Goal: Task Accomplishment & Management: Complete application form

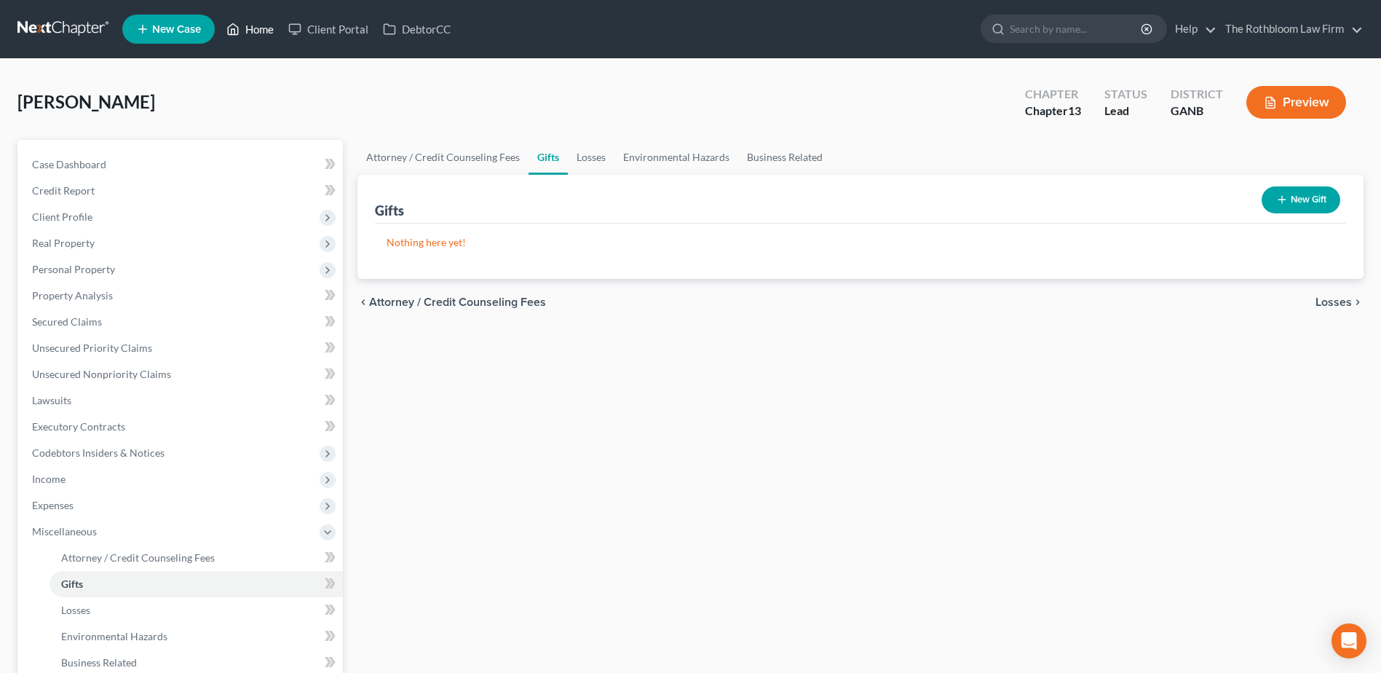
click at [257, 28] on link "Home" at bounding box center [250, 29] width 62 height 26
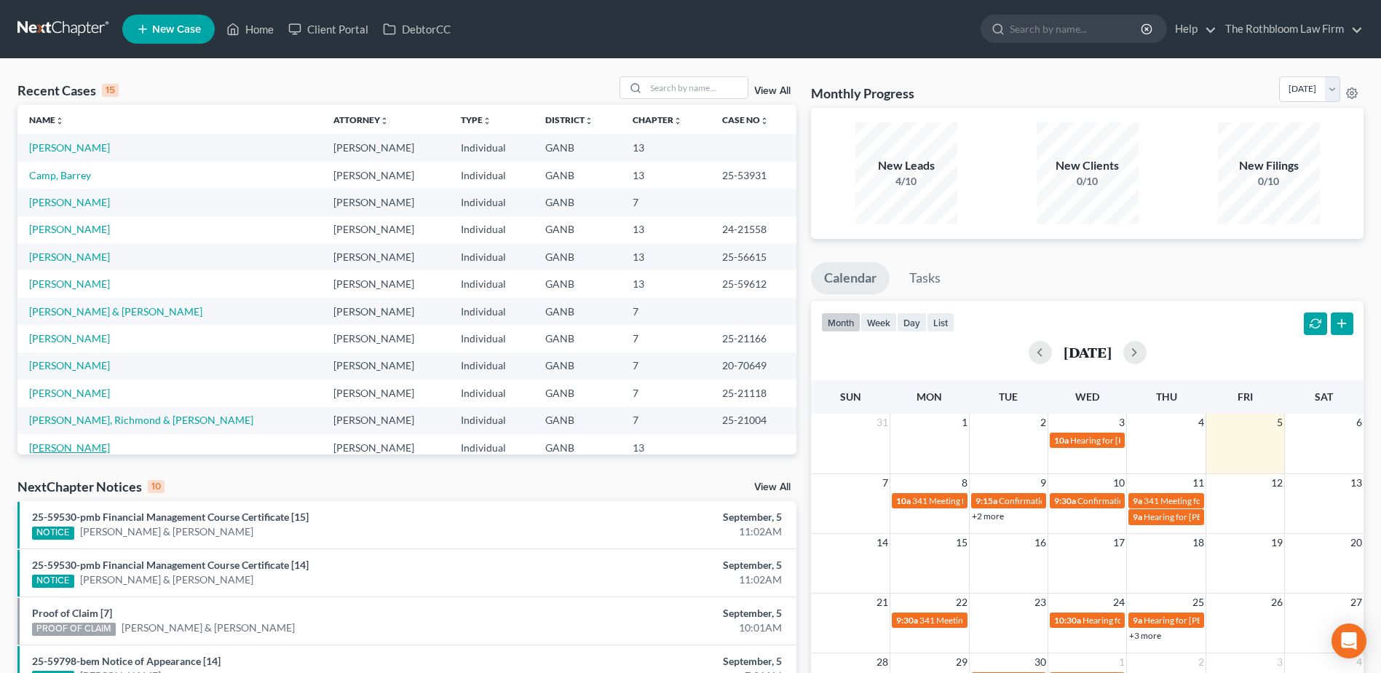
click at [60, 448] on link "[PERSON_NAME]" at bounding box center [69, 447] width 81 height 12
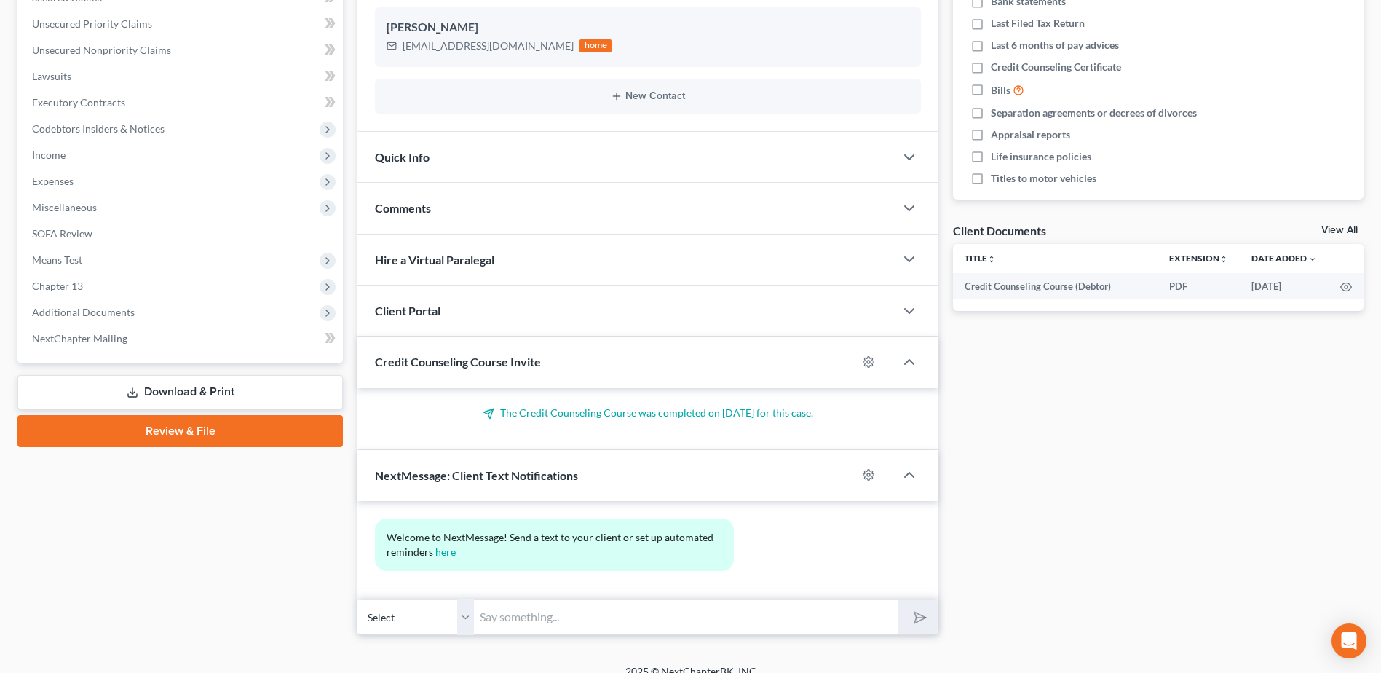
scroll to position [341, 0]
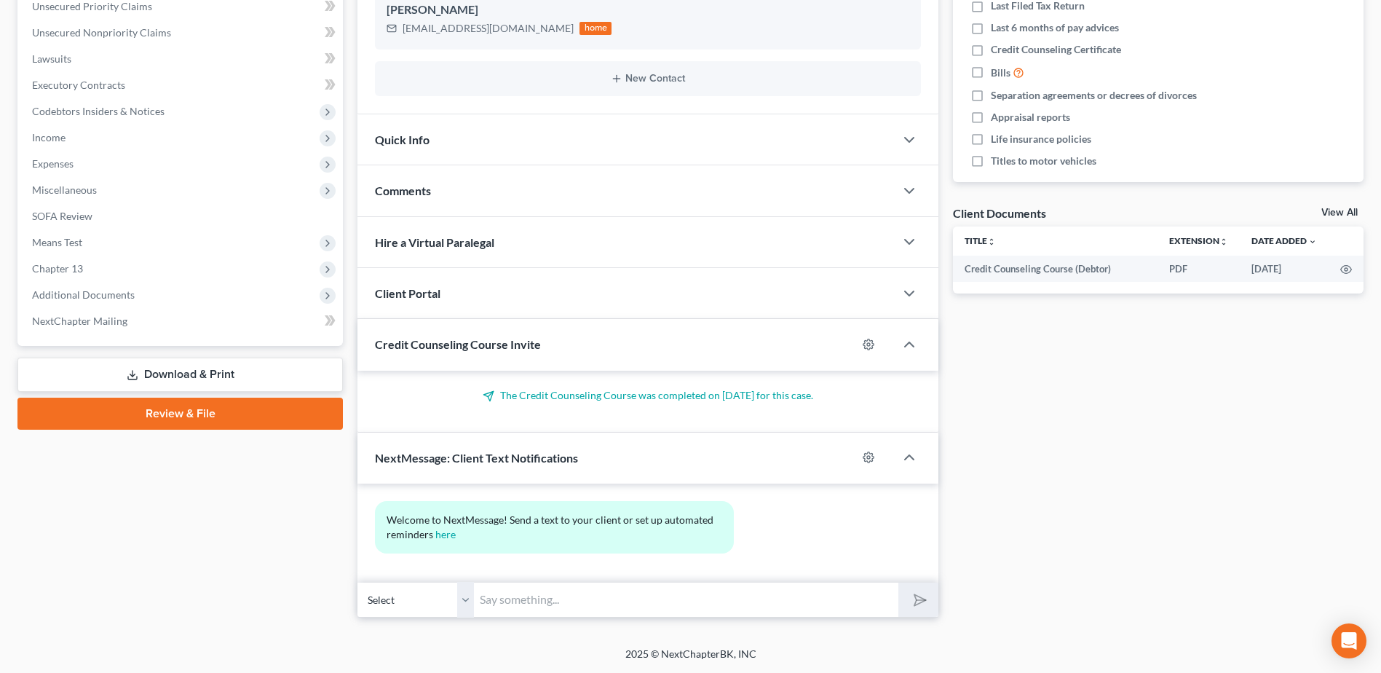
click at [542, 595] on input "text" at bounding box center [686, 600] width 424 height 36
type input "Hello [PERSON_NAME]: When you have about 10-15 minutes to speak, please give me…"
click at [921, 605] on icon "submit" at bounding box center [917, 599] width 20 height 20
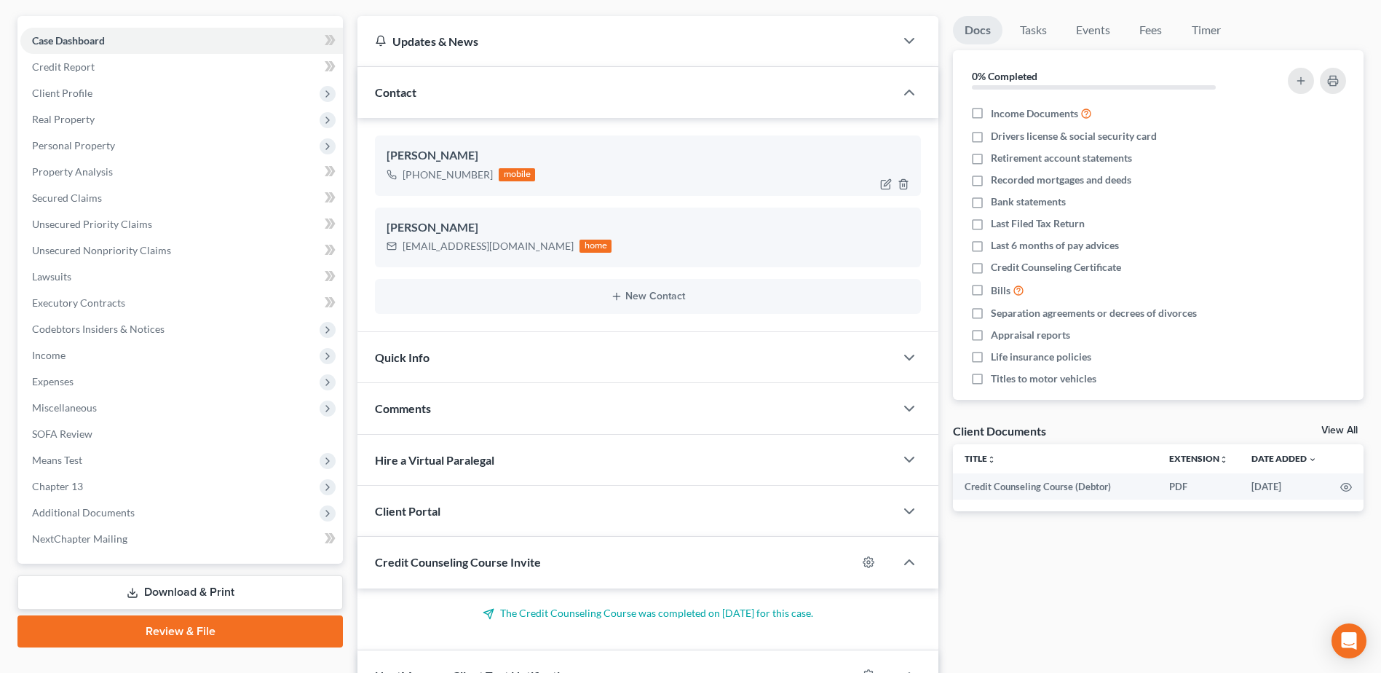
scroll to position [50, 0]
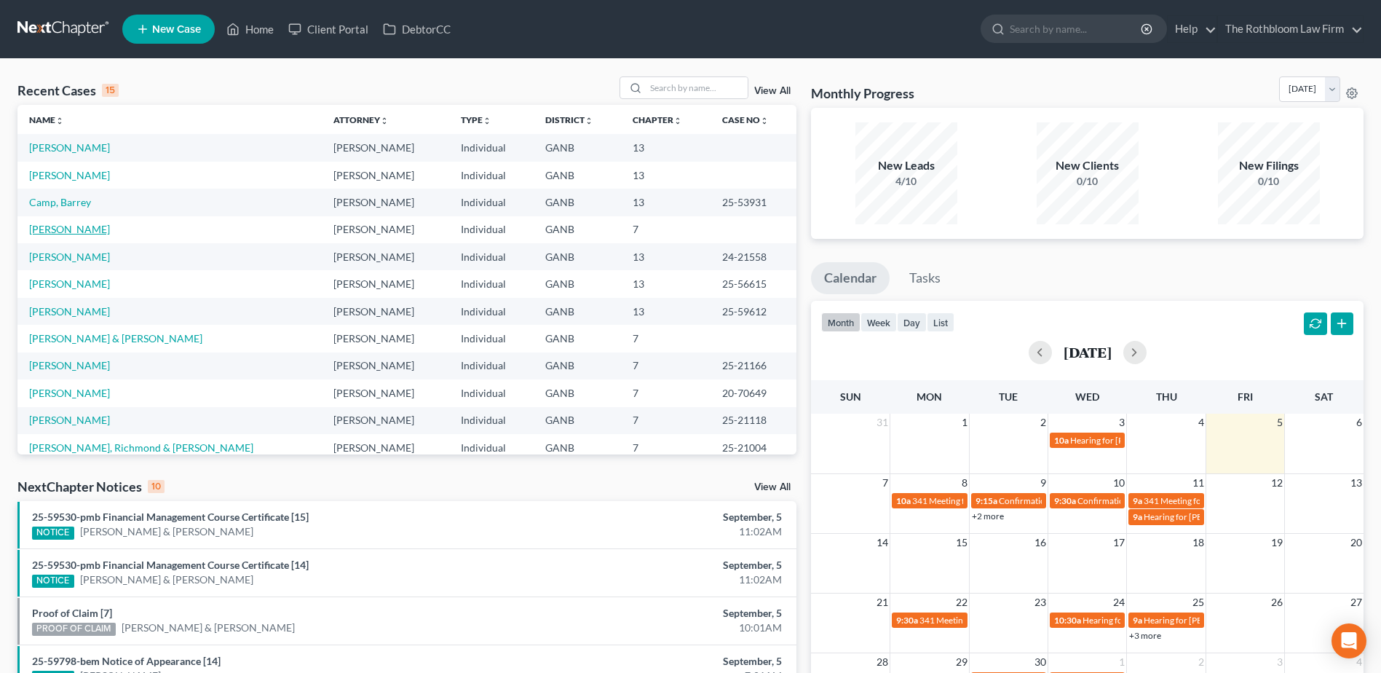
click at [59, 225] on link "[PERSON_NAME]" at bounding box center [69, 229] width 81 height 12
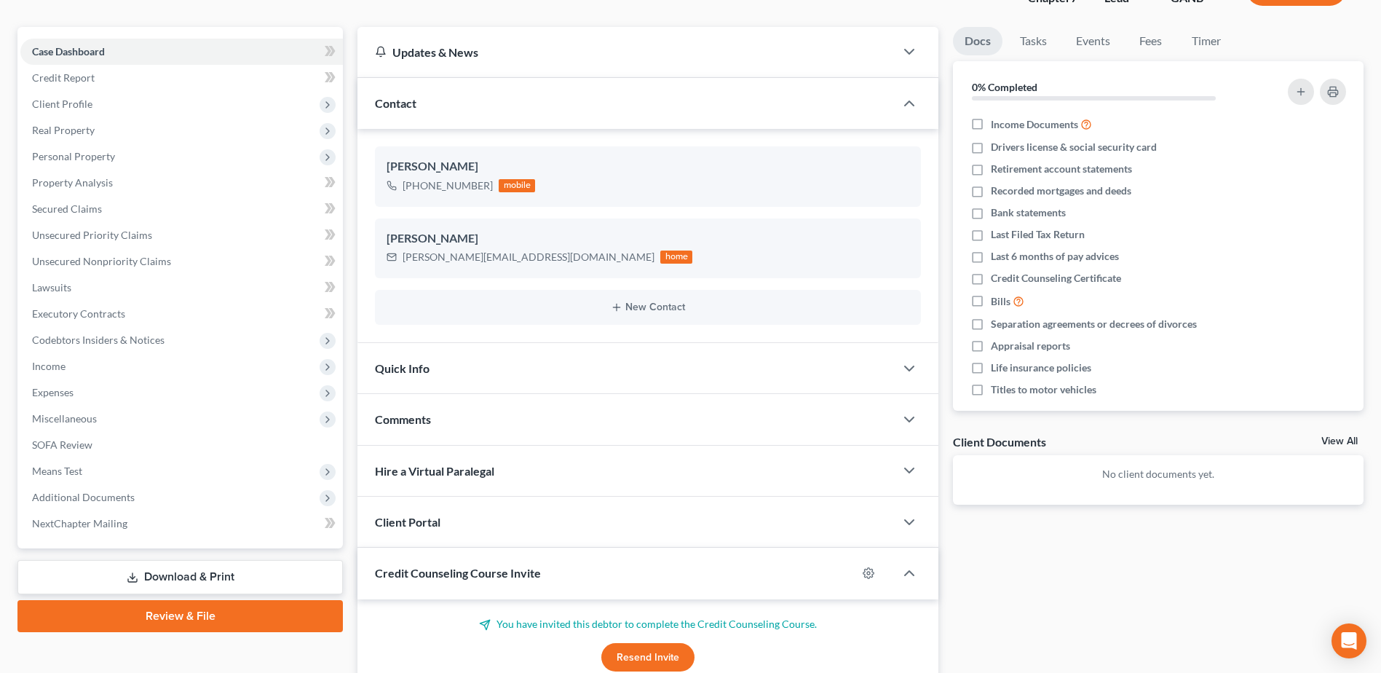
scroll to position [218, 0]
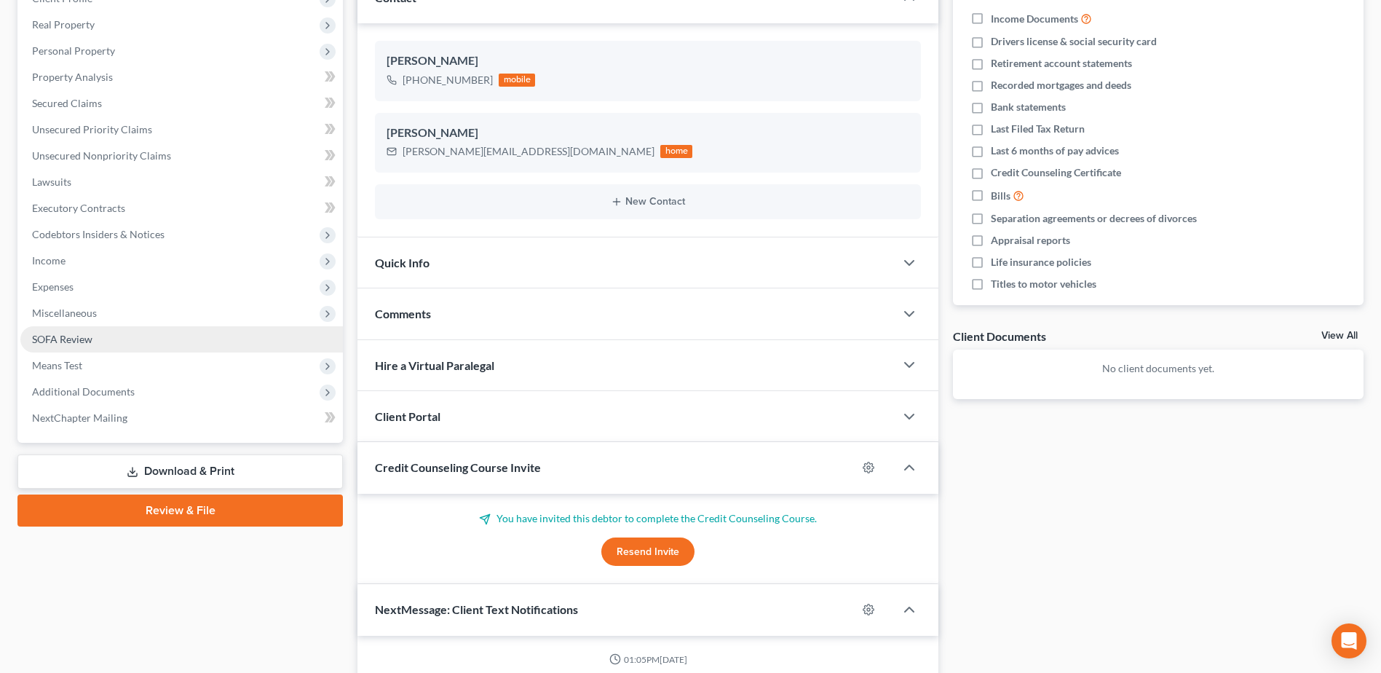
click at [75, 333] on span "SOFA Review" at bounding box center [62, 339] width 60 height 12
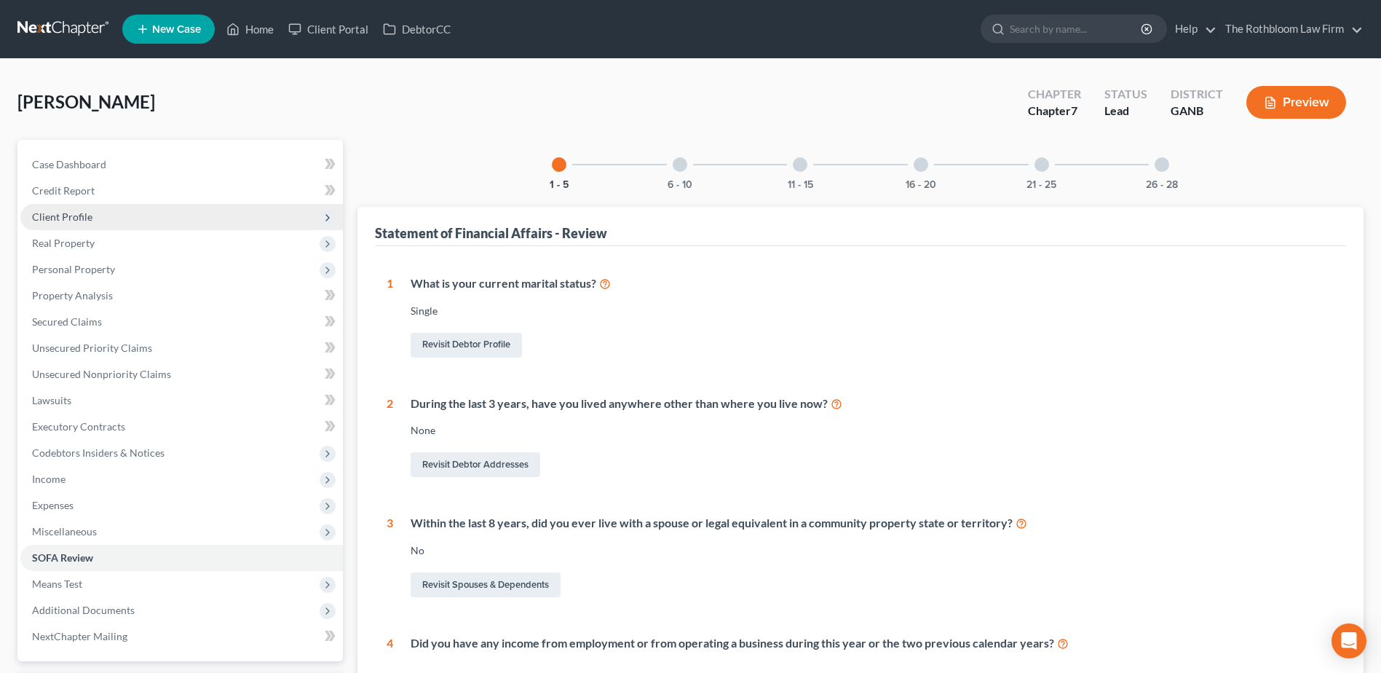
click at [42, 219] on span "Client Profile" at bounding box center [62, 216] width 60 height 12
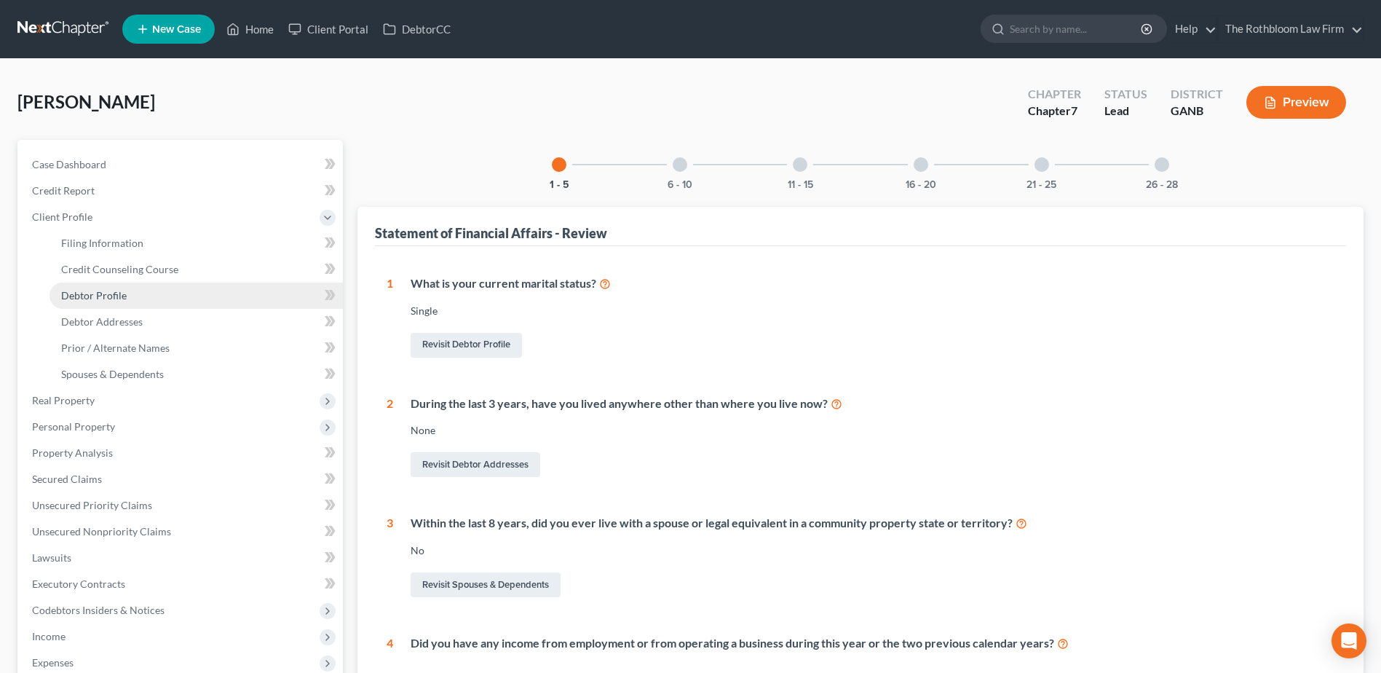
click at [87, 290] on span "Debtor Profile" at bounding box center [94, 295] width 66 height 12
select select "0"
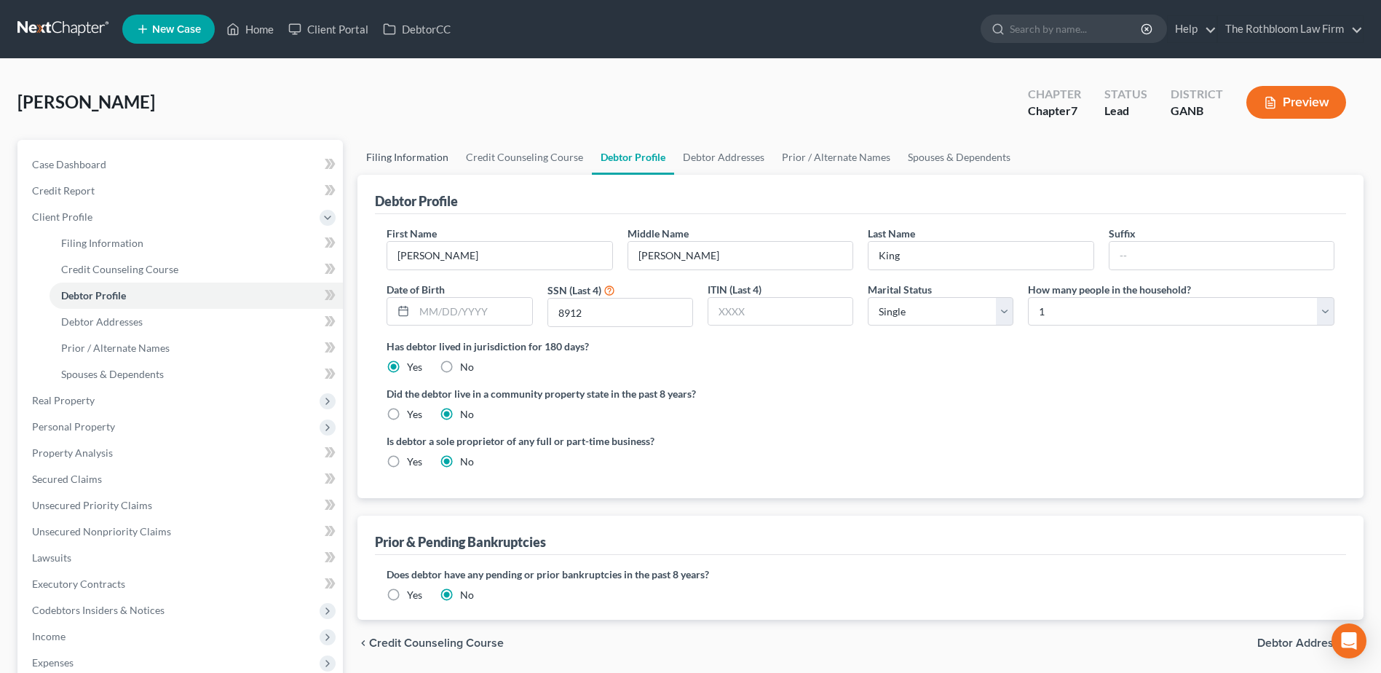
click at [400, 150] on link "Filing Information" at bounding box center [407, 157] width 100 height 35
select select "1"
select select "0"
select select "10"
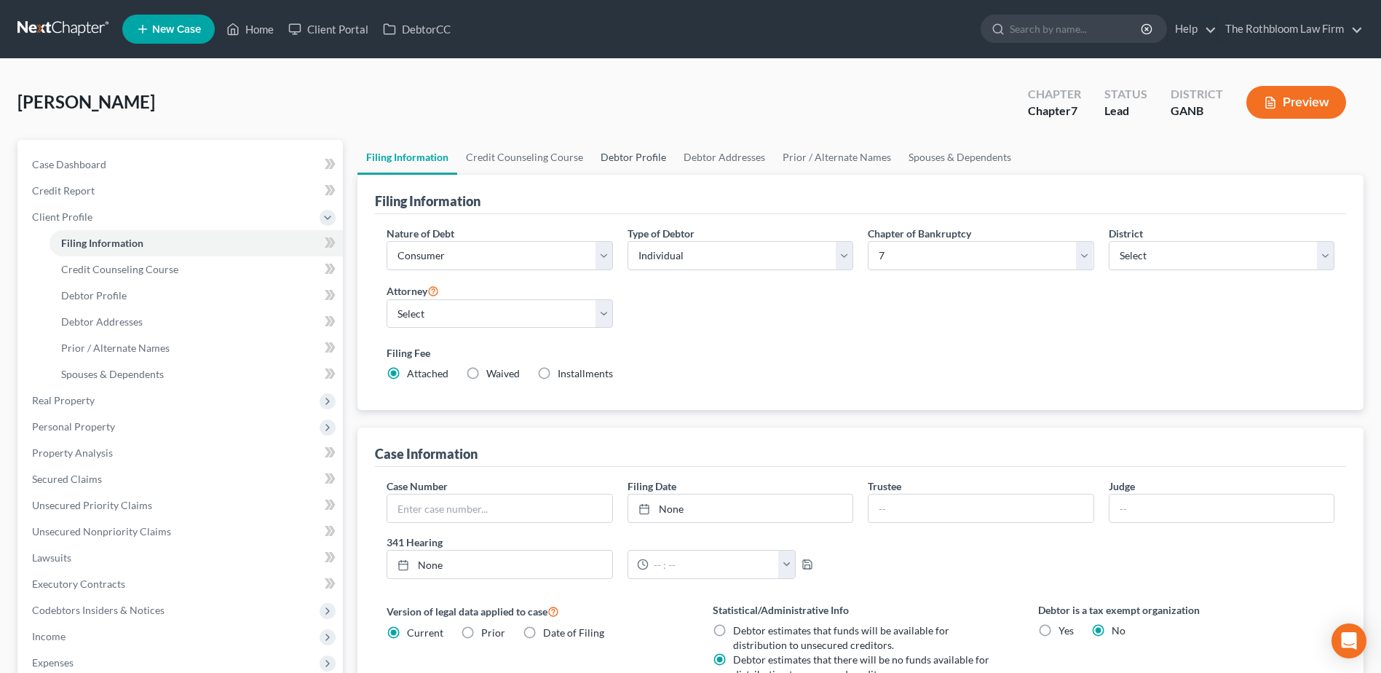
click at [639, 165] on link "Debtor Profile" at bounding box center [633, 157] width 83 height 35
select select "0"
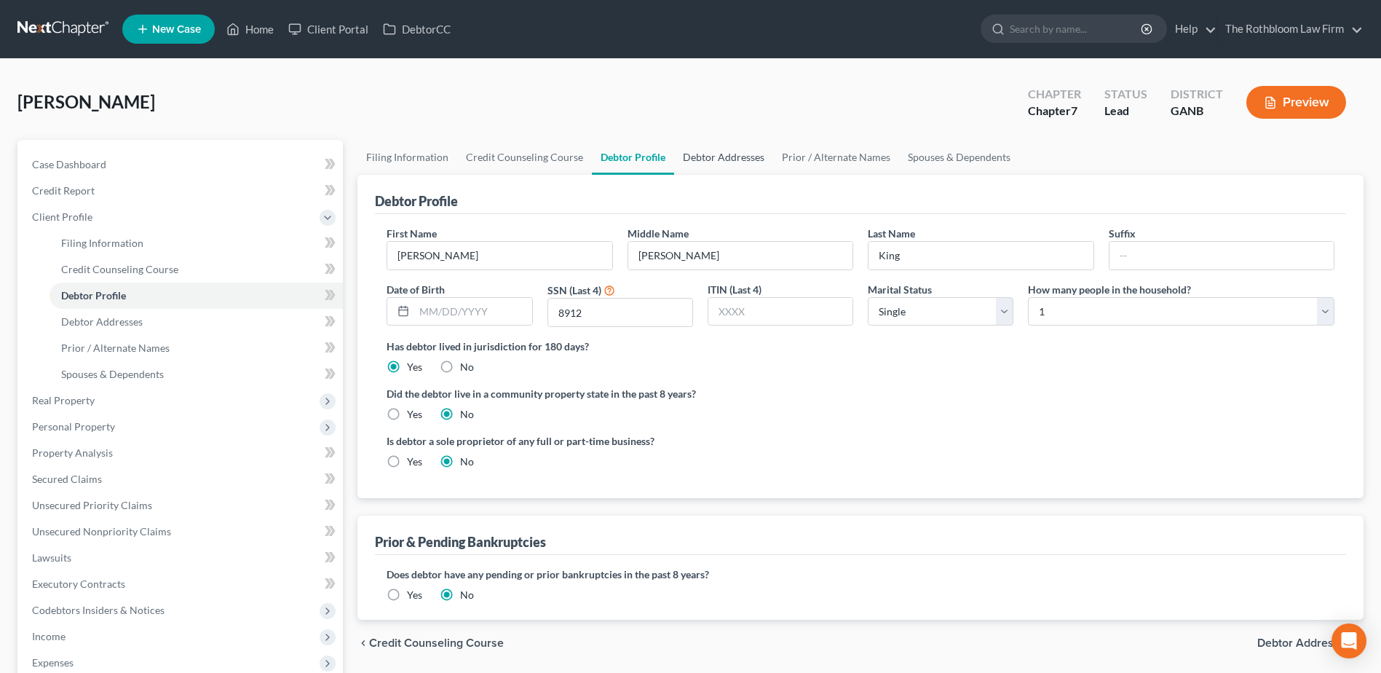
click at [724, 162] on link "Debtor Addresses" at bounding box center [723, 157] width 99 height 35
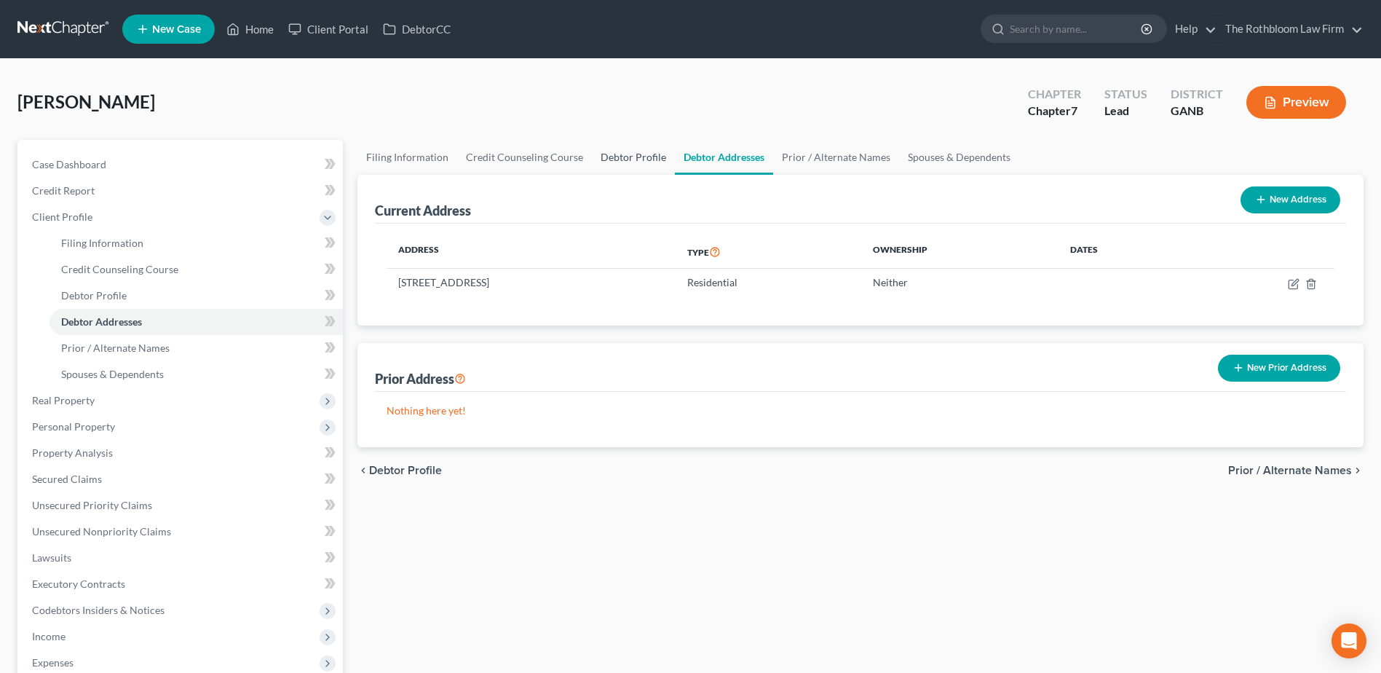
click at [628, 157] on link "Debtor Profile" at bounding box center [633, 157] width 83 height 35
select select "0"
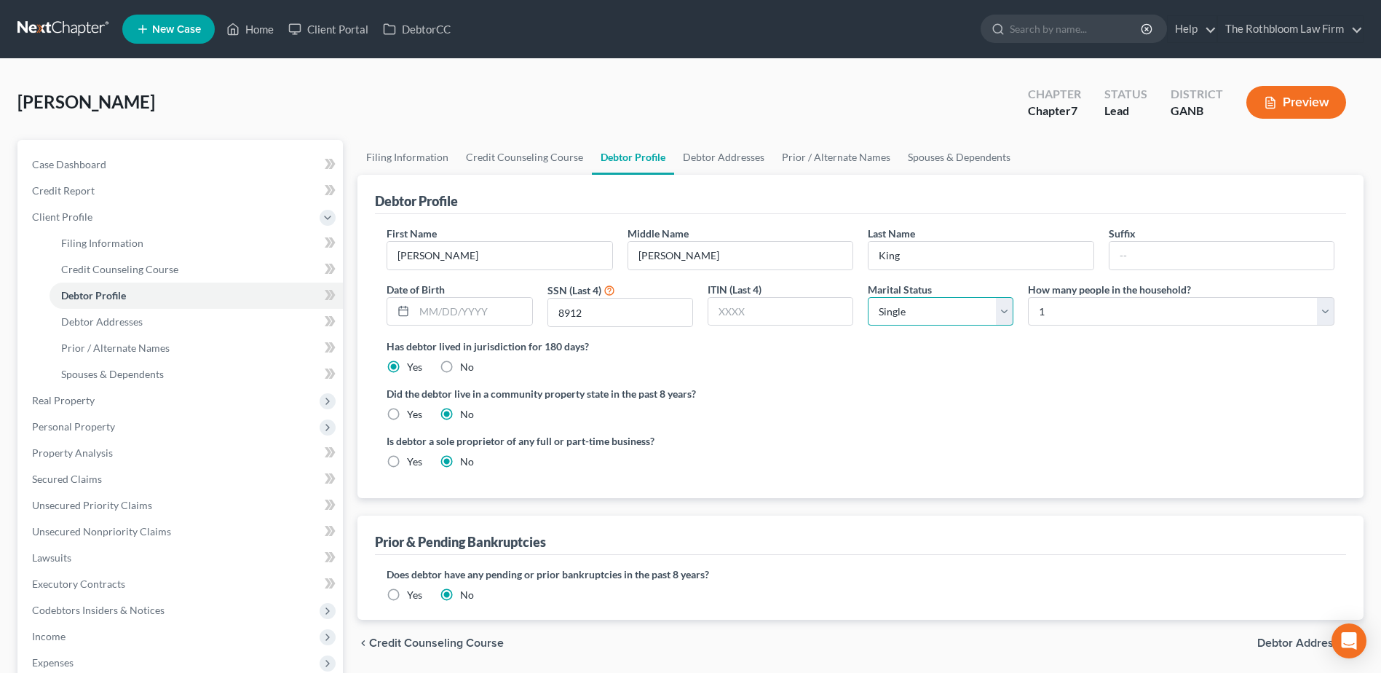
click at [1004, 304] on select "Select Single Married Separated Divorced Widowed" at bounding box center [941, 311] width 146 height 29
select select "1"
click at [868, 297] on select "Select Single Married Separated Divorced Widowed" at bounding box center [941, 311] width 146 height 29
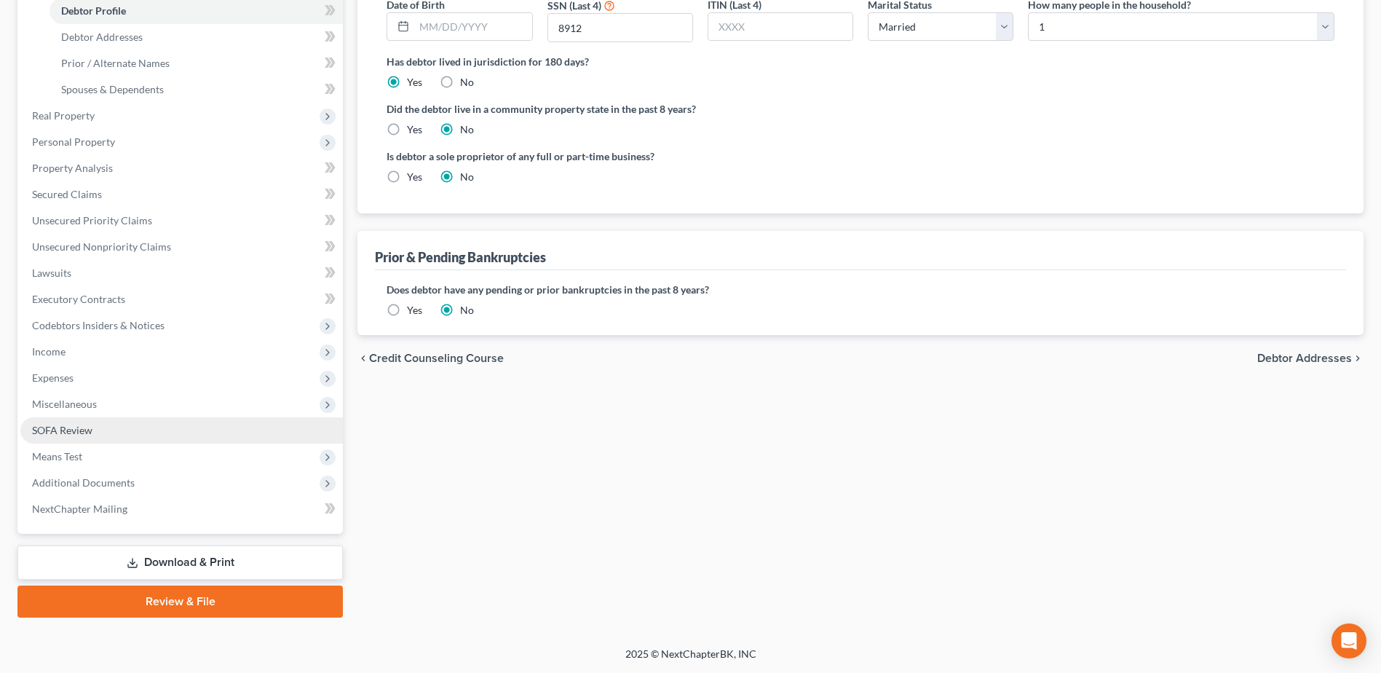
click at [73, 436] on link "SOFA Review" at bounding box center [181, 430] width 322 height 26
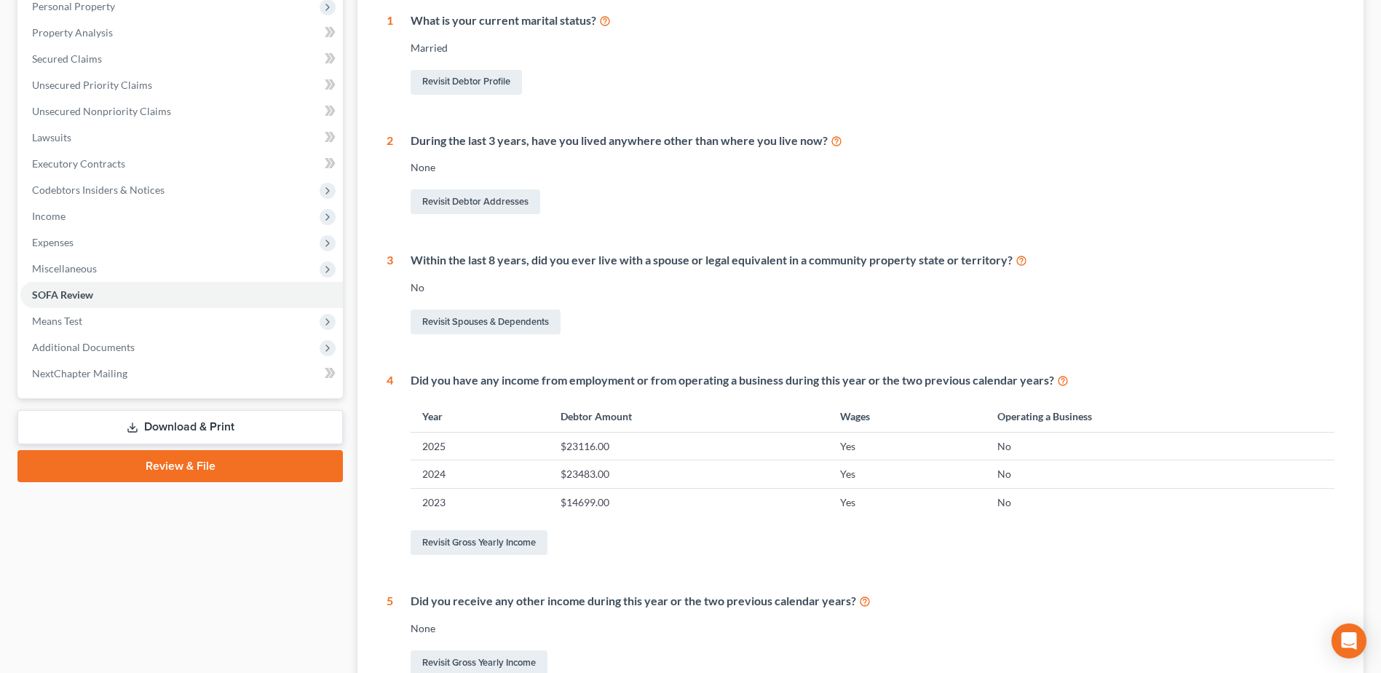
scroll to position [131, 0]
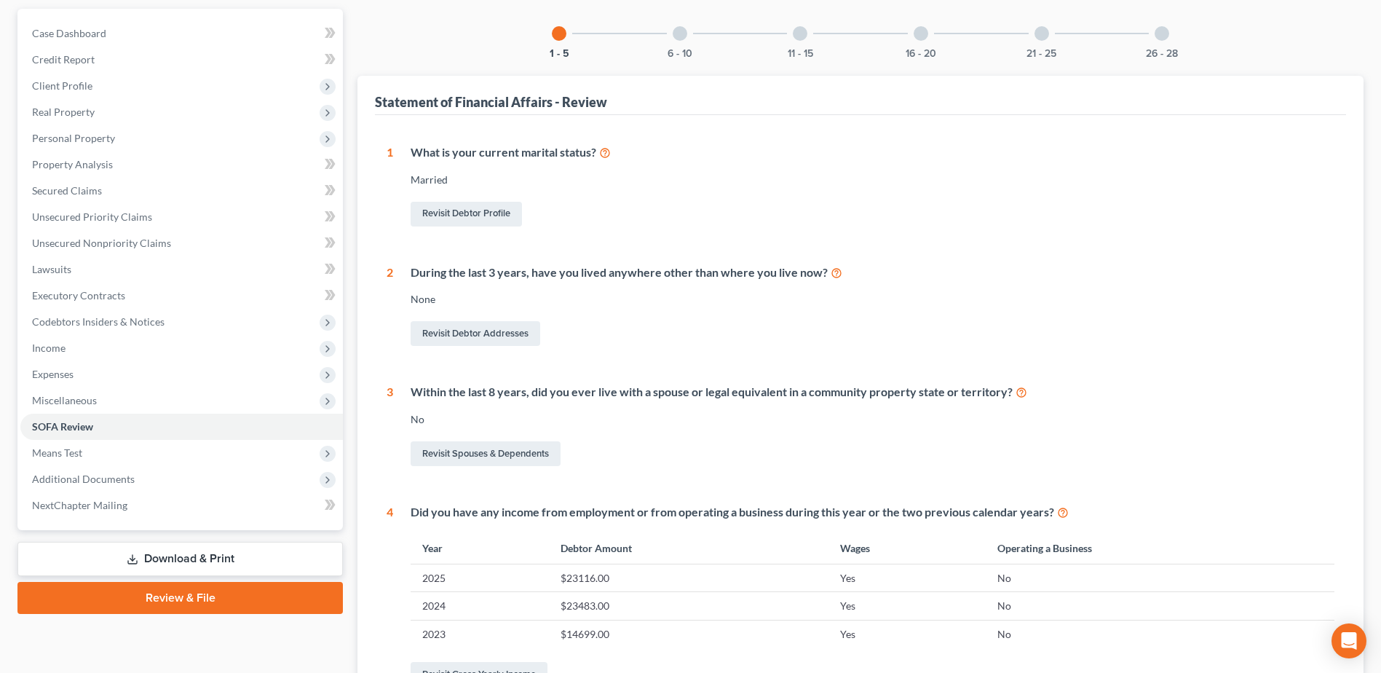
click at [683, 35] on div at bounding box center [680, 33] width 15 height 15
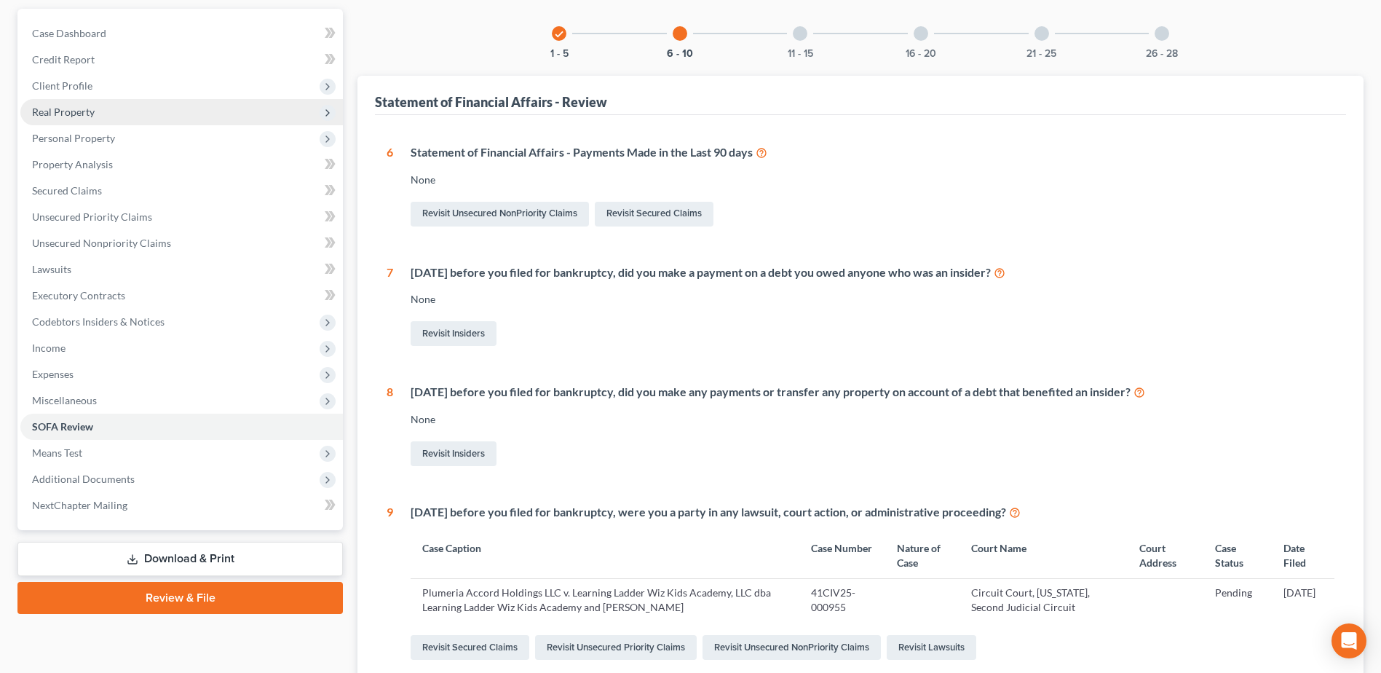
click at [58, 116] on span "Real Property" at bounding box center [63, 112] width 63 height 12
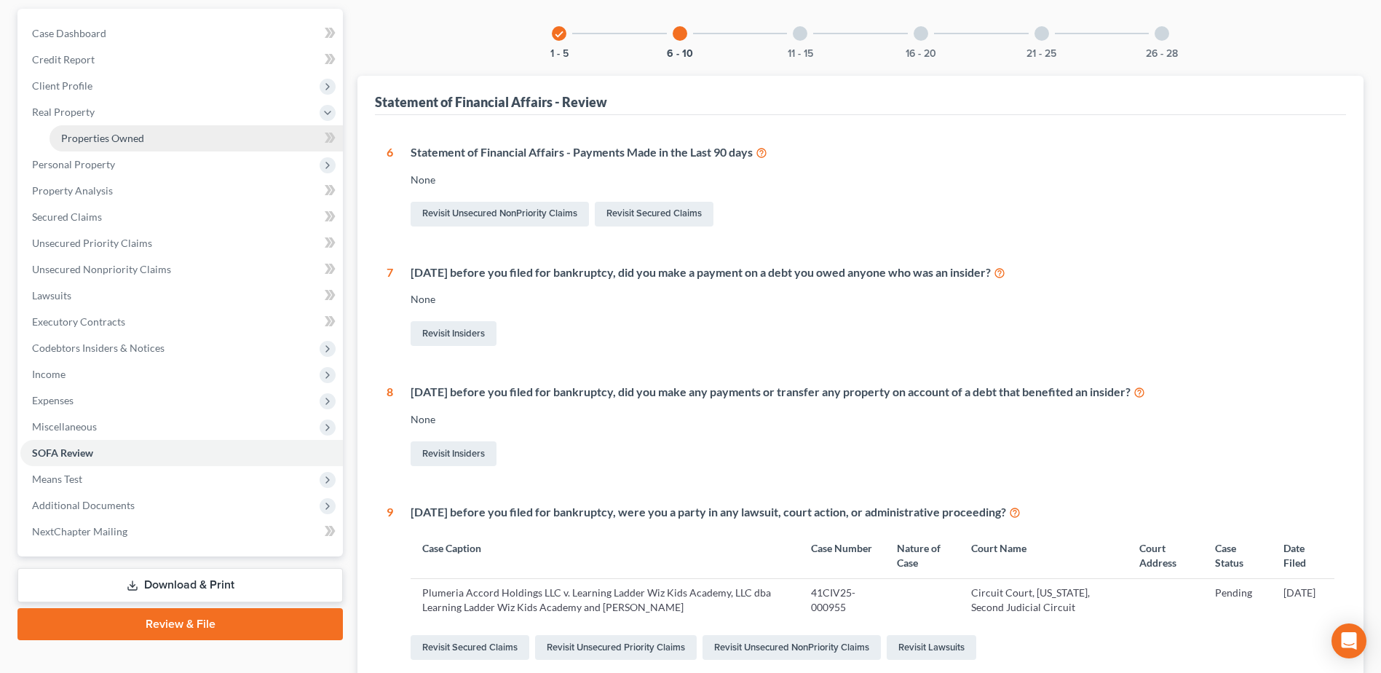
click at [119, 146] on link "Properties Owned" at bounding box center [195, 138] width 293 height 26
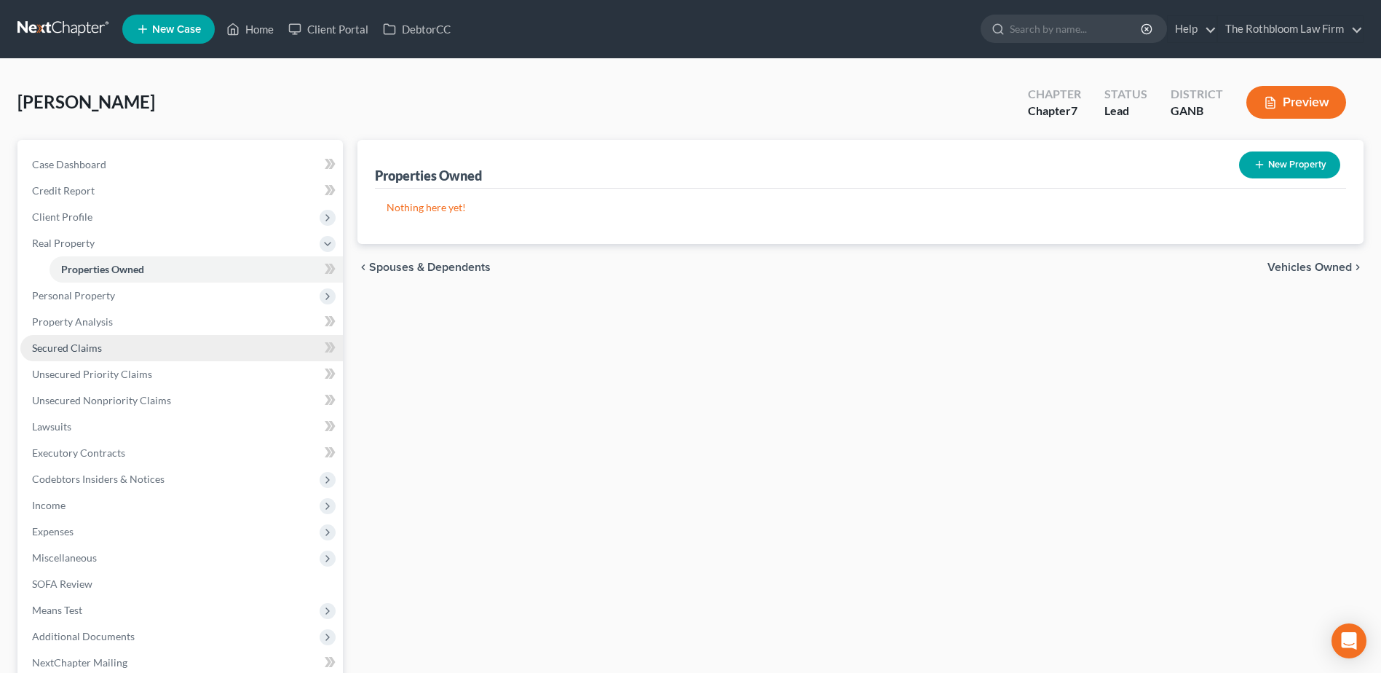
click at [61, 349] on span "Secured Claims" at bounding box center [67, 347] width 70 height 12
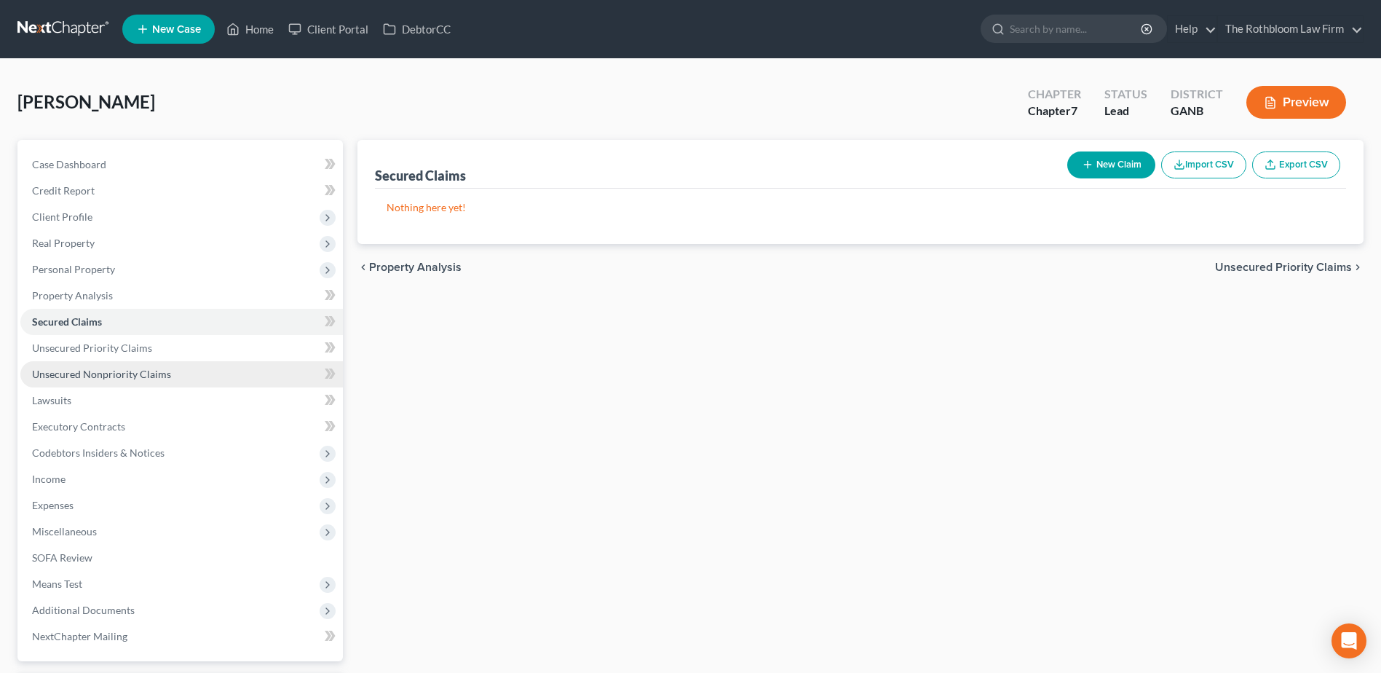
click at [122, 370] on span "Unsecured Nonpriority Claims" at bounding box center [101, 374] width 139 height 12
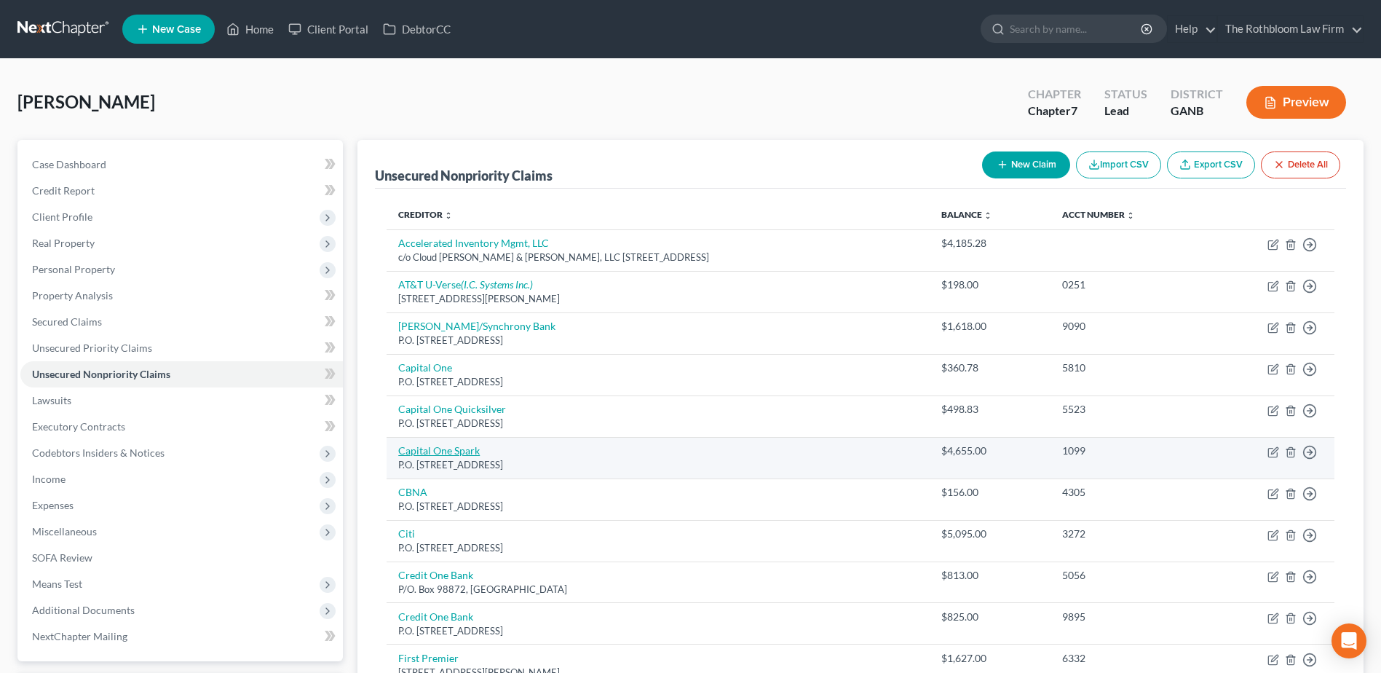
click at [444, 456] on link "Capital One Spark" at bounding box center [439, 450] width 82 height 12
select select "46"
select select "2"
select select "0"
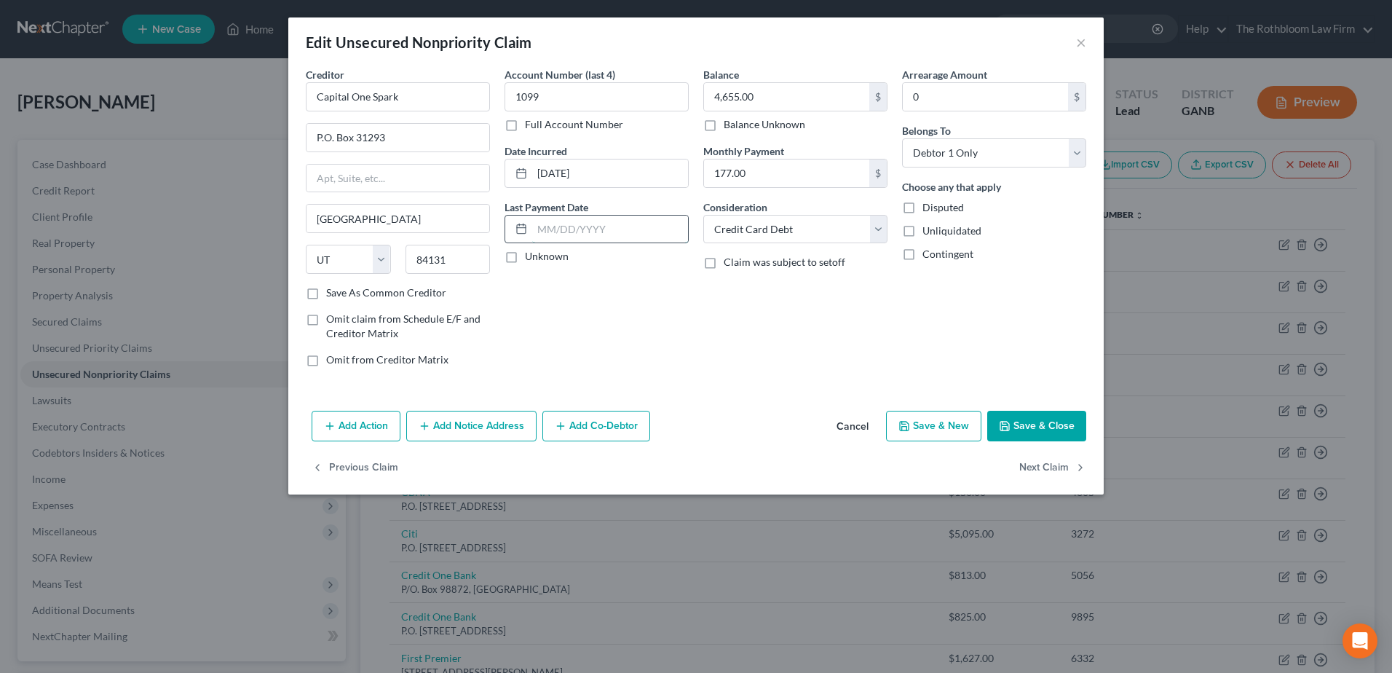
click at [535, 218] on input "text" at bounding box center [610, 229] width 156 height 28
click at [1078, 39] on button "×" at bounding box center [1081, 41] width 10 height 17
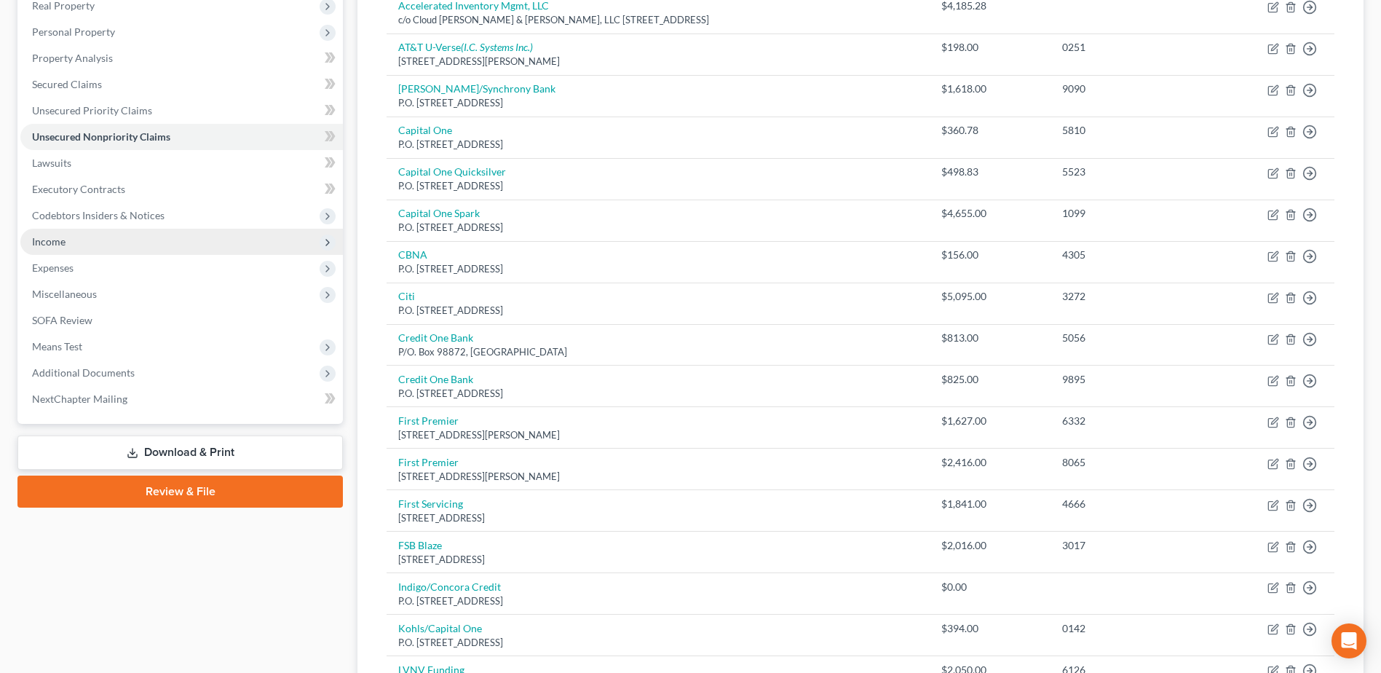
scroll to position [364, 0]
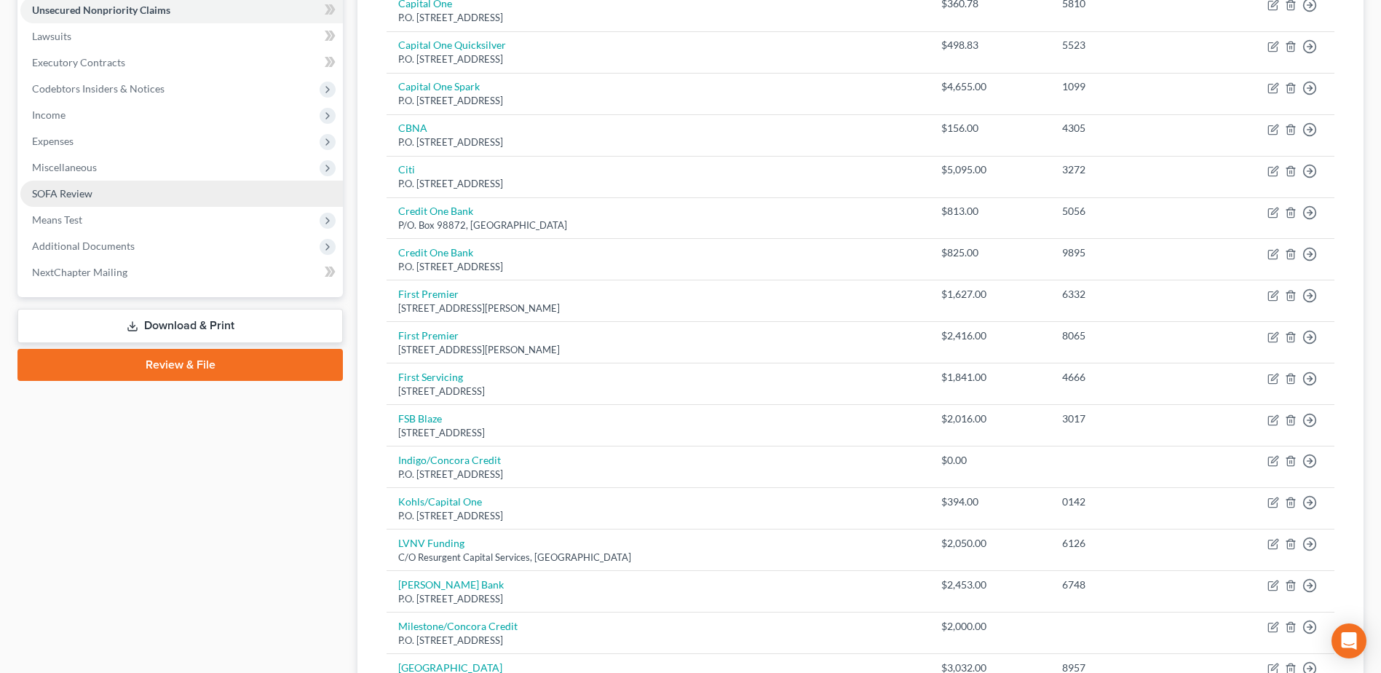
click at [53, 189] on span "SOFA Review" at bounding box center [62, 193] width 60 height 12
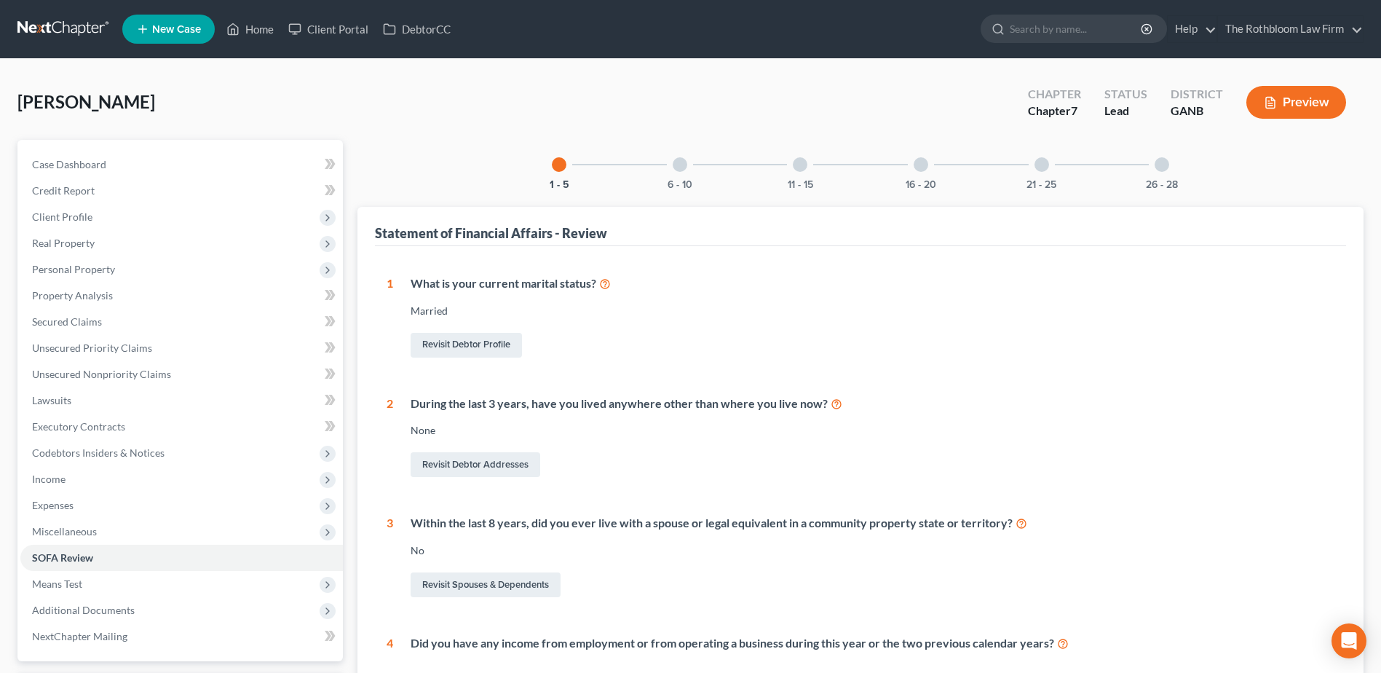
click at [681, 160] on div at bounding box center [680, 164] width 15 height 15
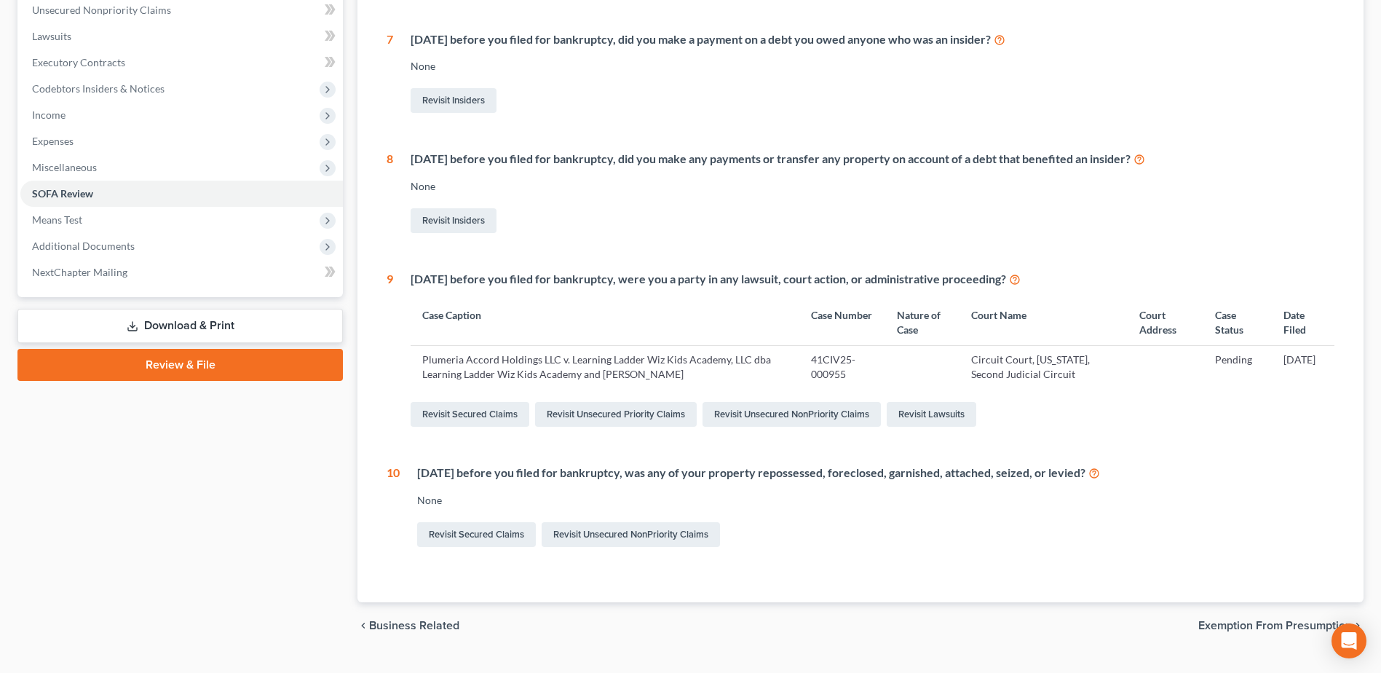
scroll to position [146, 0]
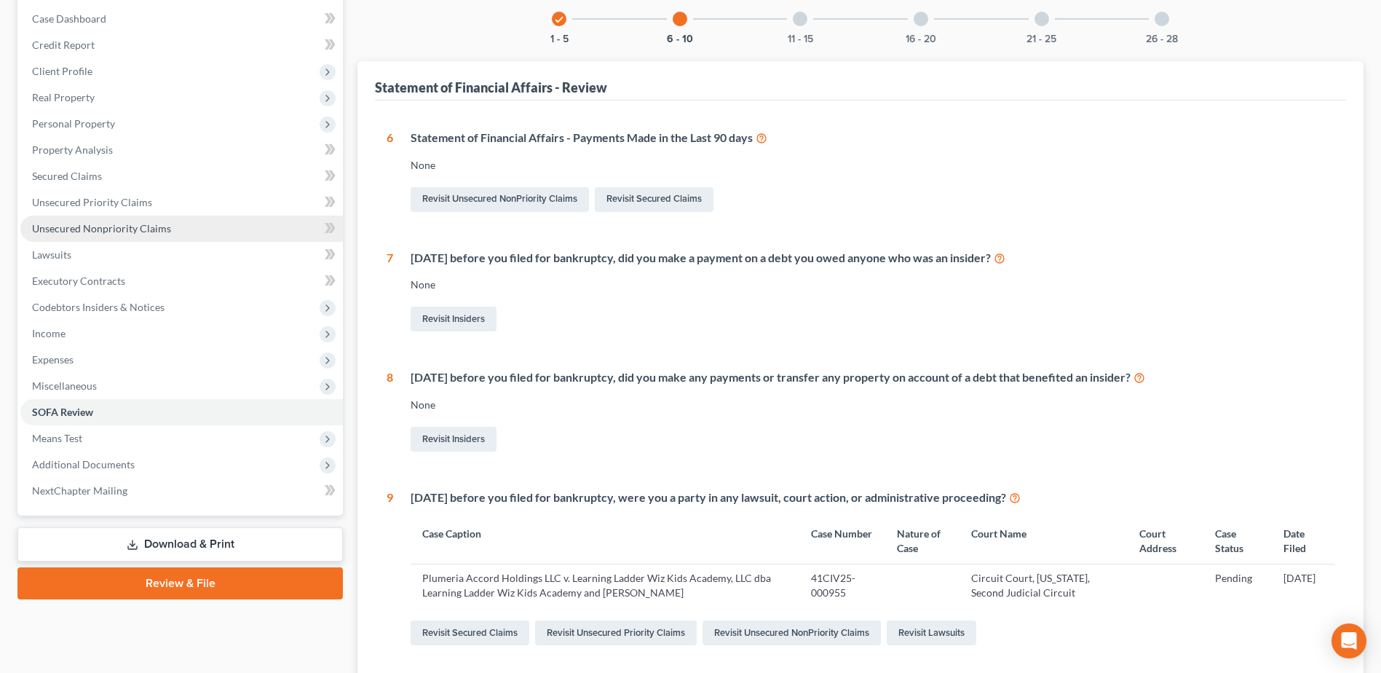
click at [113, 234] on link "Unsecured Nonpriority Claims" at bounding box center [181, 228] width 322 height 26
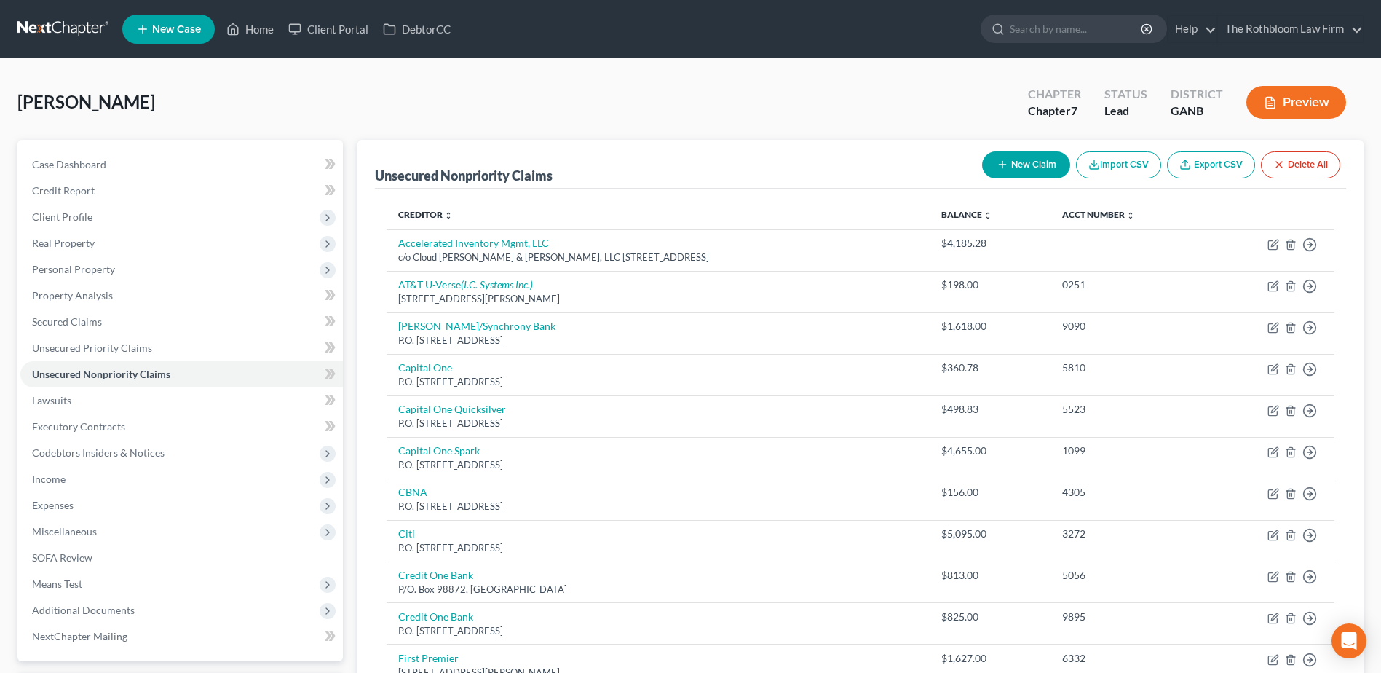
click at [1007, 162] on button "New Claim" at bounding box center [1026, 164] width 88 height 27
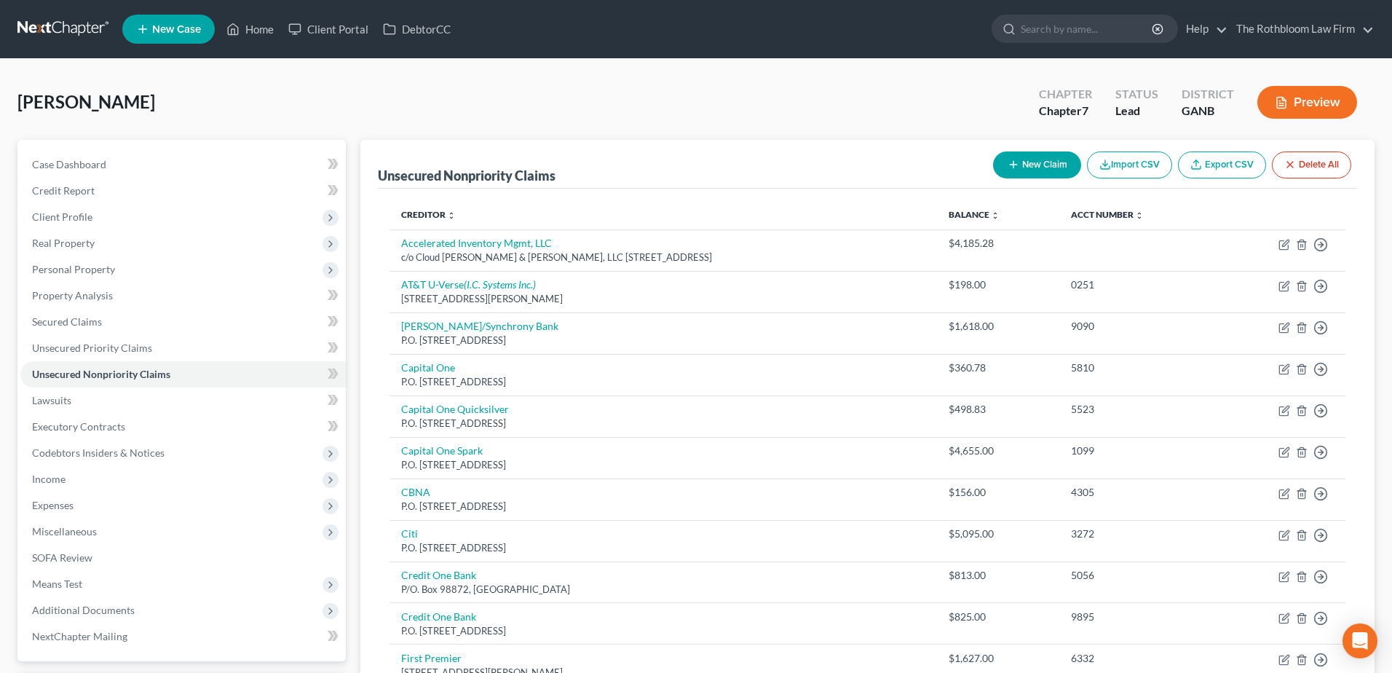
select select "0"
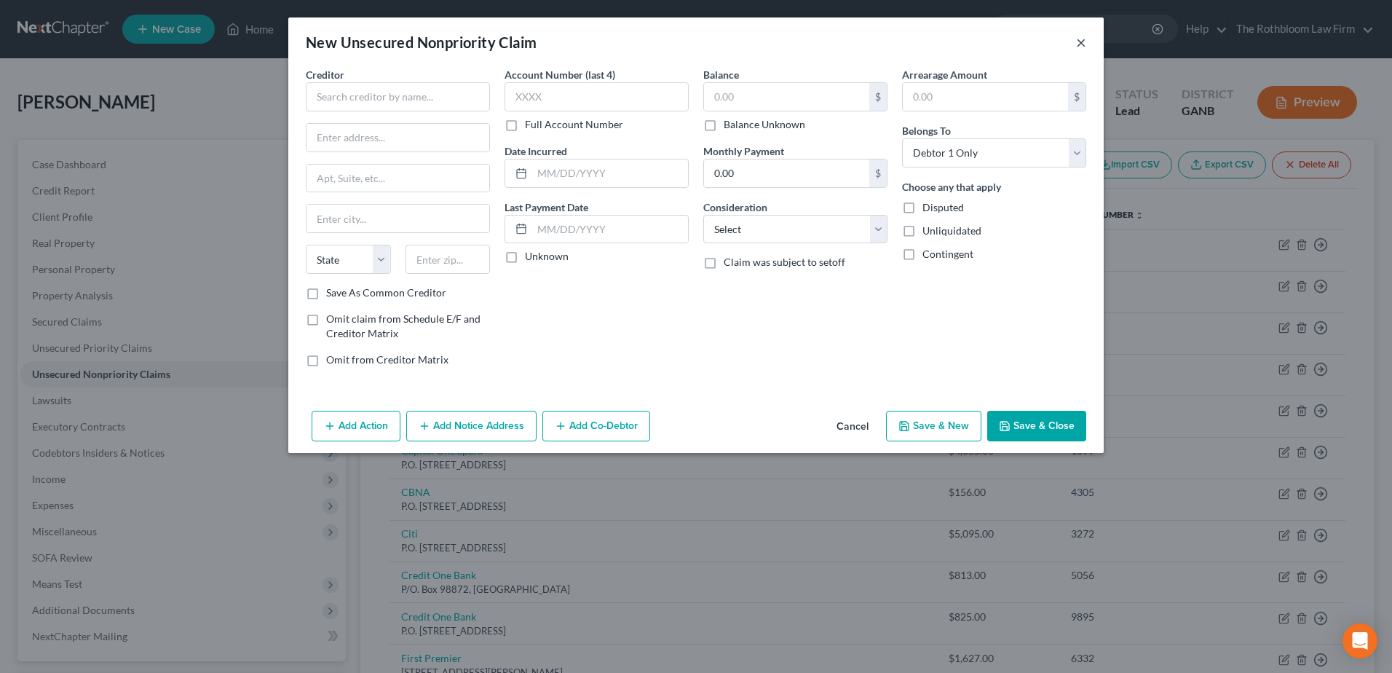
click at [1082, 41] on button "×" at bounding box center [1081, 41] width 10 height 17
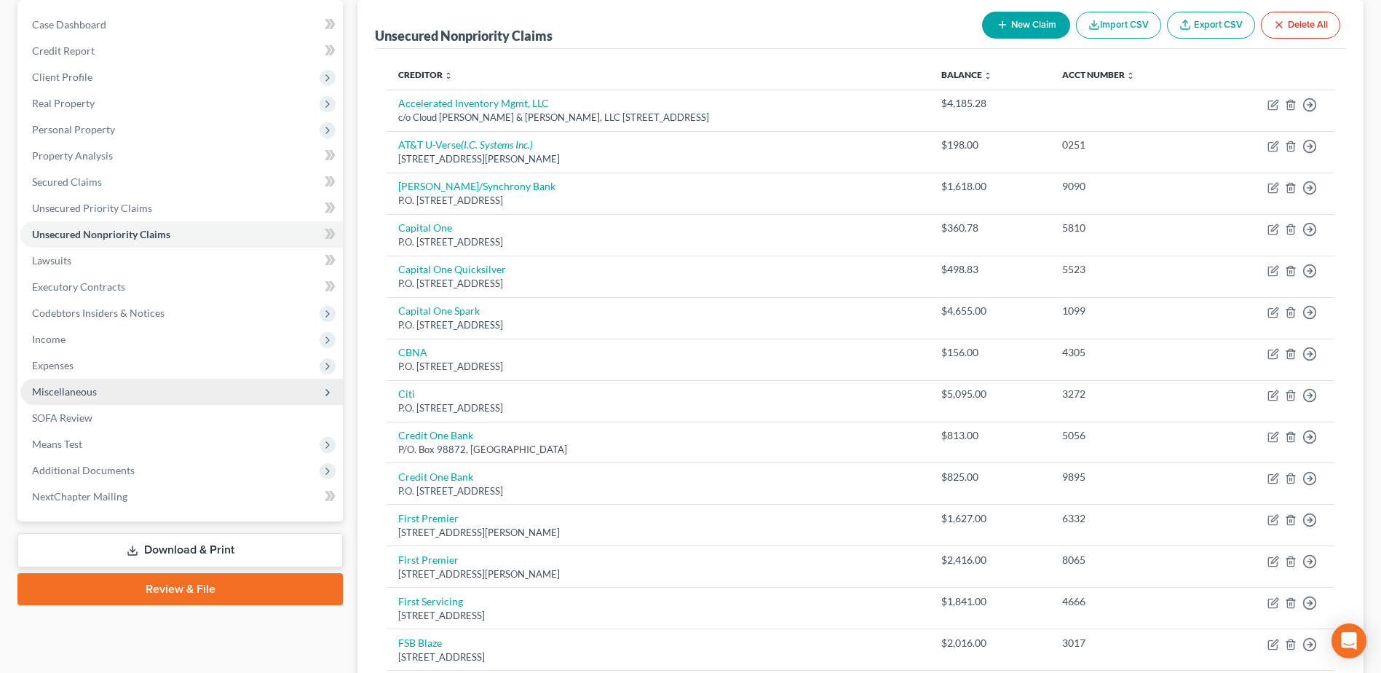
scroll to position [218, 0]
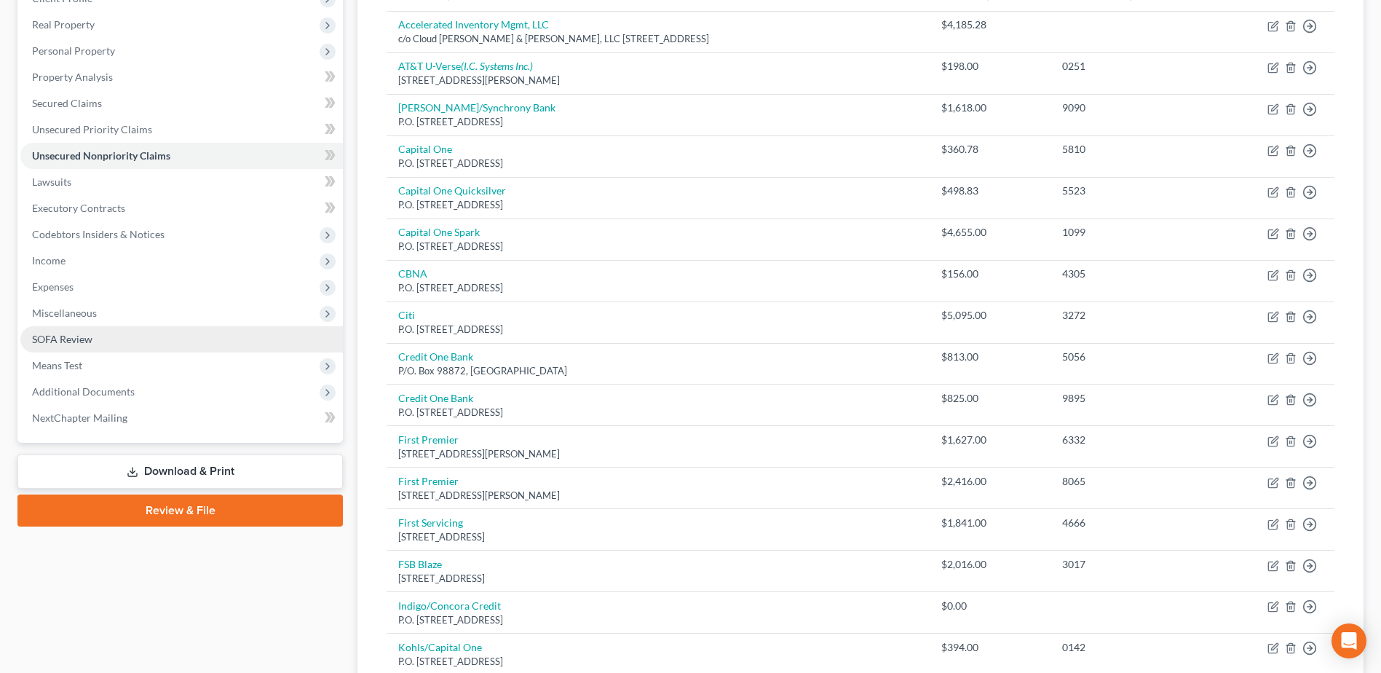
click at [74, 347] on link "SOFA Review" at bounding box center [181, 339] width 322 height 26
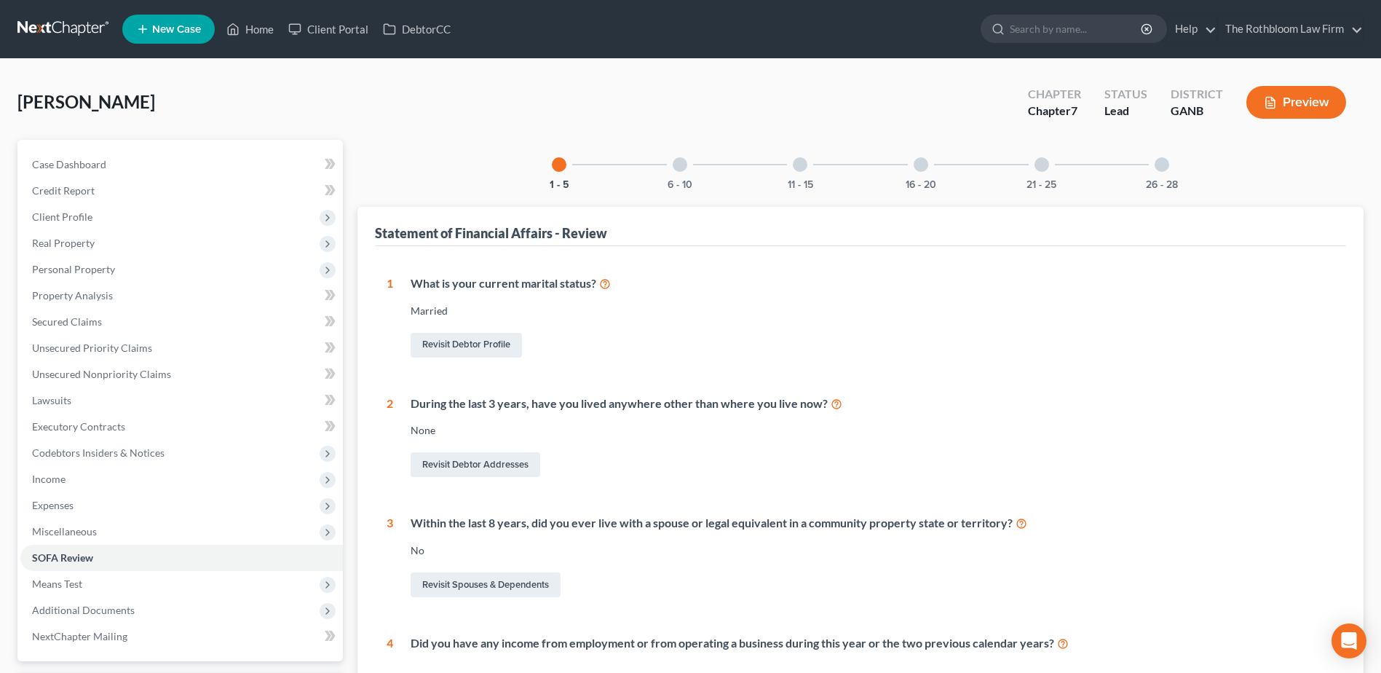
click at [676, 167] on div at bounding box center [680, 164] width 15 height 15
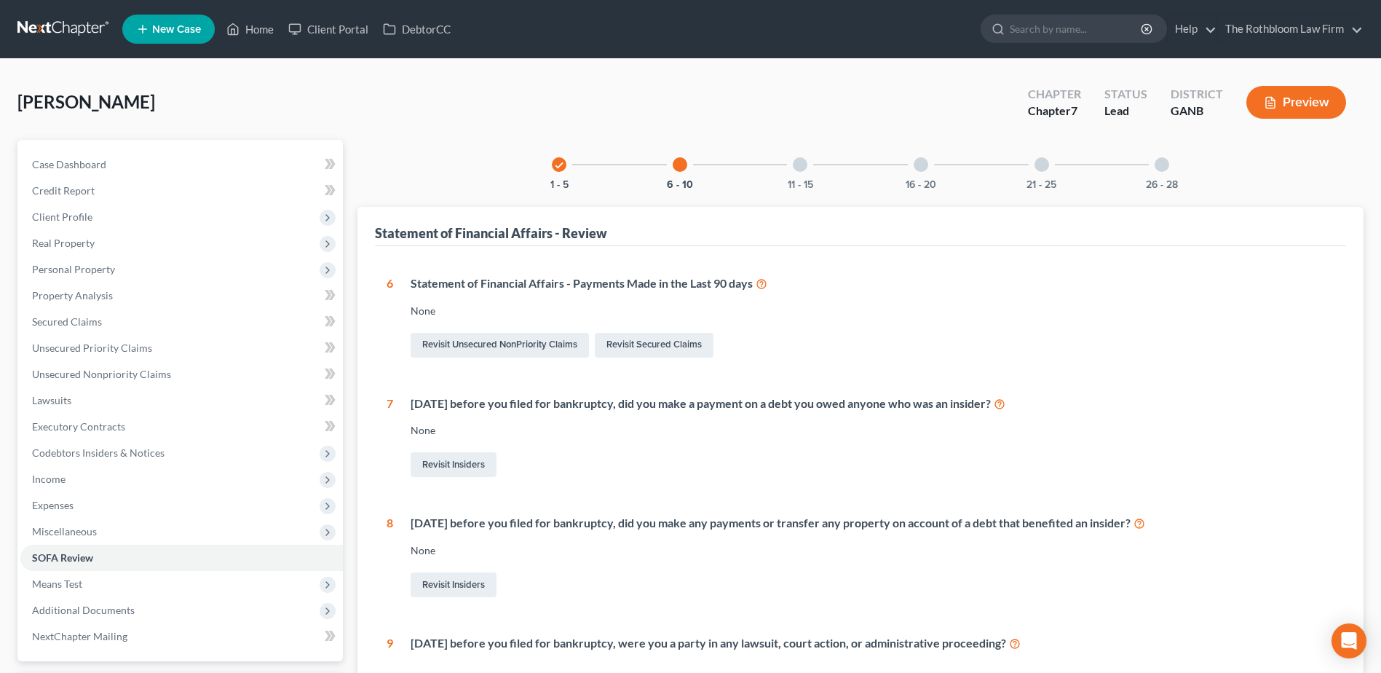
click at [802, 170] on div at bounding box center [800, 164] width 15 height 15
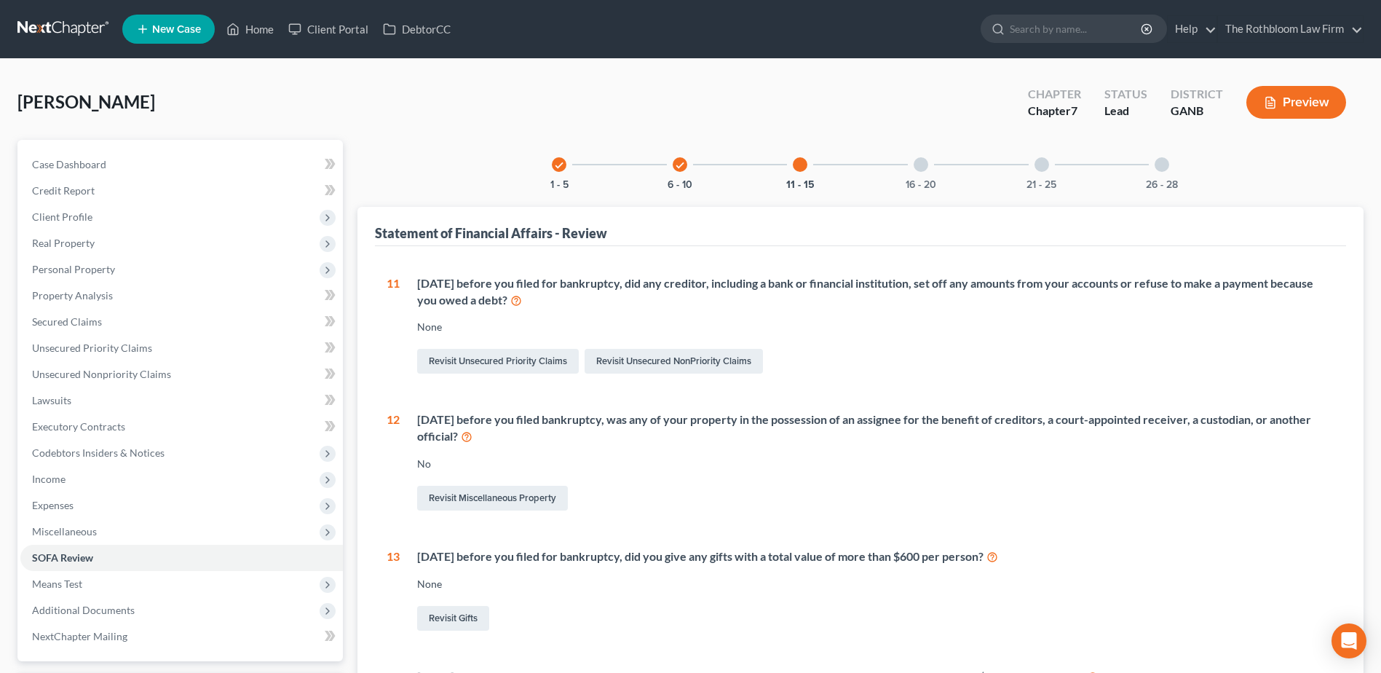
click at [922, 173] on div "16 - 20" at bounding box center [920, 164] width 49 height 49
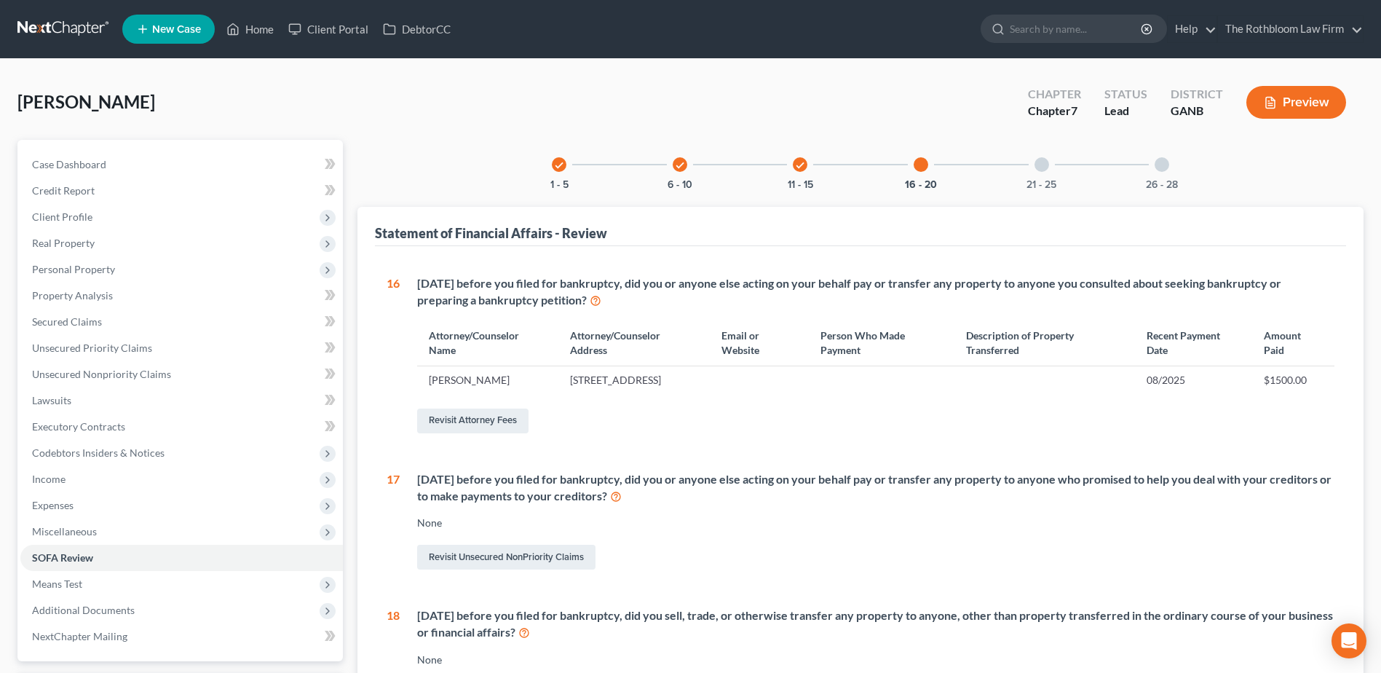
click at [1042, 166] on div at bounding box center [1041, 164] width 15 height 15
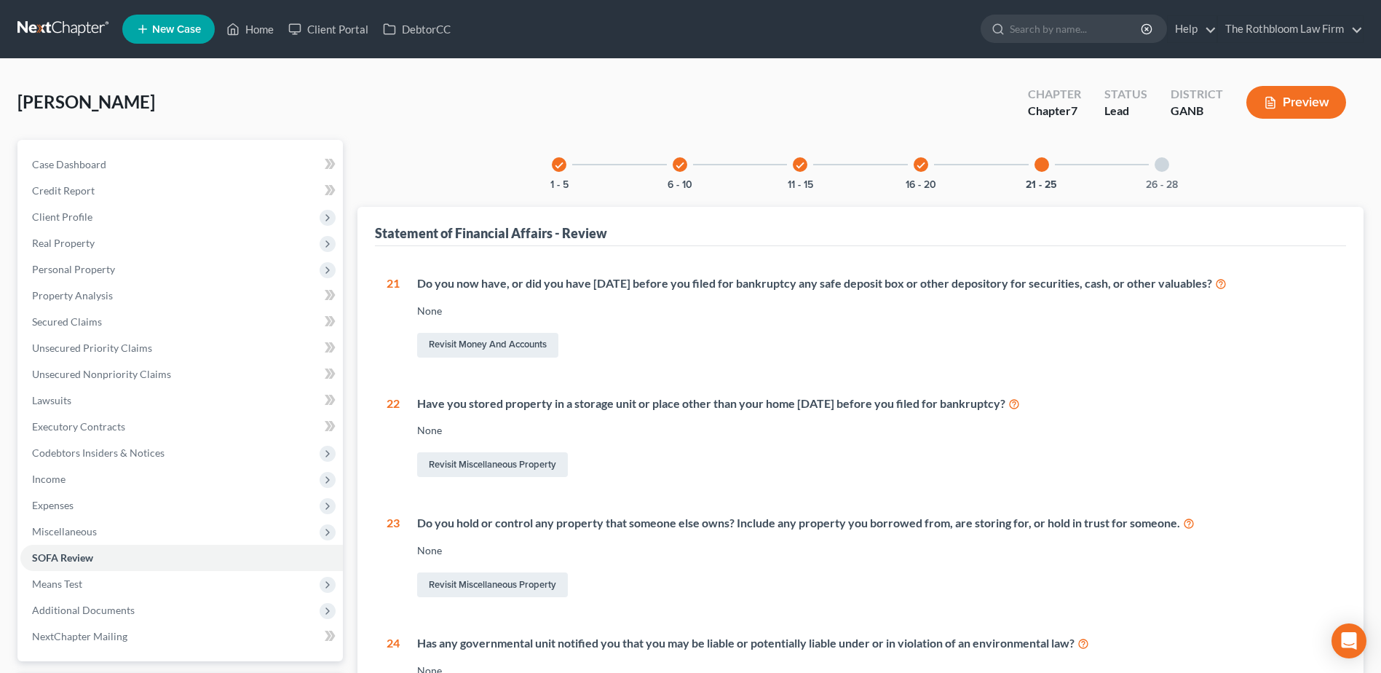
click at [1157, 166] on div at bounding box center [1161, 164] width 15 height 15
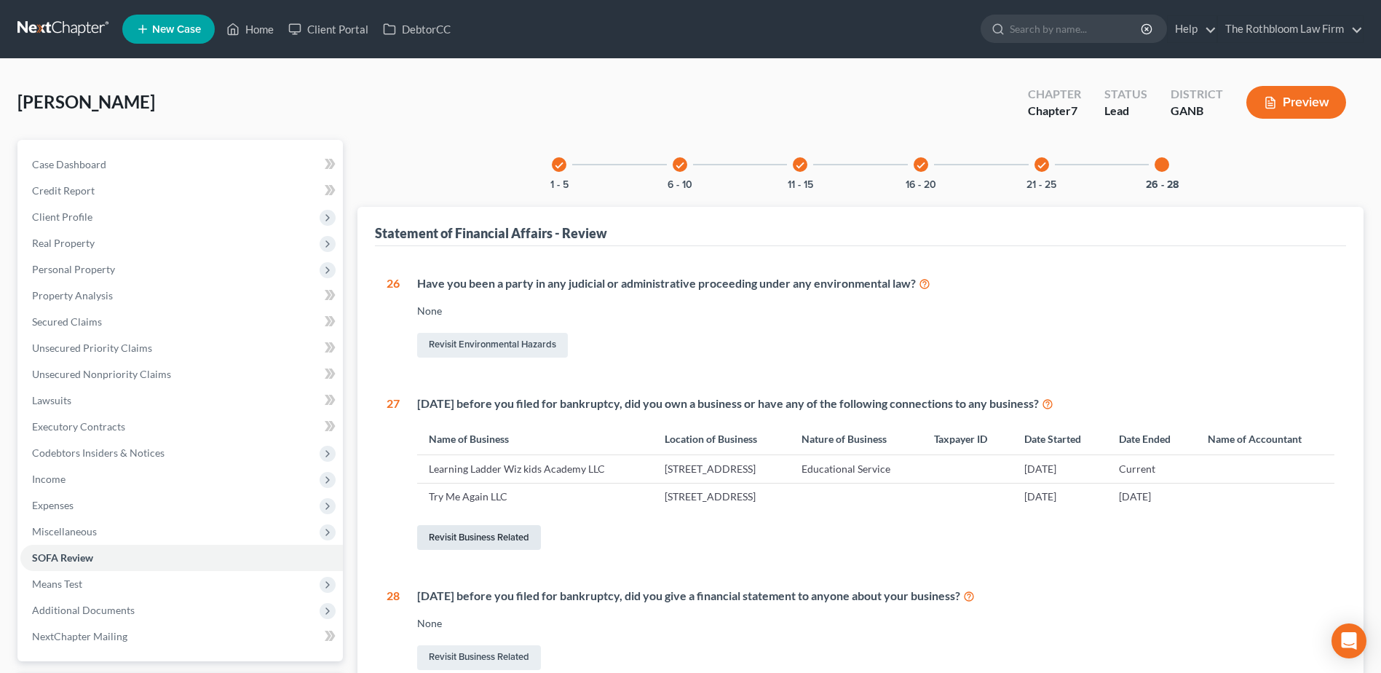
click at [495, 541] on link "Revisit Business Related" at bounding box center [479, 537] width 124 height 25
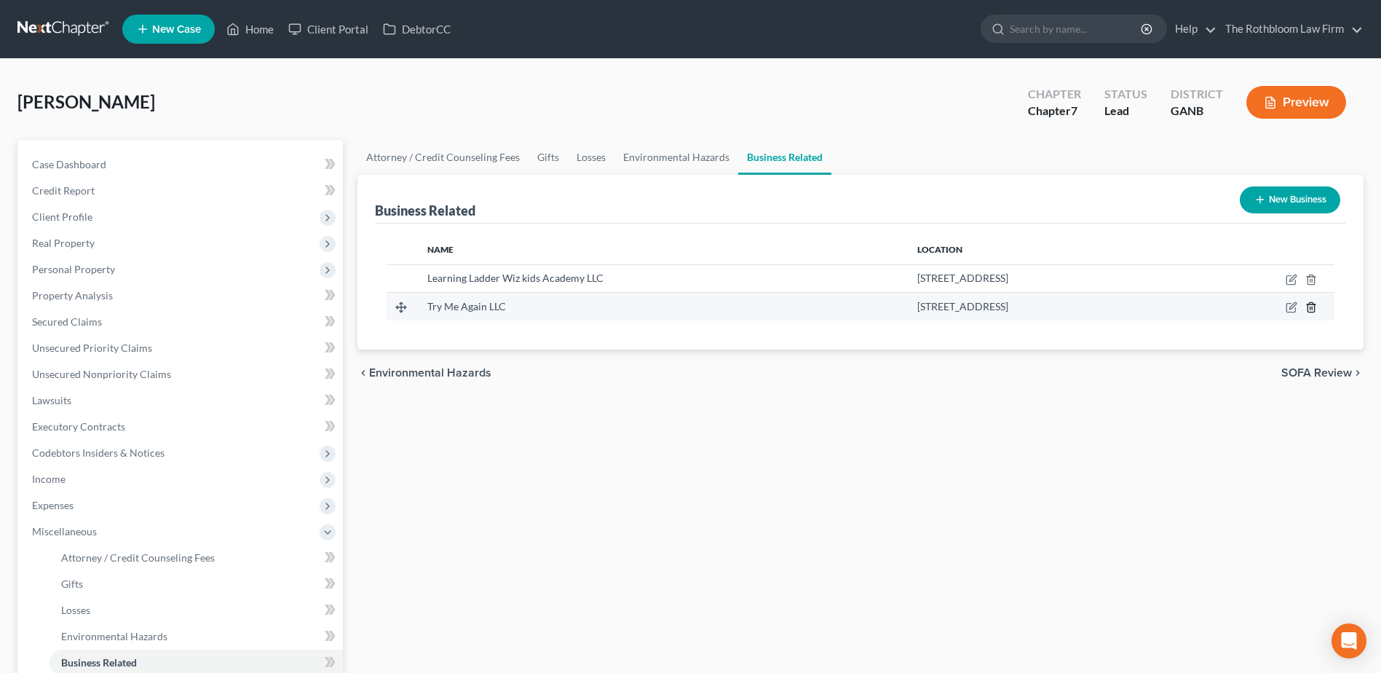
click at [1314, 304] on polyline "button" at bounding box center [1311, 304] width 9 height 0
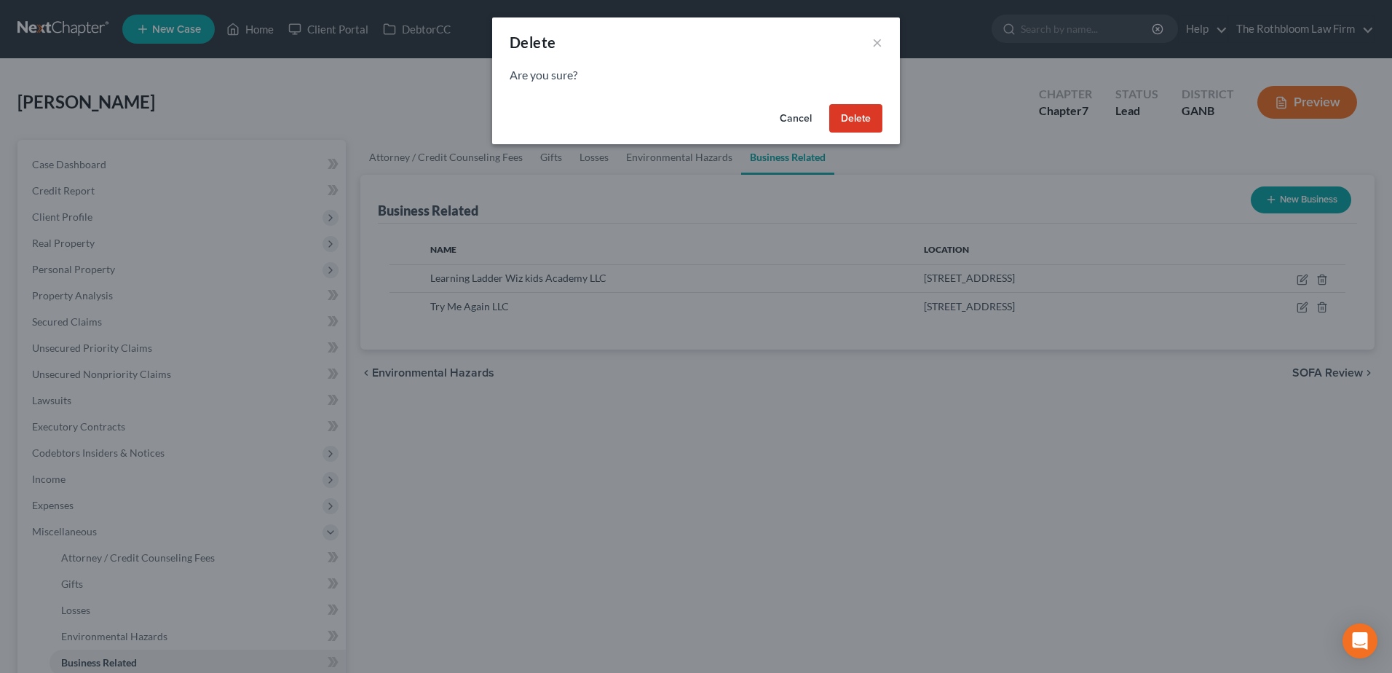
click at [841, 127] on button "Delete" at bounding box center [855, 118] width 53 height 29
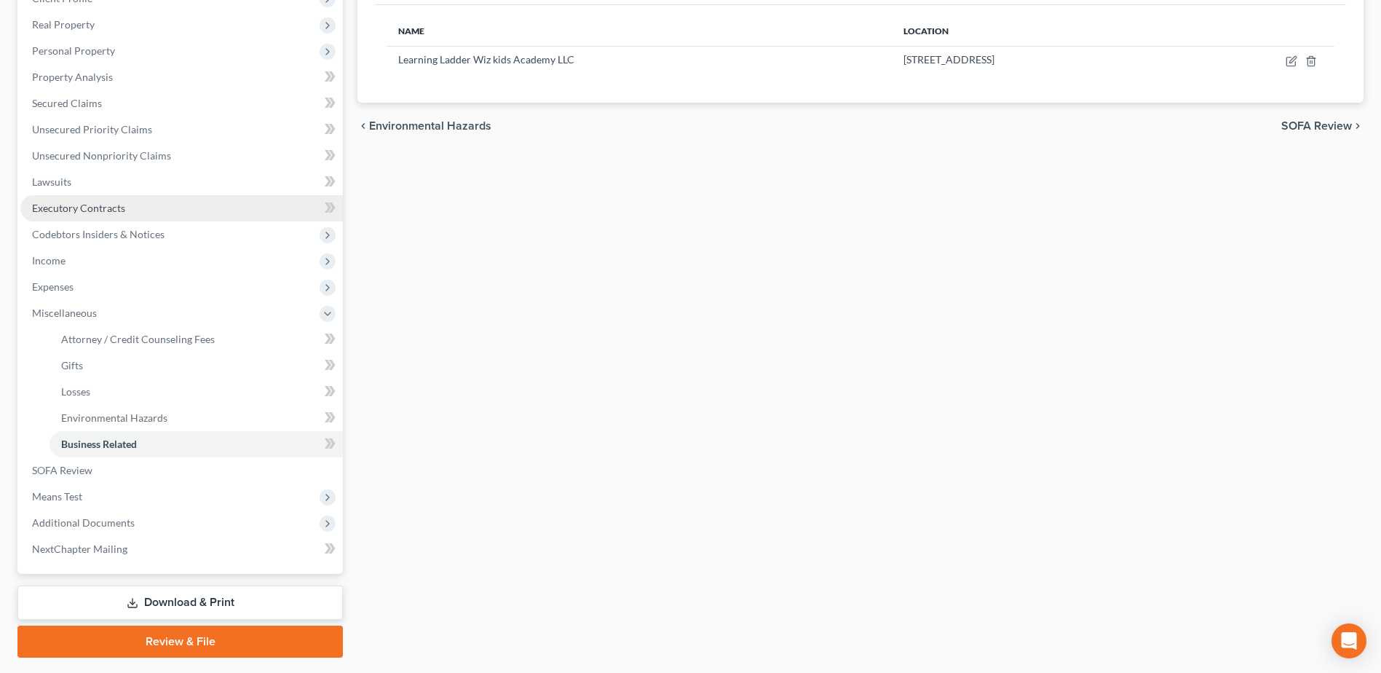
scroll to position [146, 0]
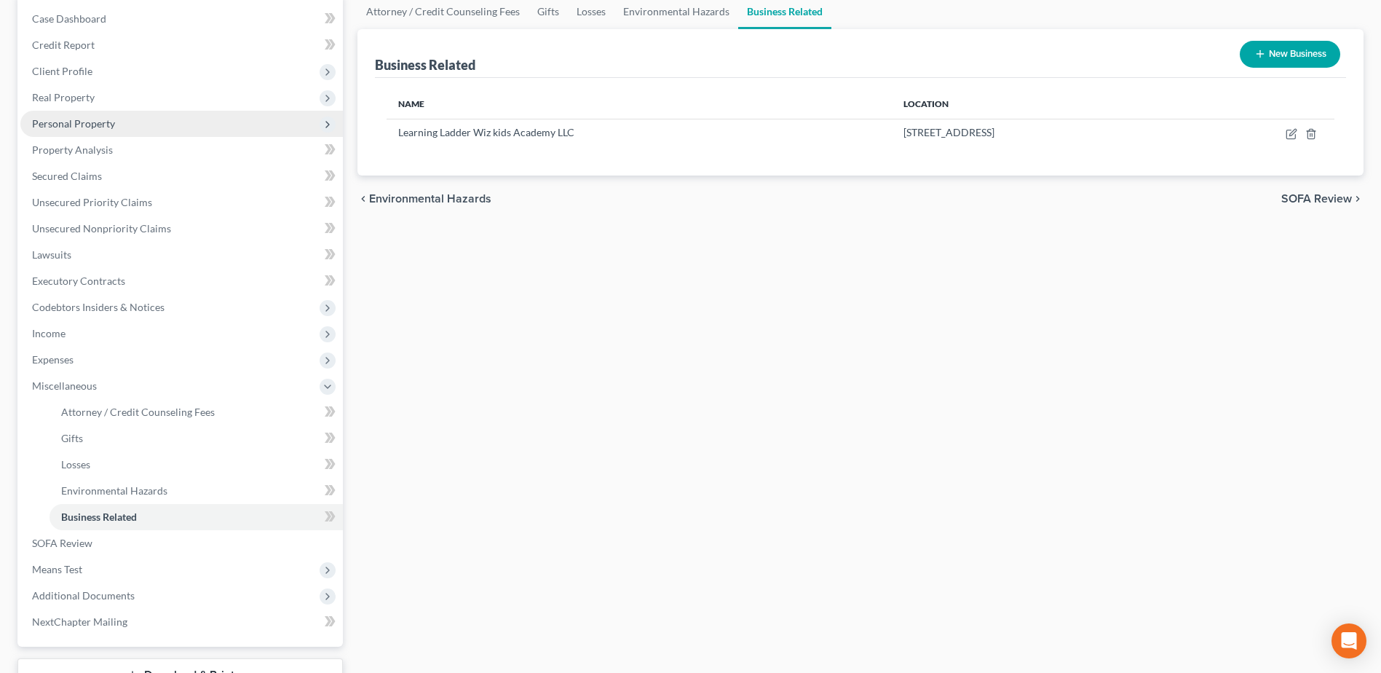
click at [82, 130] on span "Personal Property" at bounding box center [181, 124] width 322 height 26
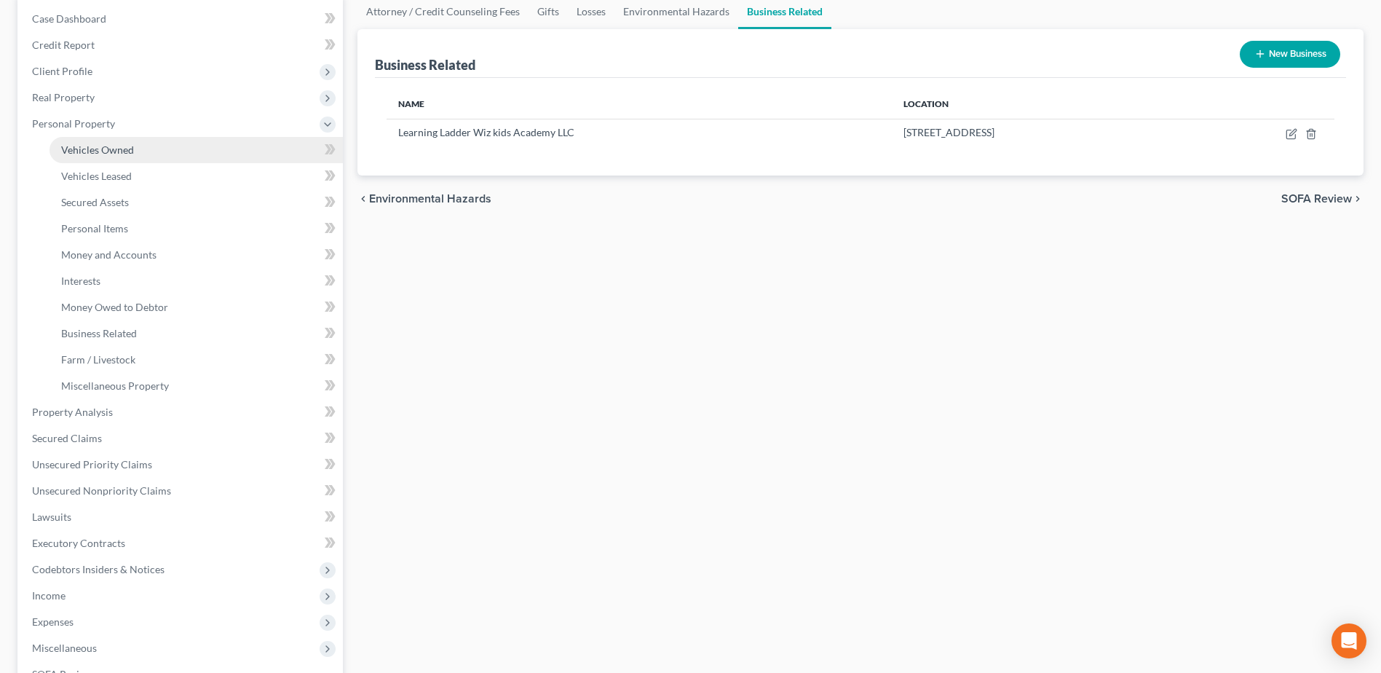
click at [109, 143] on span "Vehicles Owned" at bounding box center [97, 149] width 73 height 12
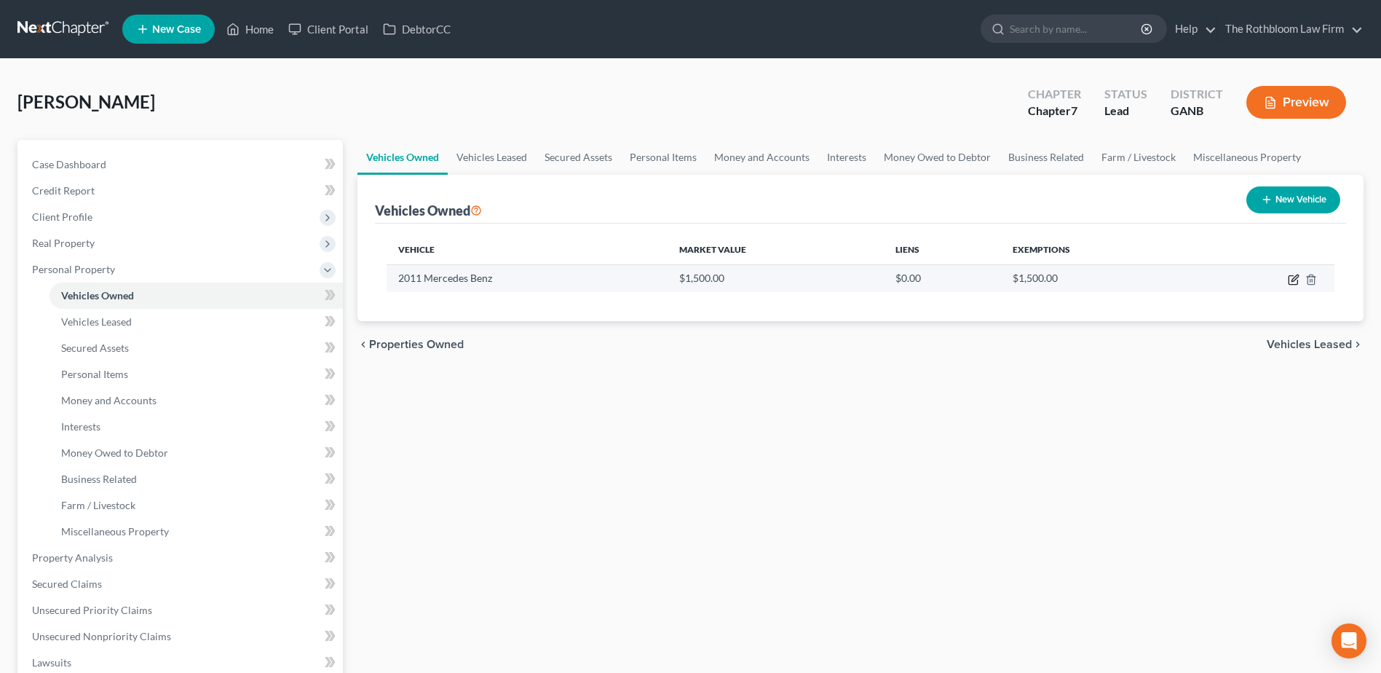
click at [1291, 280] on icon "button" at bounding box center [1294, 280] width 12 height 12
select select "0"
select select "15"
select select "0"
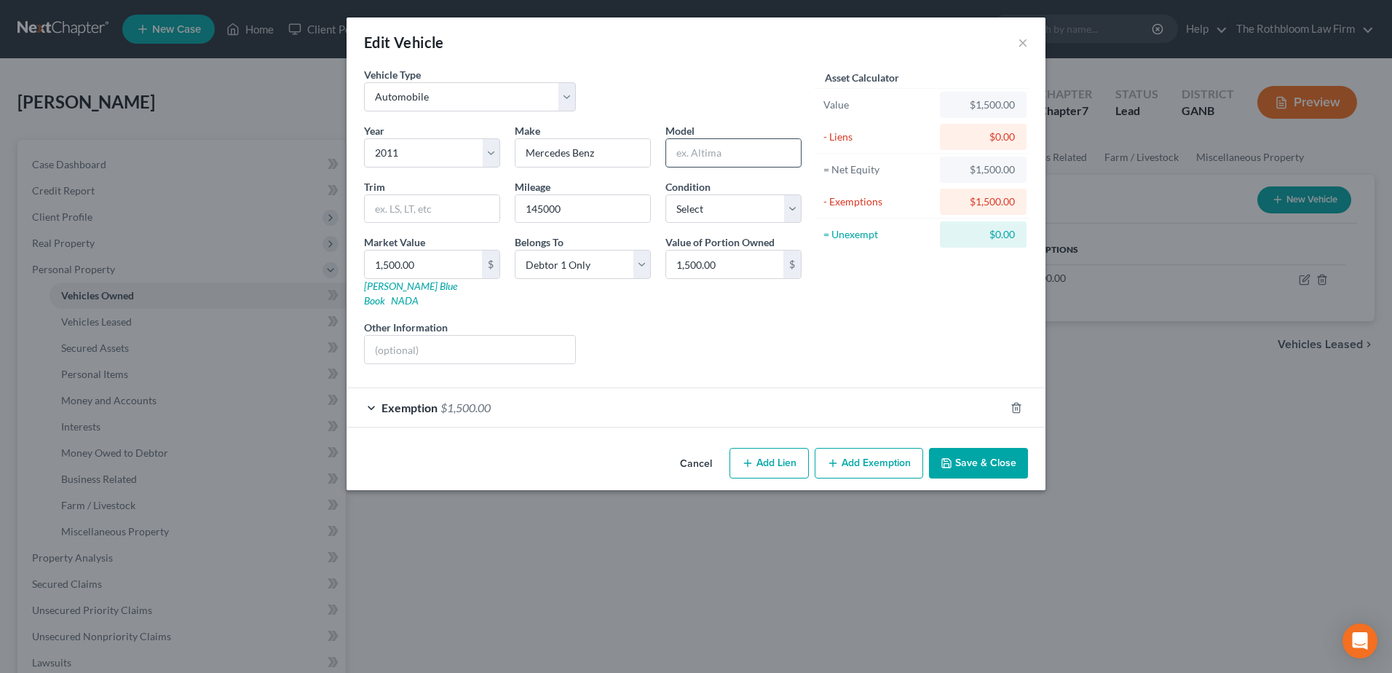
click at [717, 148] on input "text" at bounding box center [733, 153] width 135 height 28
type input "E350"
click at [701, 211] on select "Select Excellent Very Good Good Fair Poor" at bounding box center [733, 208] width 136 height 29
select select "4"
click at [665, 194] on select "Select Excellent Very Good Good Fair Poor" at bounding box center [733, 208] width 136 height 29
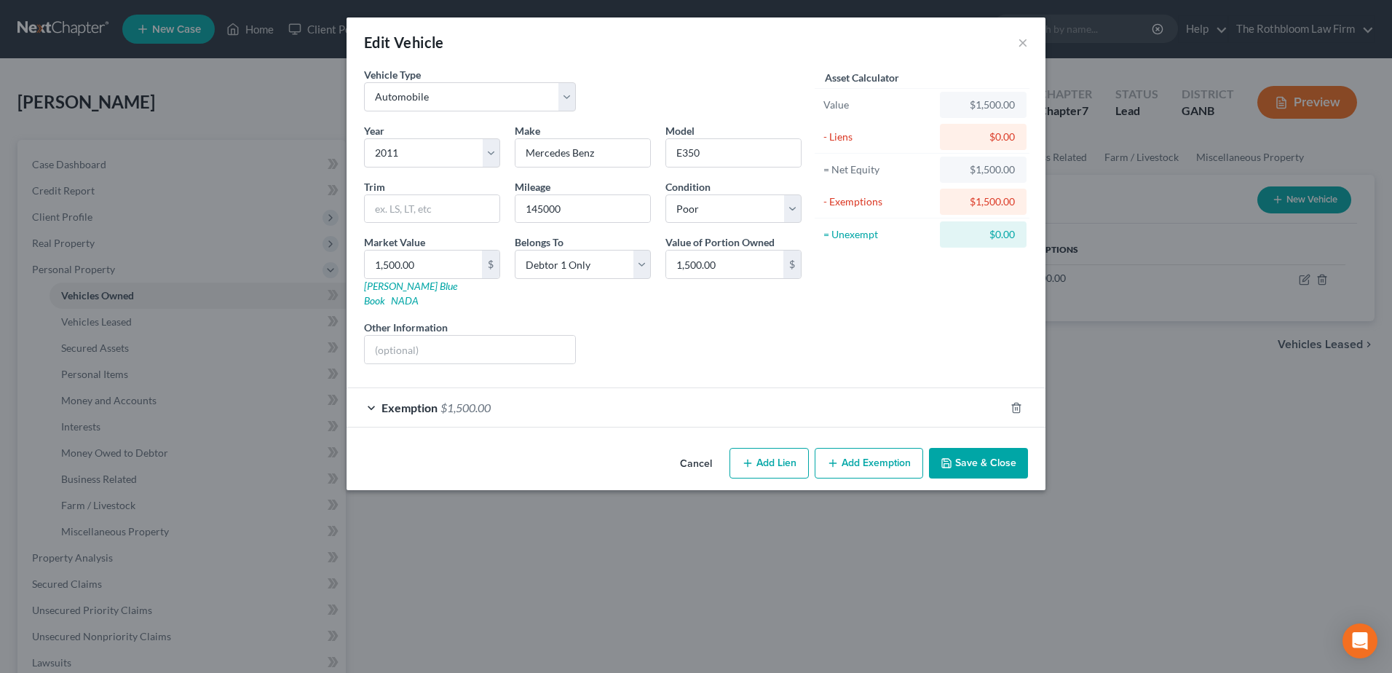
click at [986, 454] on button "Save & Close" at bounding box center [978, 463] width 99 height 31
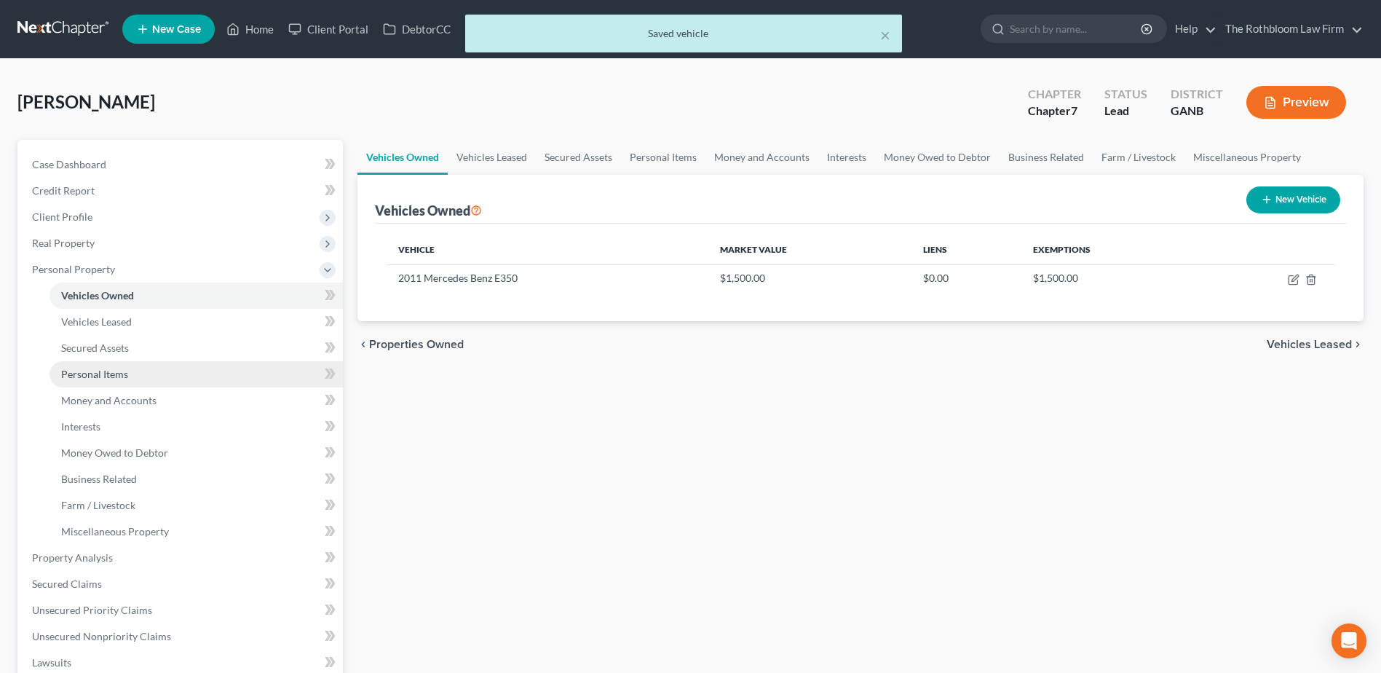
click at [87, 373] on span "Personal Items" at bounding box center [94, 374] width 67 height 12
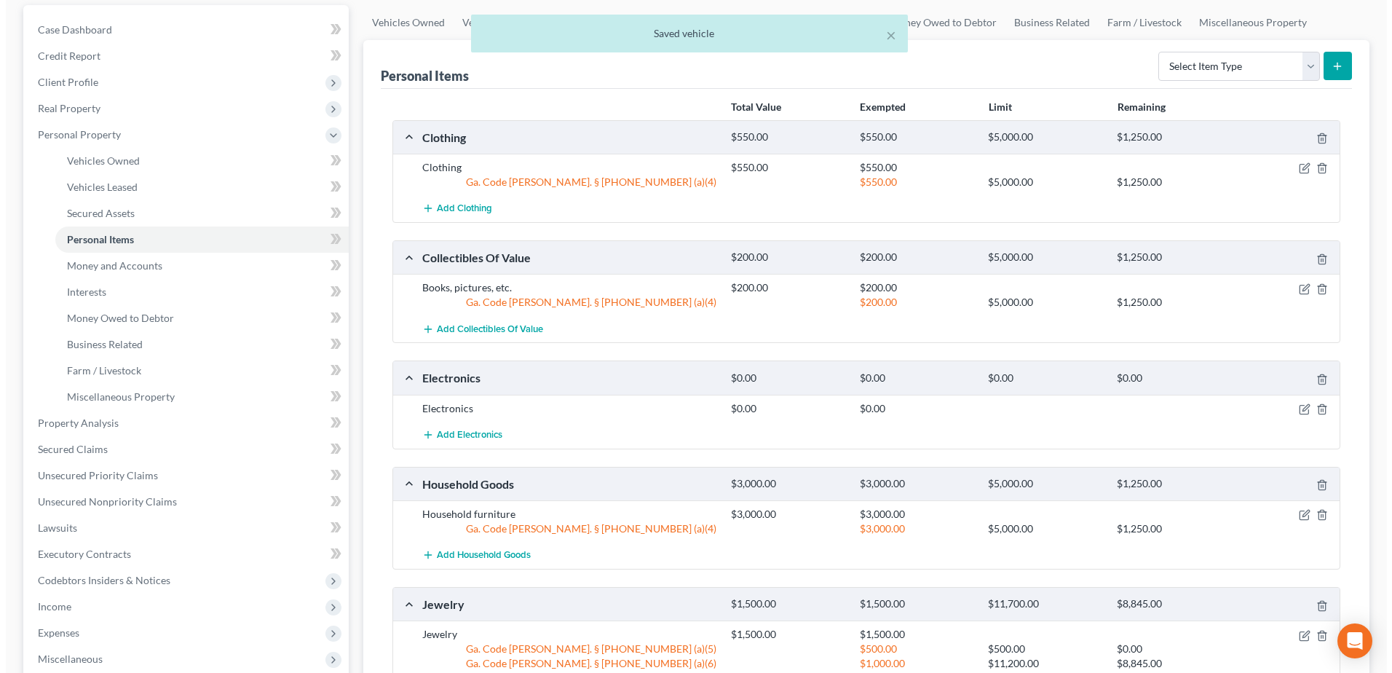
scroll to position [146, 0]
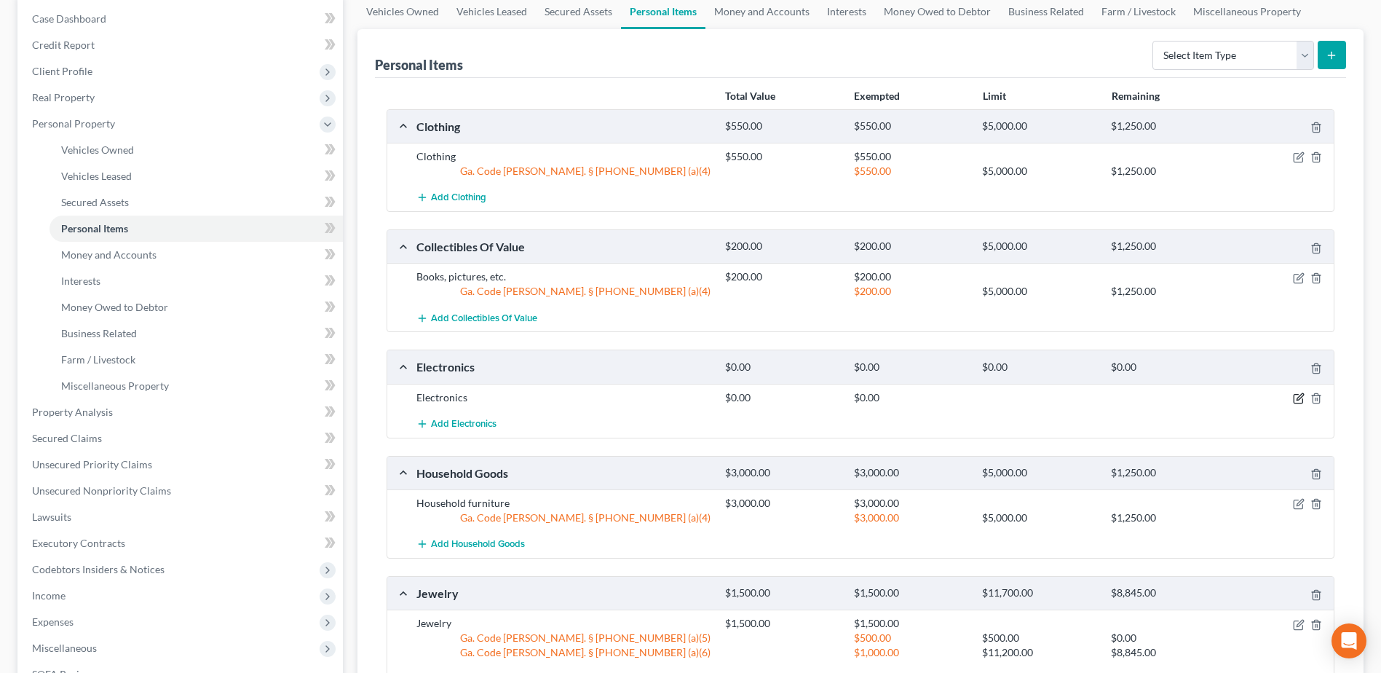
click at [1299, 400] on icon "button" at bounding box center [1299, 398] width 12 height 12
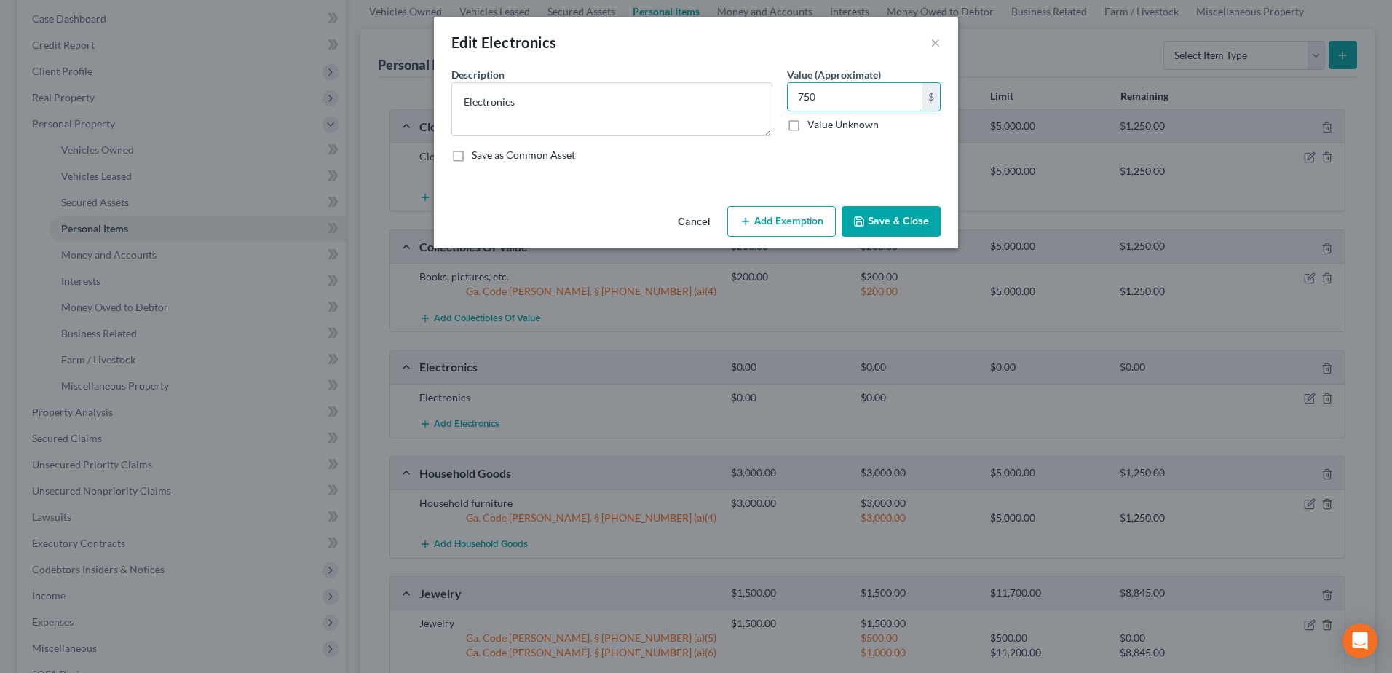
type input "750"
click at [772, 218] on button "Add Exemption" at bounding box center [781, 221] width 108 height 31
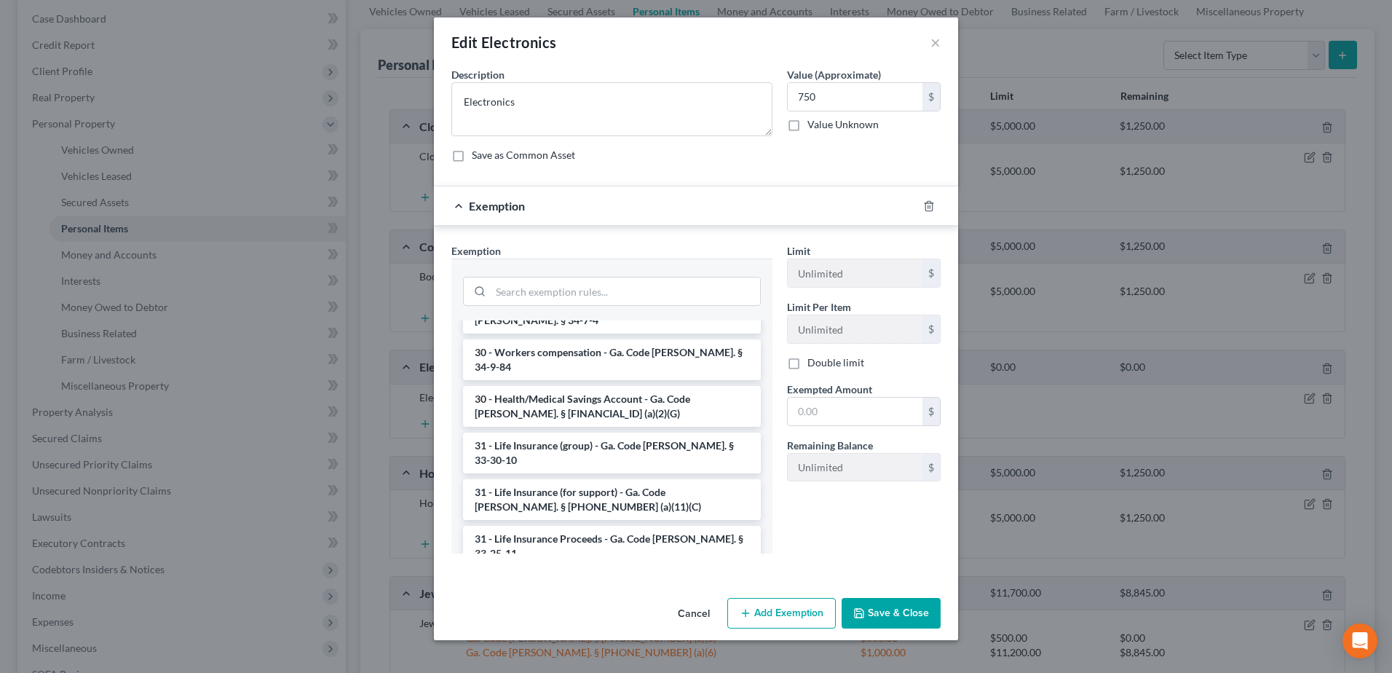
scroll to position [2029, 0]
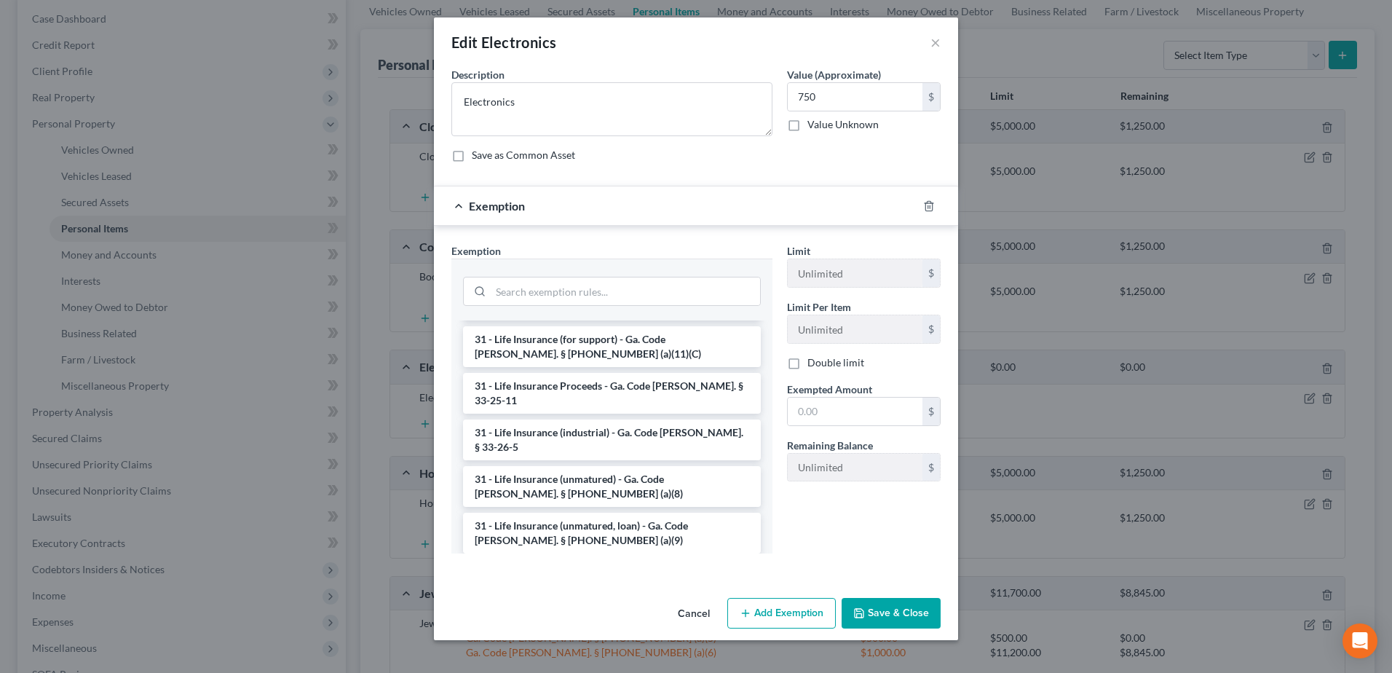
click at [592, 652] on li "6 - Household Goods and Furnishings - Ga. Code [PERSON_NAME]. § [PHONE_NUMBER] …" at bounding box center [612, 672] width 298 height 41
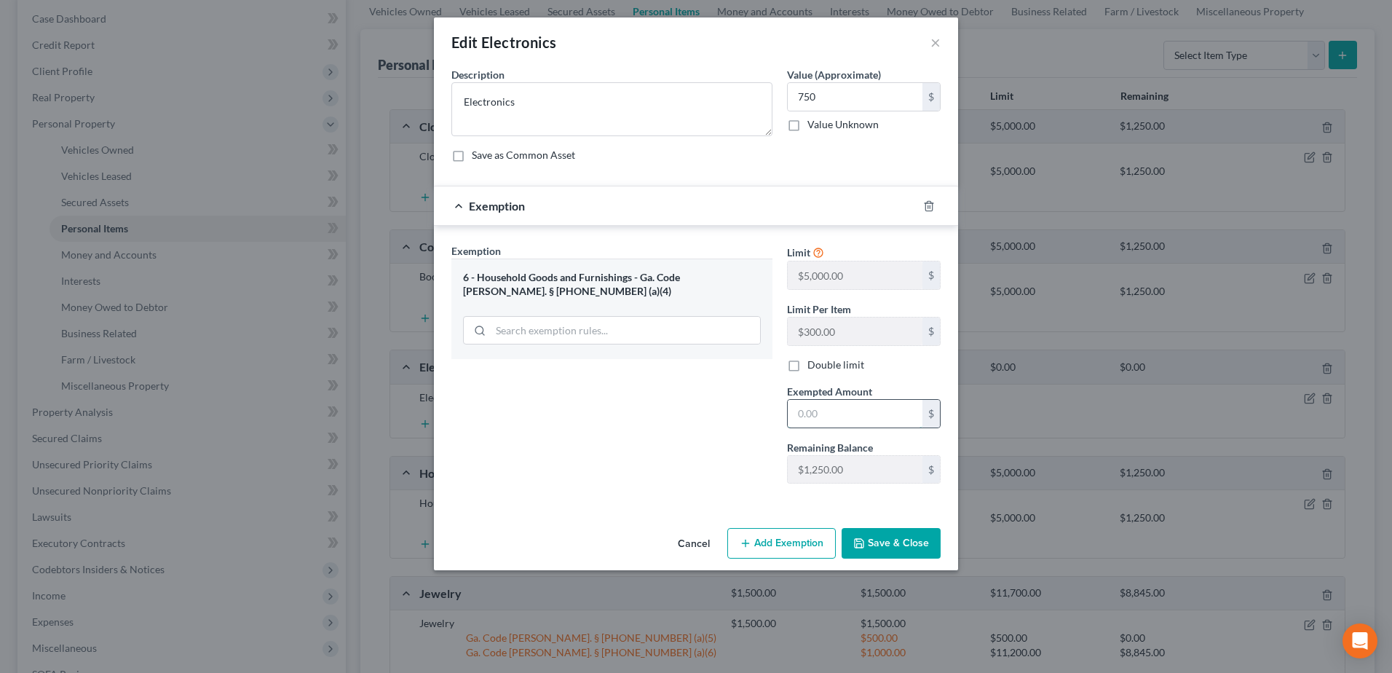
click at [823, 415] on input "text" at bounding box center [855, 414] width 135 height 28
type input "750"
click at [877, 544] on button "Save & Close" at bounding box center [890, 543] width 99 height 31
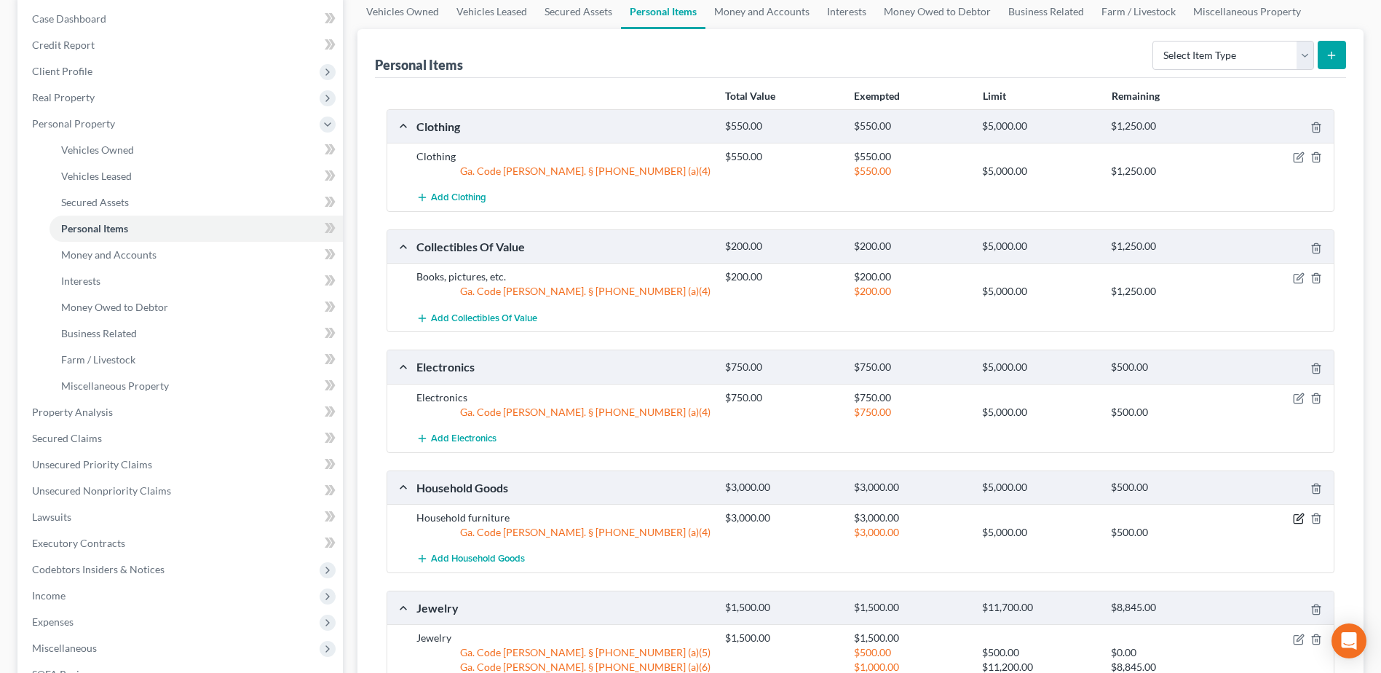
click at [1301, 515] on icon "button" at bounding box center [1299, 517] width 7 height 7
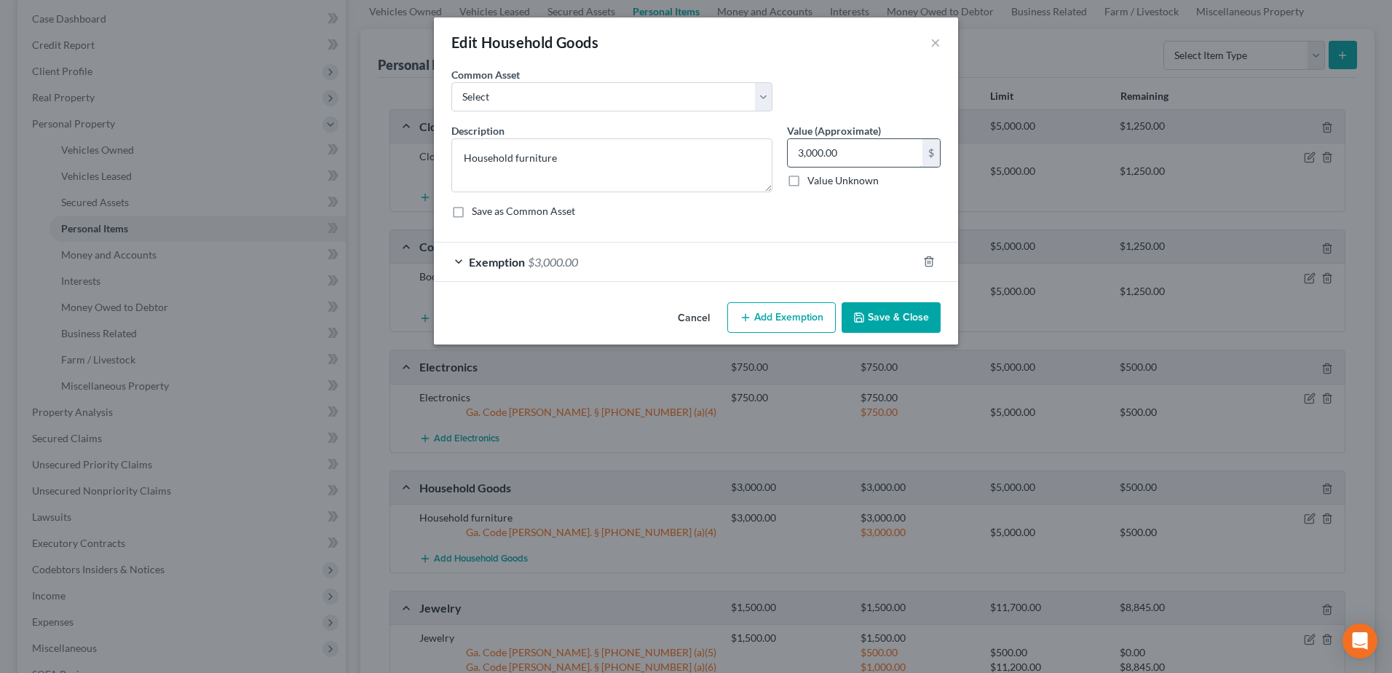
click at [854, 156] on input "3,000.00" at bounding box center [855, 153] width 135 height 28
type input "1,500"
click at [566, 271] on div "Exemption $3,000.00" at bounding box center [675, 261] width 483 height 39
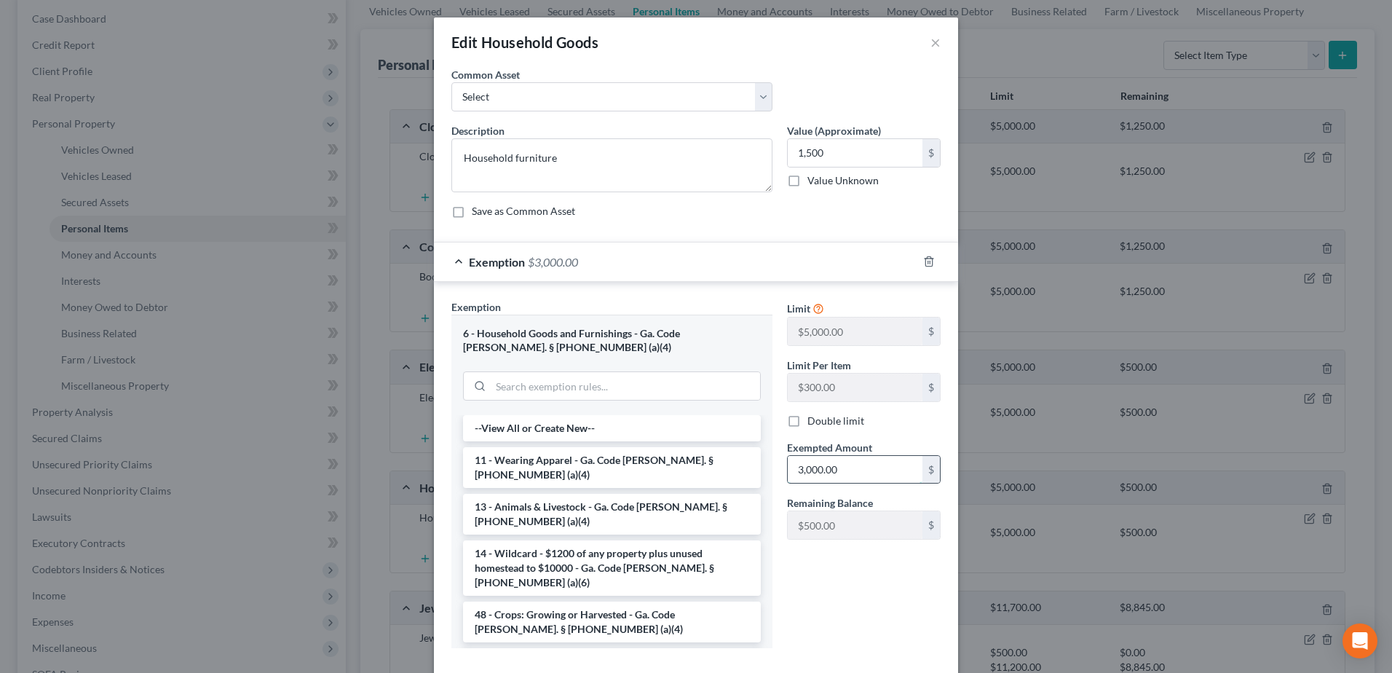
click at [852, 470] on input "3,000.00" at bounding box center [855, 470] width 135 height 28
type input "1,500"
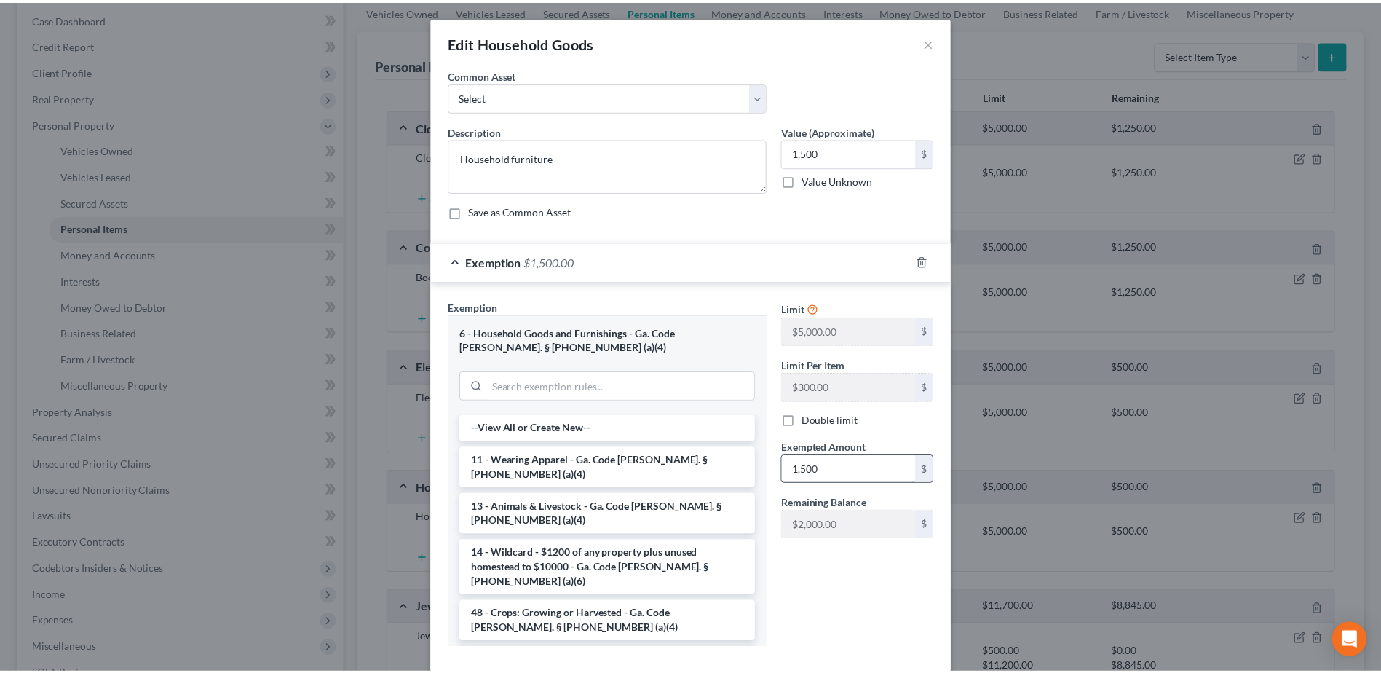
scroll to position [79, 0]
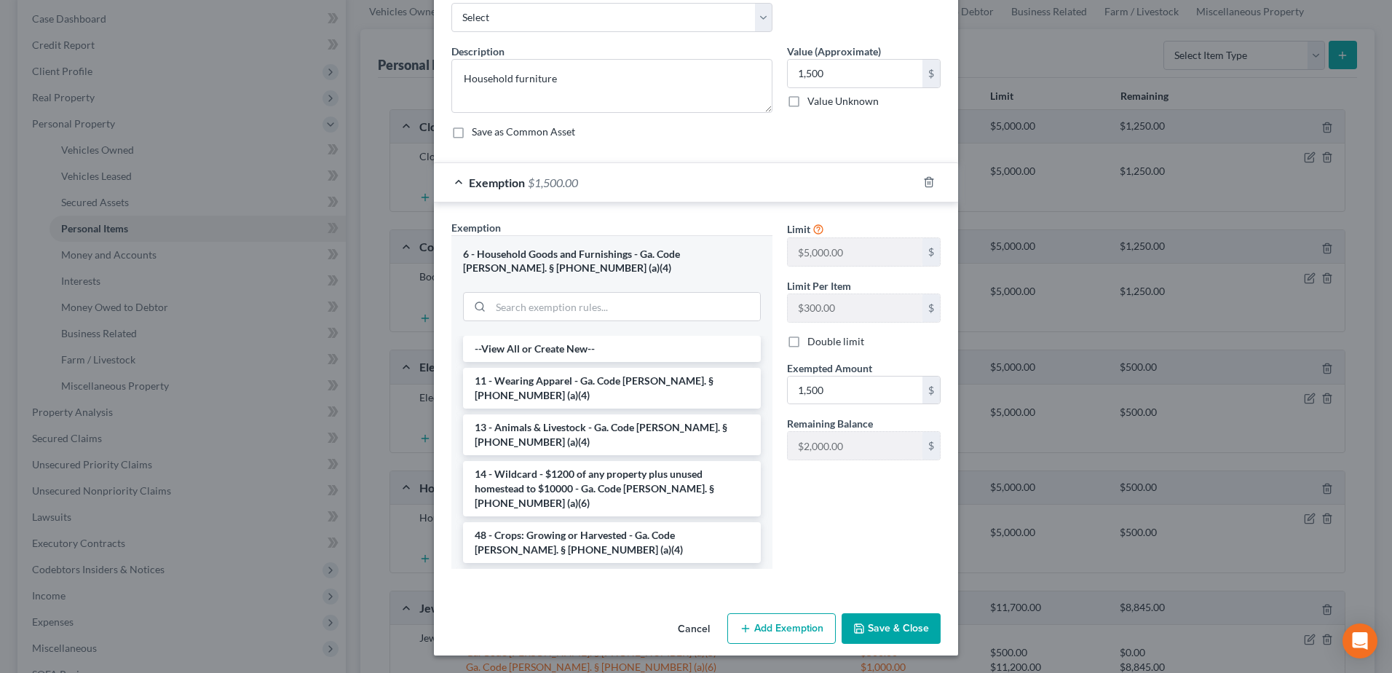
click at [883, 629] on button "Save & Close" at bounding box center [890, 628] width 99 height 31
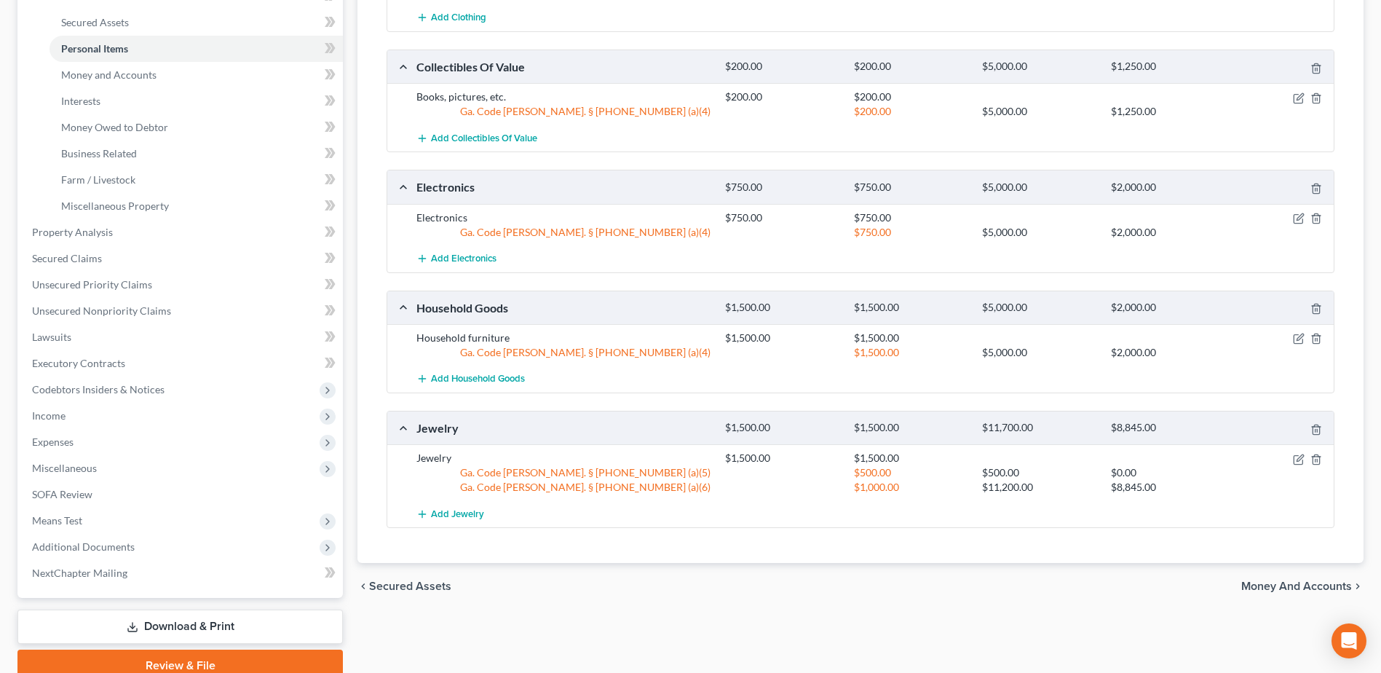
scroll to position [244, 0]
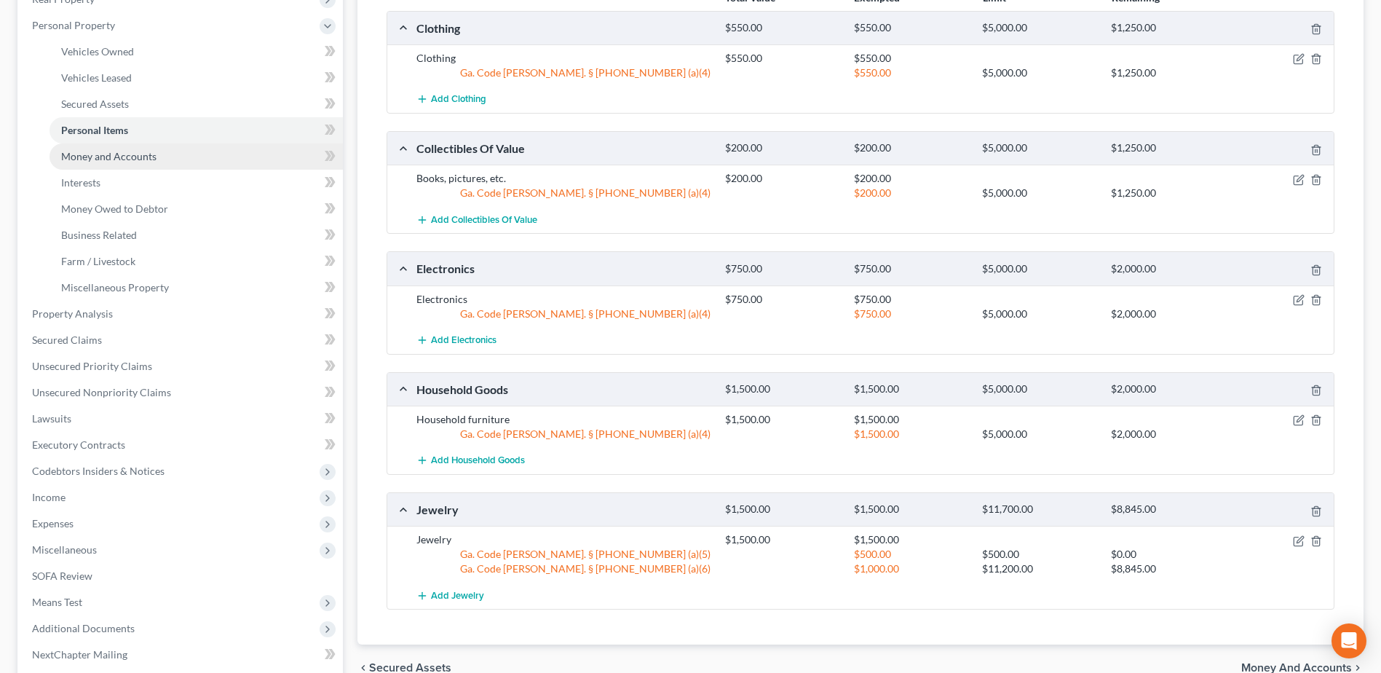
click at [135, 154] on span "Money and Accounts" at bounding box center [108, 156] width 95 height 12
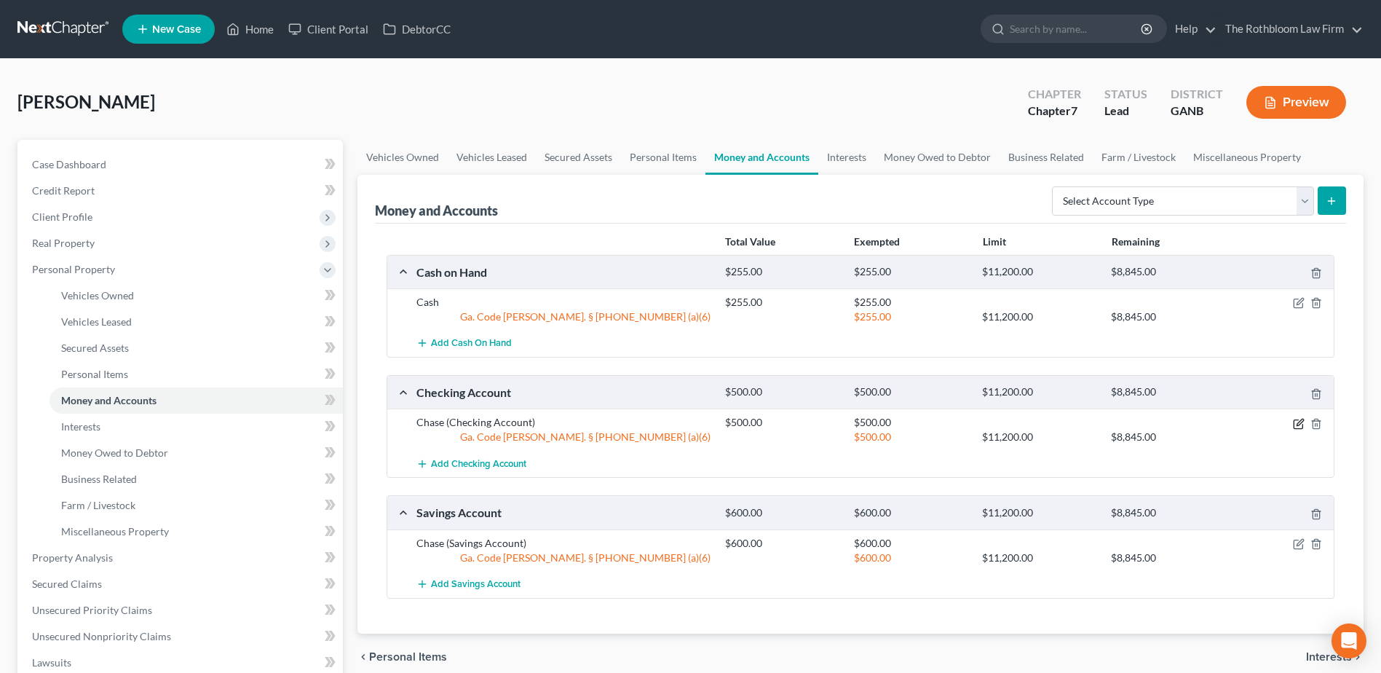
click at [1299, 427] on icon "button" at bounding box center [1299, 424] width 12 height 12
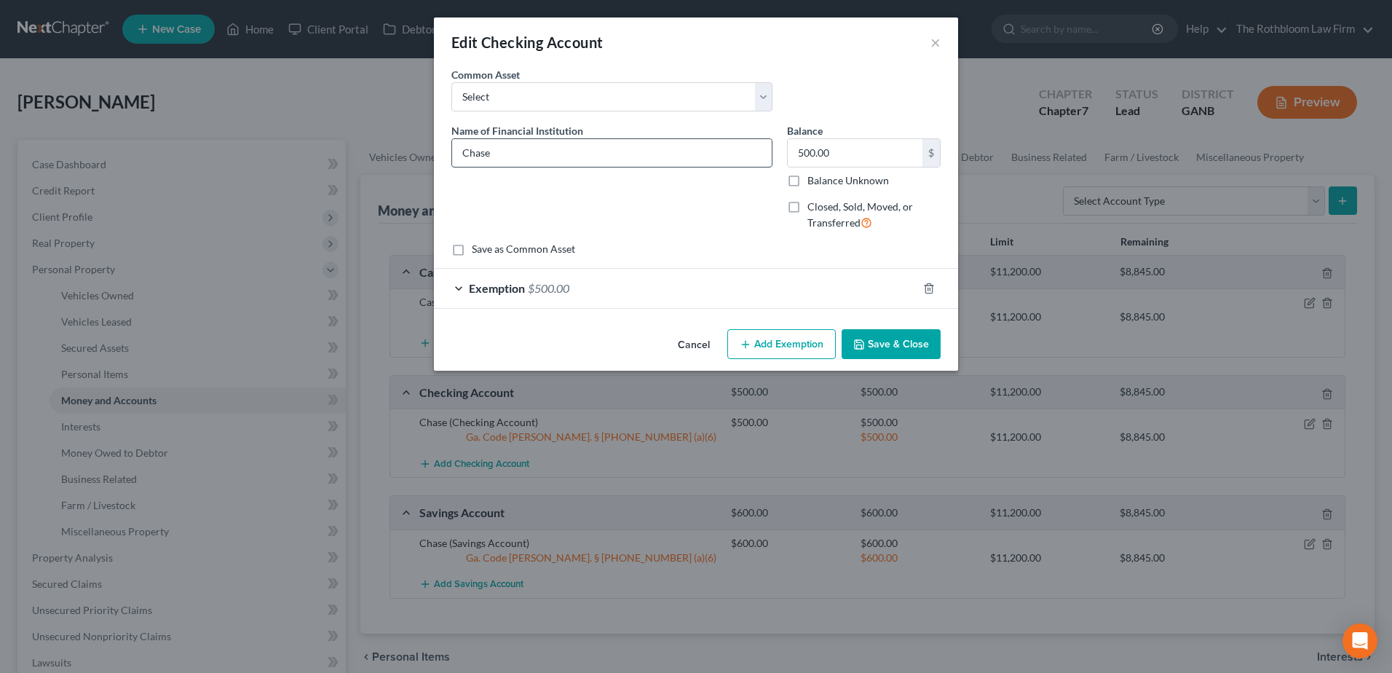
click at [536, 152] on input "Chase" at bounding box center [612, 153] width 320 height 28
type input "Chase - joint with husband"
click at [904, 348] on button "Save & Close" at bounding box center [890, 344] width 99 height 31
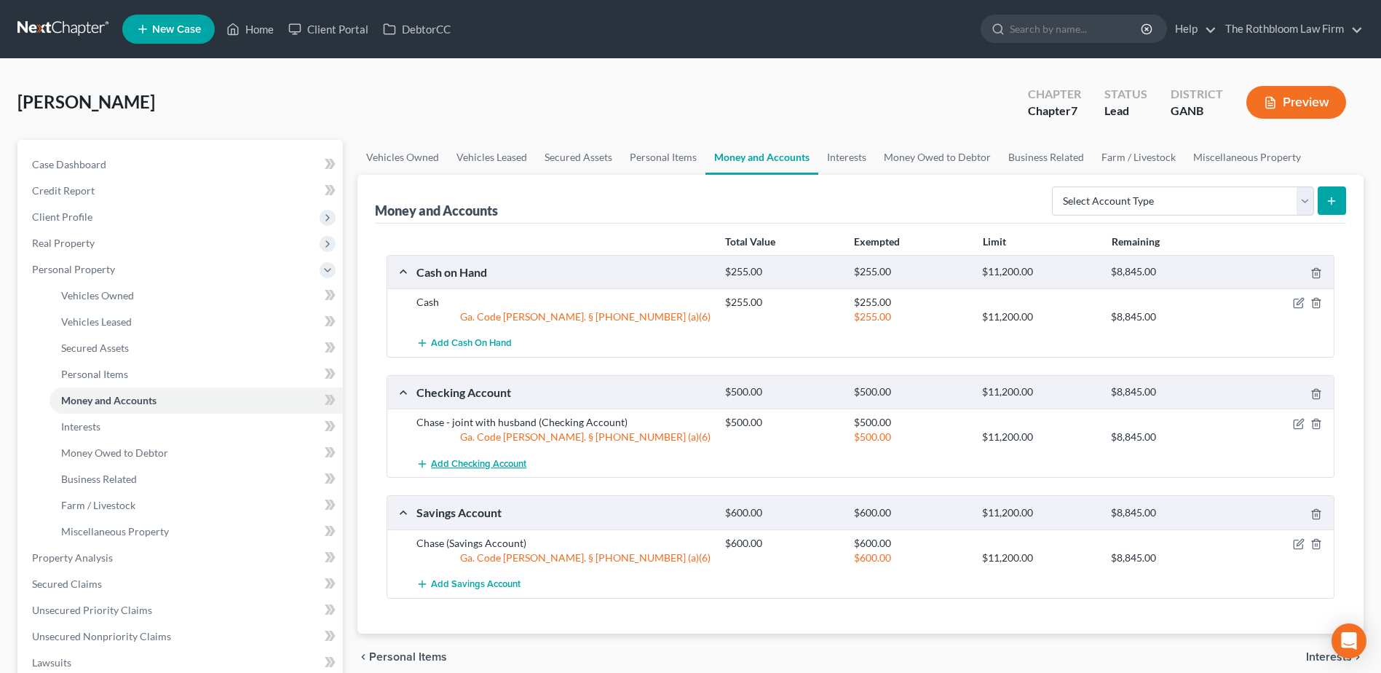
click at [496, 457] on button "Add Checking Account" at bounding box center [471, 463] width 110 height 27
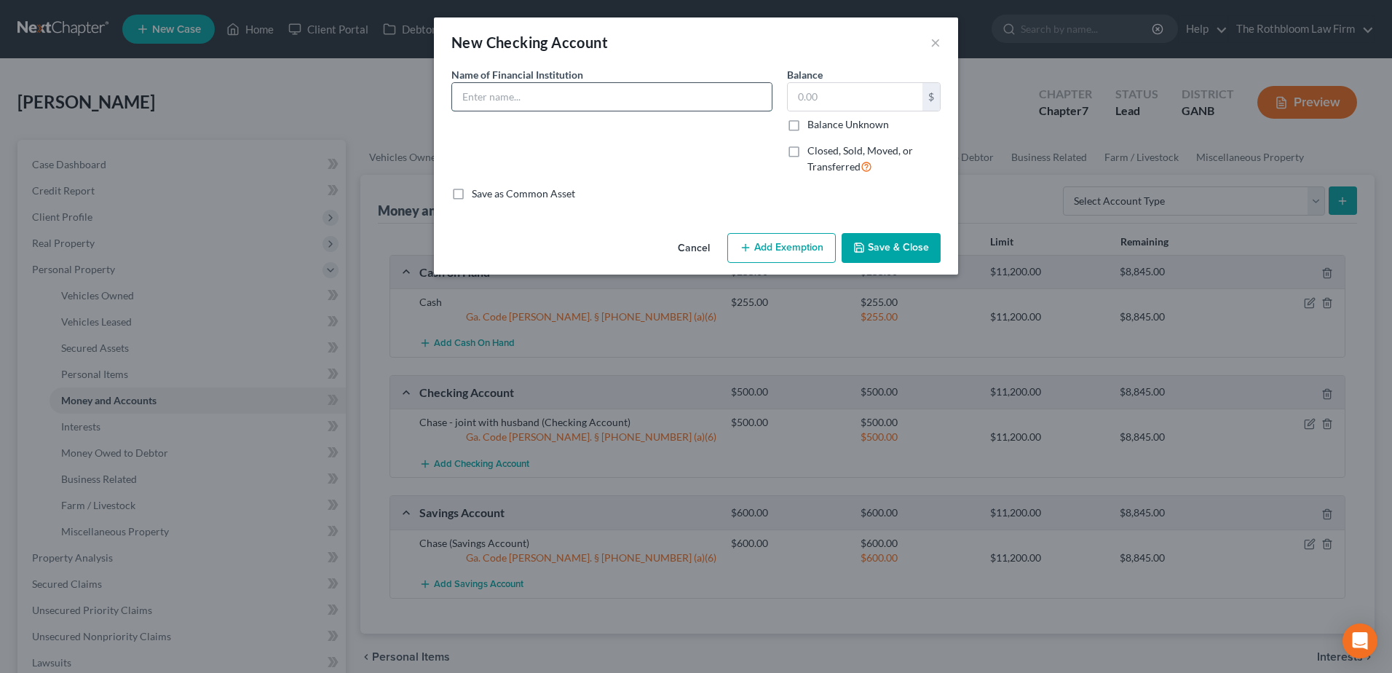
click at [512, 100] on input "text" at bounding box center [612, 97] width 320 height 28
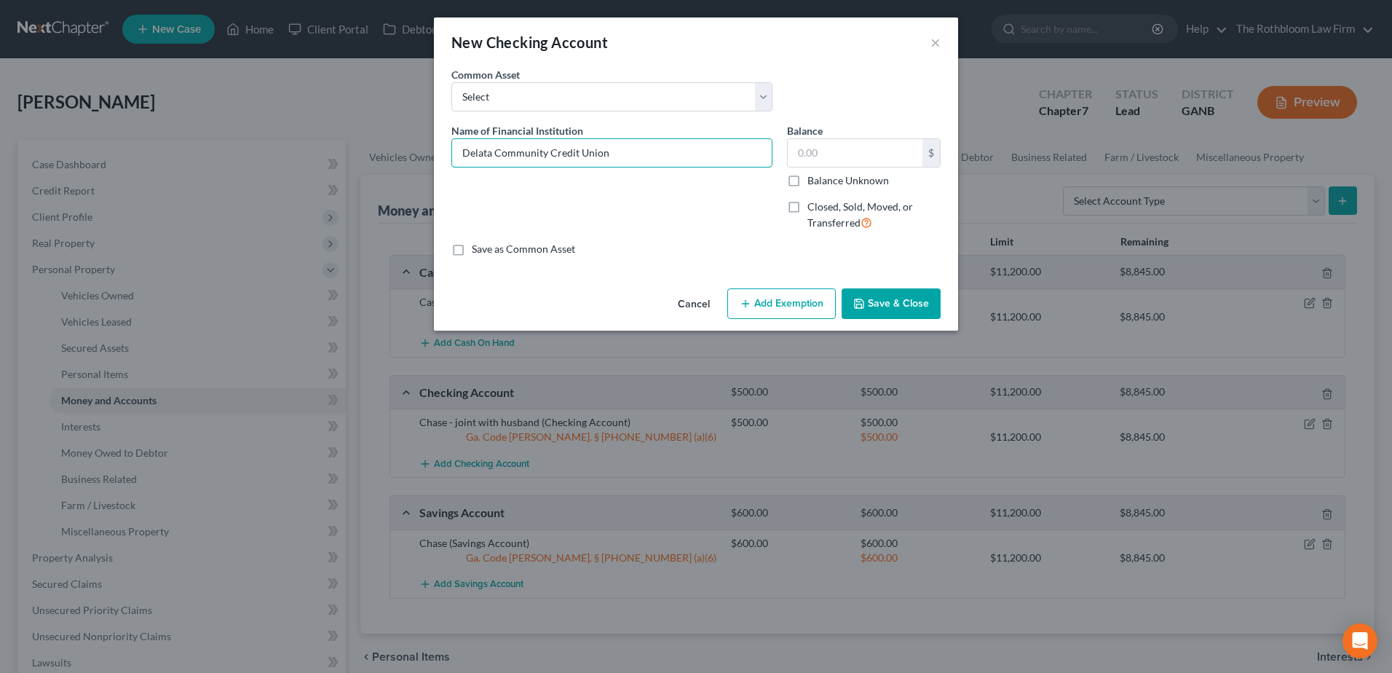
type input "Delata Community Credit Union"
click at [879, 306] on button "Save & Close" at bounding box center [890, 303] width 99 height 31
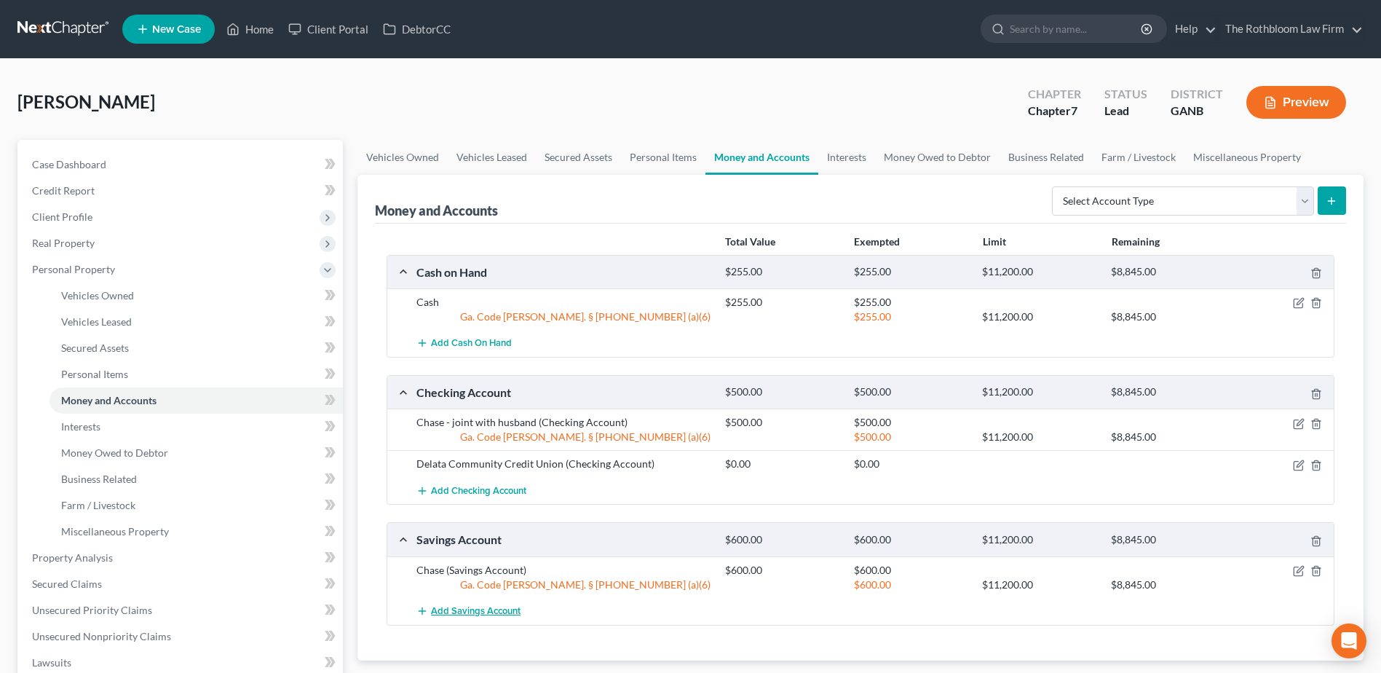
click at [451, 606] on span "Add Savings Account" at bounding box center [476, 611] width 90 height 12
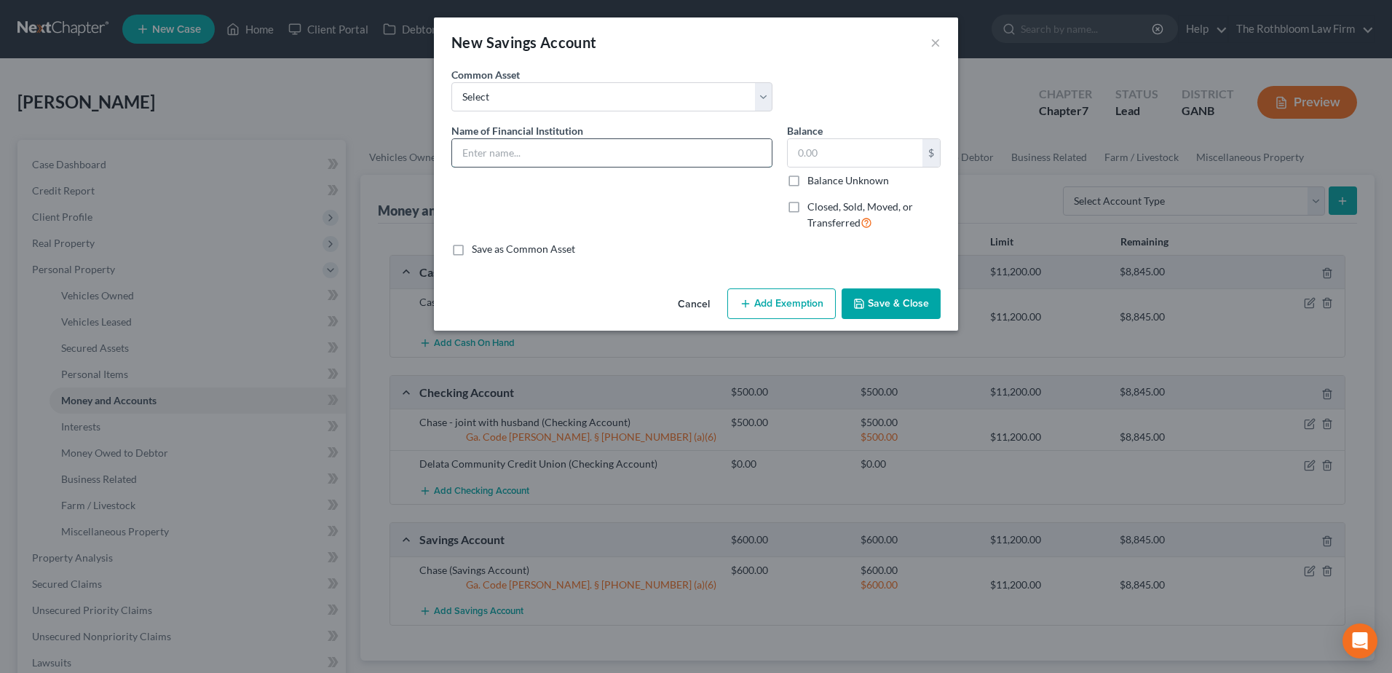
click at [531, 143] on input "text" at bounding box center [612, 153] width 320 height 28
type input "Delta Community Credit Union"
click at [879, 306] on button "Save & Close" at bounding box center [890, 303] width 99 height 31
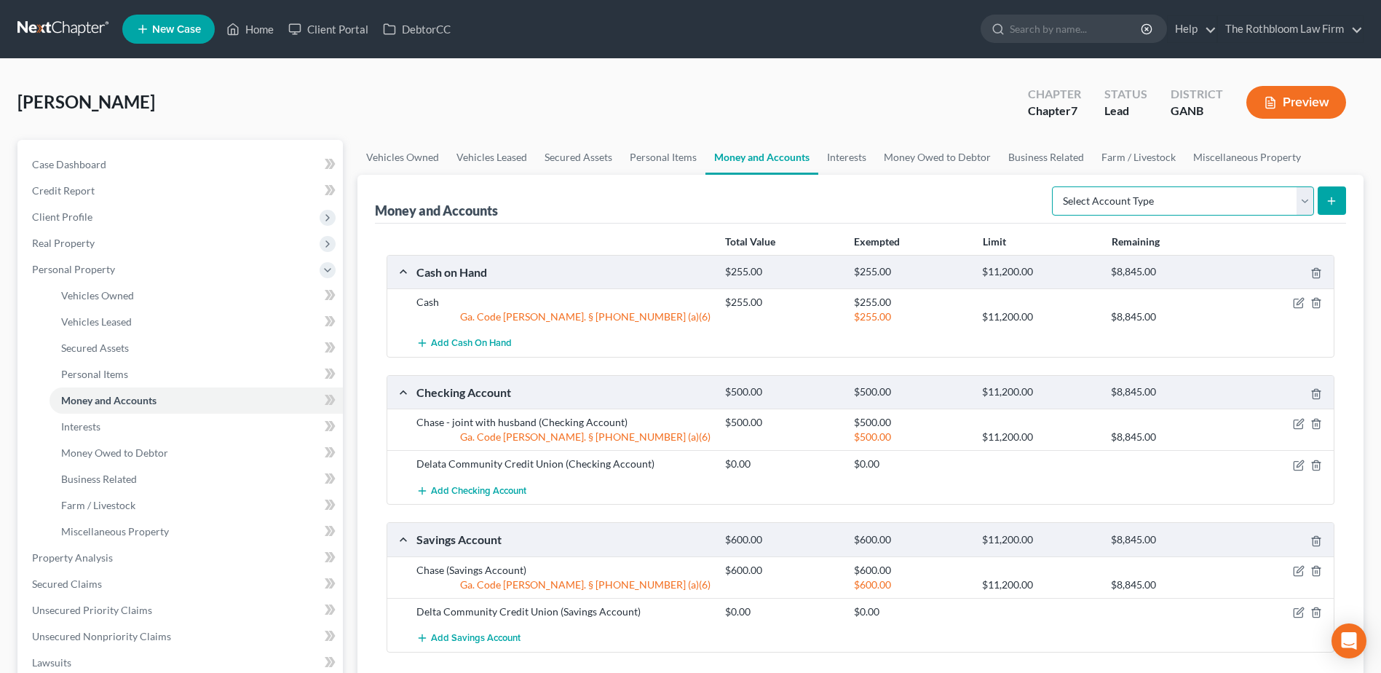
click at [1307, 203] on select "Select Account Type Brokerage Cash on Hand Certificates of Deposit Checking Acc…" at bounding box center [1183, 200] width 262 height 29
select select "checking"
click at [1055, 186] on select "Select Account Type Brokerage Cash on Hand Certificates of Deposit Checking Acc…" at bounding box center [1183, 200] width 262 height 29
click at [480, 485] on span "Add Checking Account" at bounding box center [478, 491] width 95 height 12
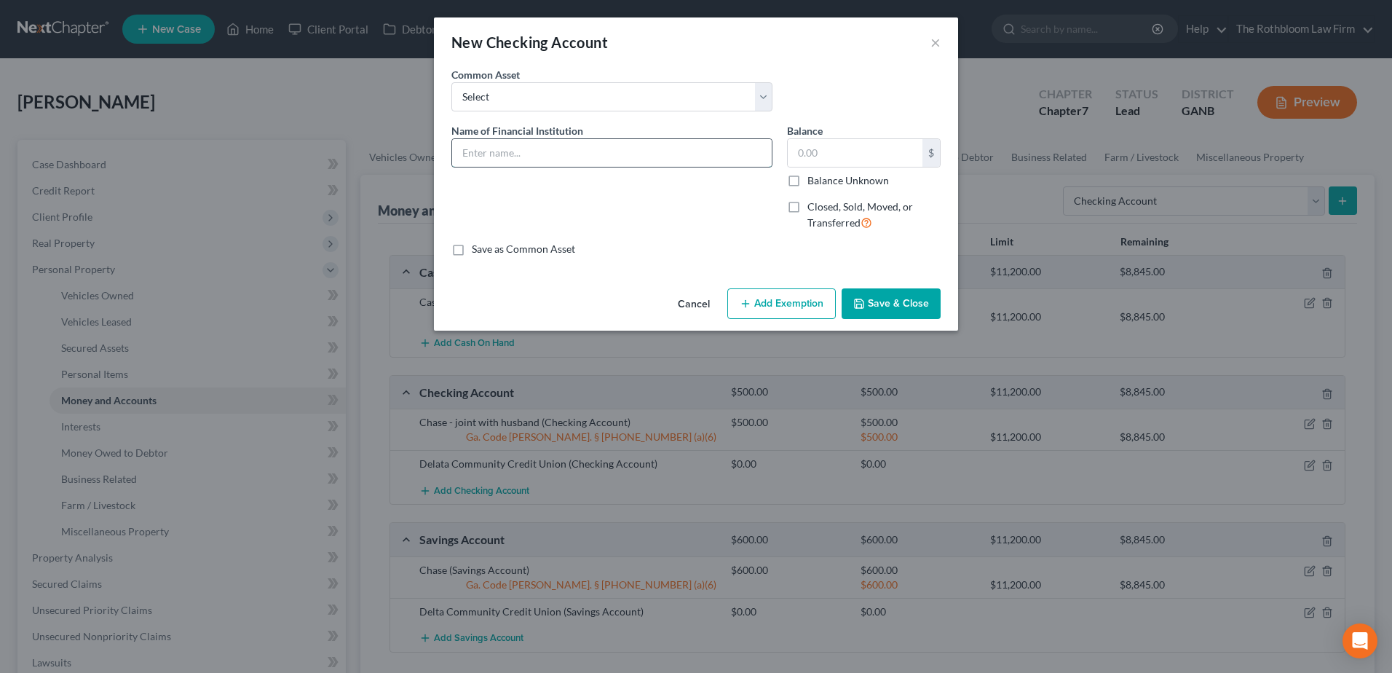
click at [516, 142] on input "text" at bounding box center [612, 153] width 320 height 28
type input "[PERSON_NAME] Fargo - joint with husband"
click at [884, 304] on button "Save & Close" at bounding box center [890, 303] width 99 height 31
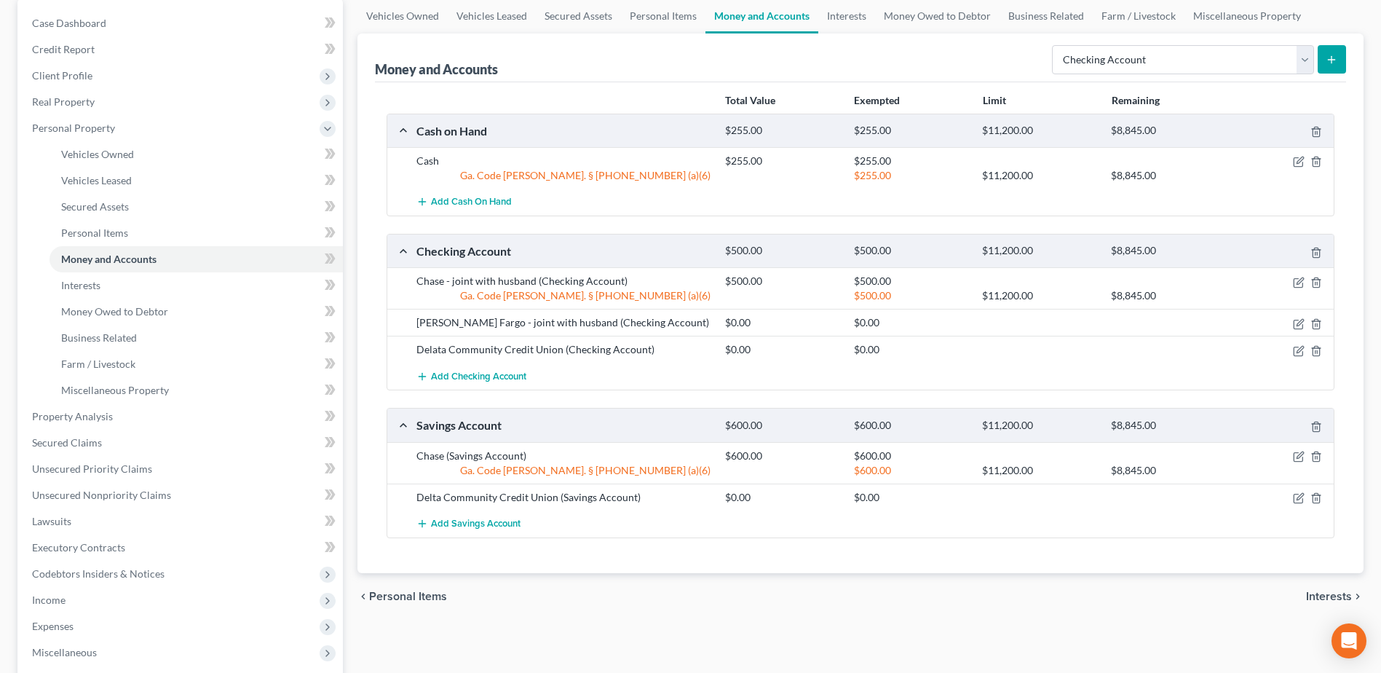
scroll to position [146, 0]
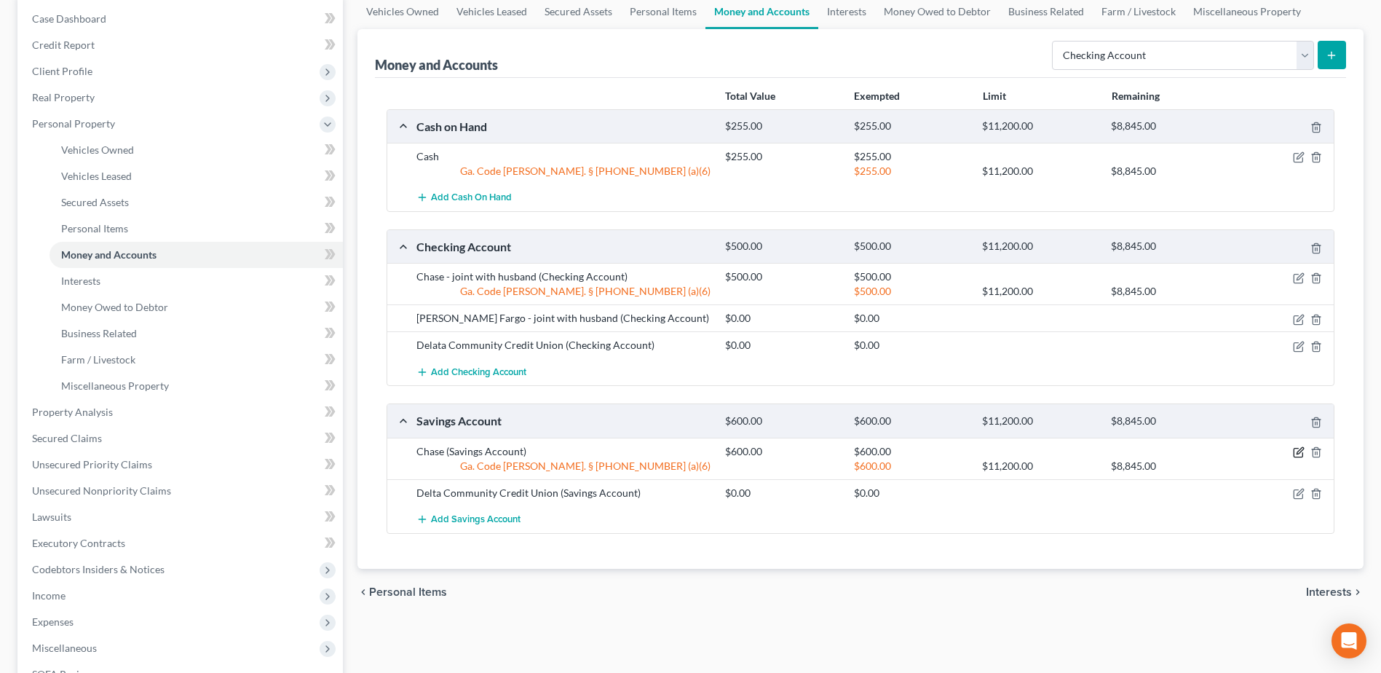
click at [1298, 450] on icon "button" at bounding box center [1299, 452] width 12 height 12
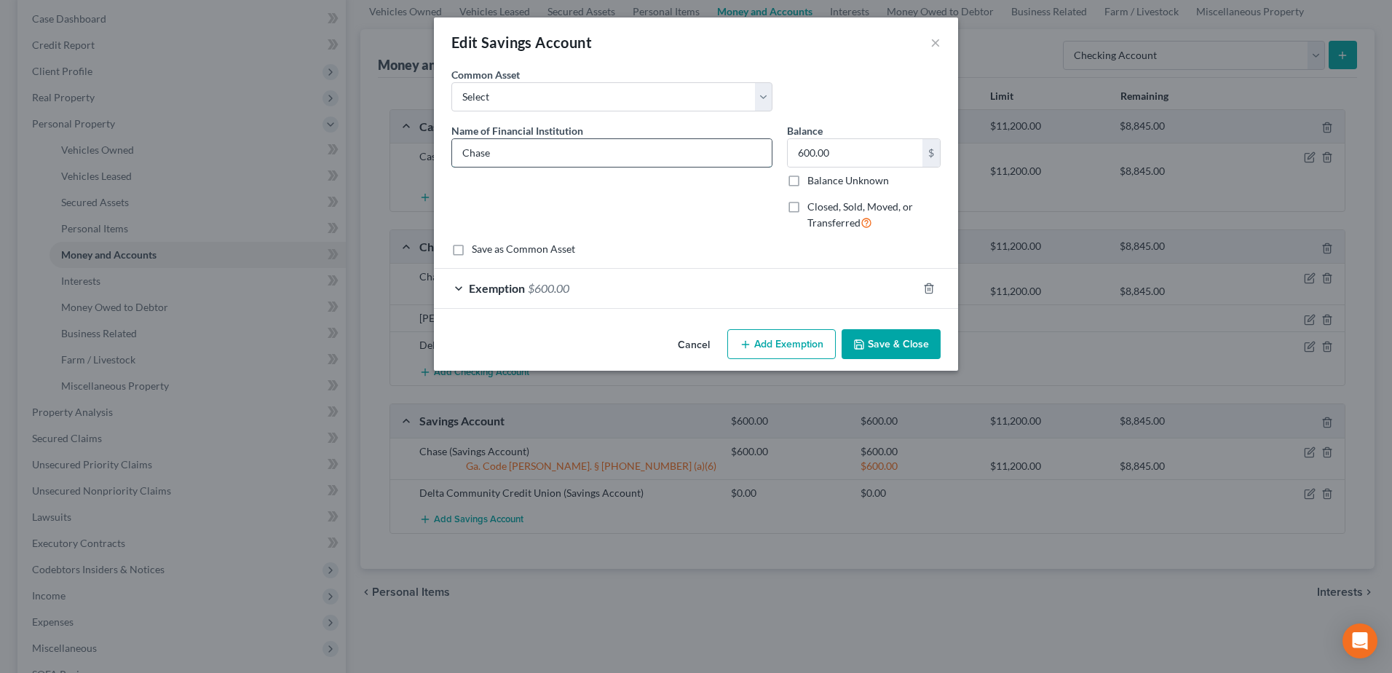
click at [510, 149] on input "Chase" at bounding box center [612, 153] width 320 height 28
type input "Chase - joint with husband"
click at [892, 333] on button "Save & Close" at bounding box center [890, 344] width 99 height 31
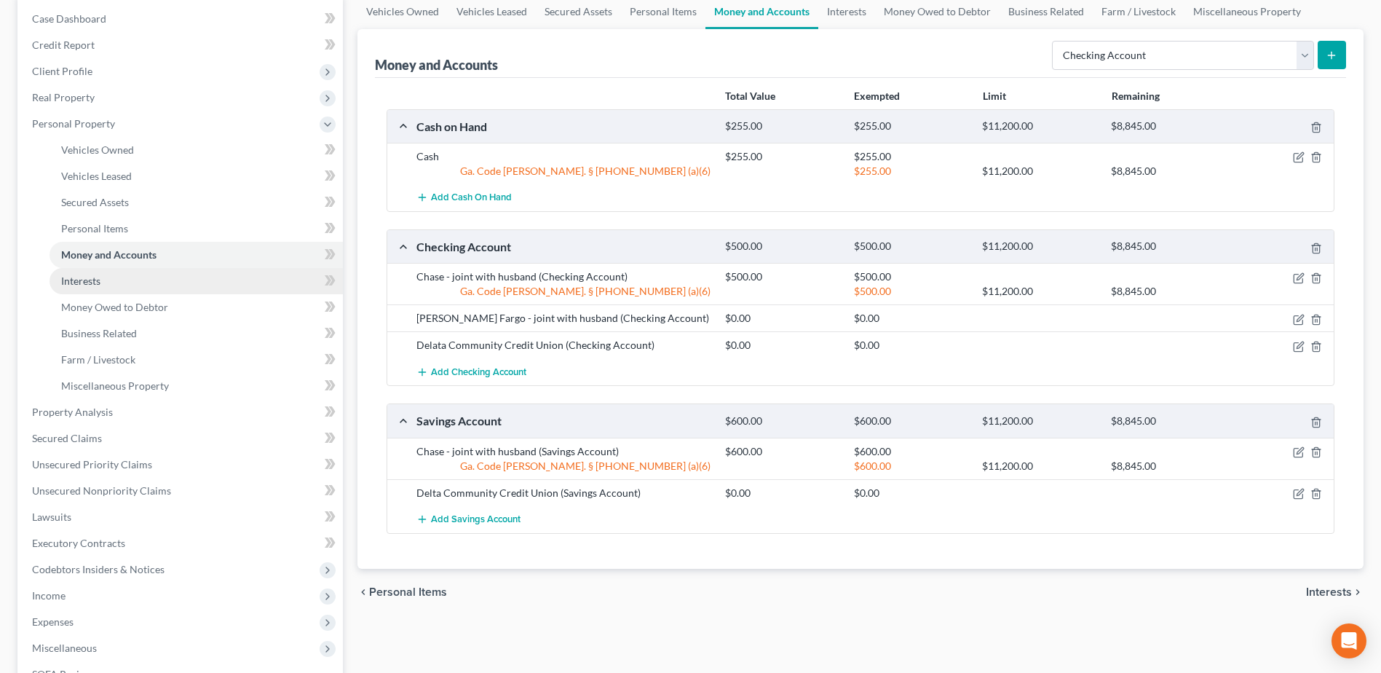
click at [81, 277] on span "Interests" at bounding box center [80, 280] width 39 height 12
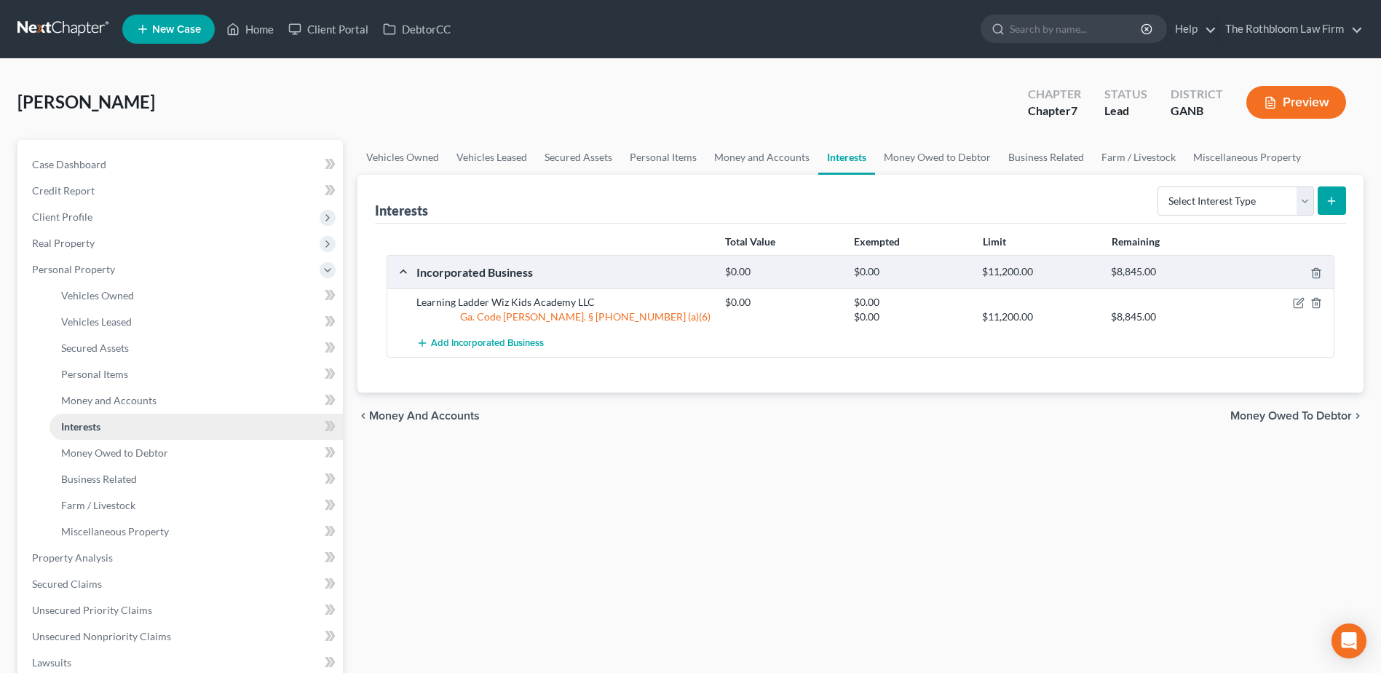
click at [97, 424] on span "Interests" at bounding box center [80, 426] width 39 height 12
click at [1302, 199] on select "Select Interest Type 401K Annuity Bond Education IRA Government Bond Government…" at bounding box center [1235, 200] width 156 height 29
select select "whole_life_insurance"
click at [1159, 186] on select "Select Interest Type 401K Annuity Bond Education IRA Government Bond Government…" at bounding box center [1235, 200] width 156 height 29
click at [1336, 206] on icon "submit" at bounding box center [1331, 201] width 12 height 12
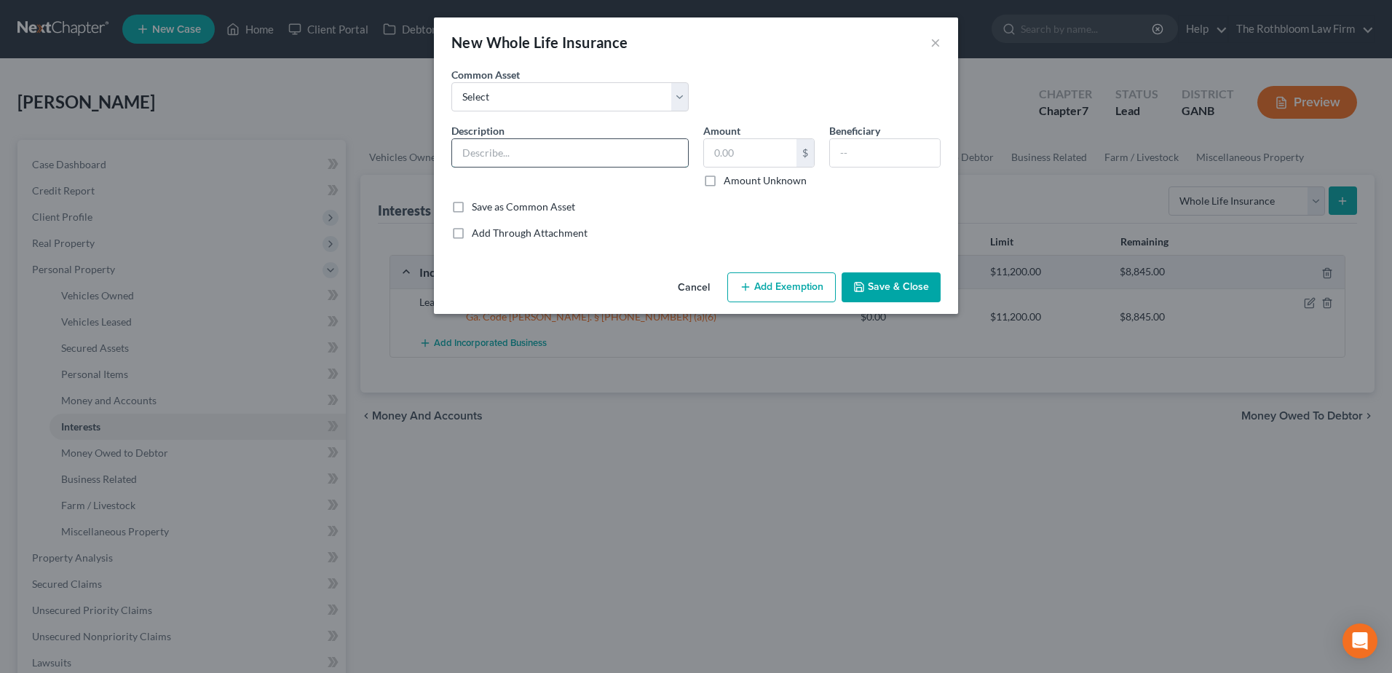
click at [488, 146] on input "text" at bounding box center [570, 153] width 236 height 28
type input "Gerber Life Insurance"
type input "200"
click at [732, 290] on button "Add Exemption" at bounding box center [781, 287] width 108 height 31
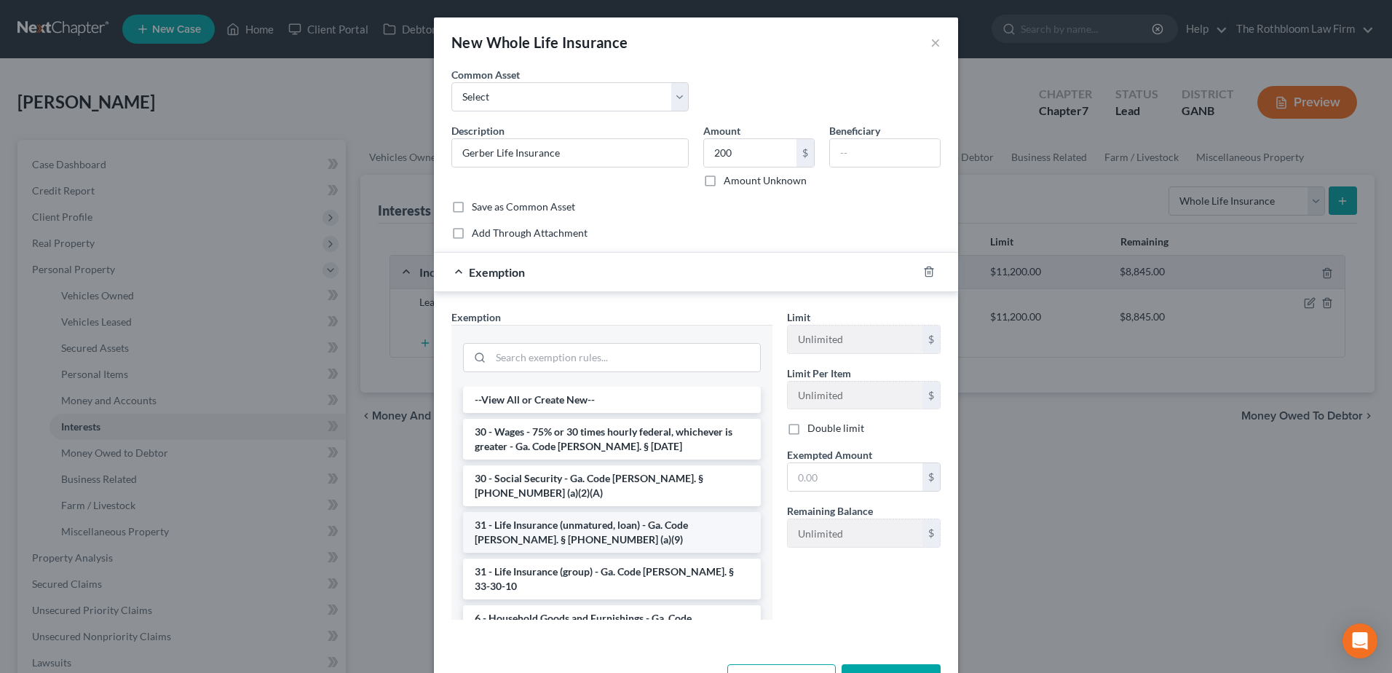
click at [535, 522] on li "31 - Life Insurance (unmatured, loan) - Ga. Code [PERSON_NAME]. § [PHONE_NUMBER…" at bounding box center [612, 532] width 298 height 41
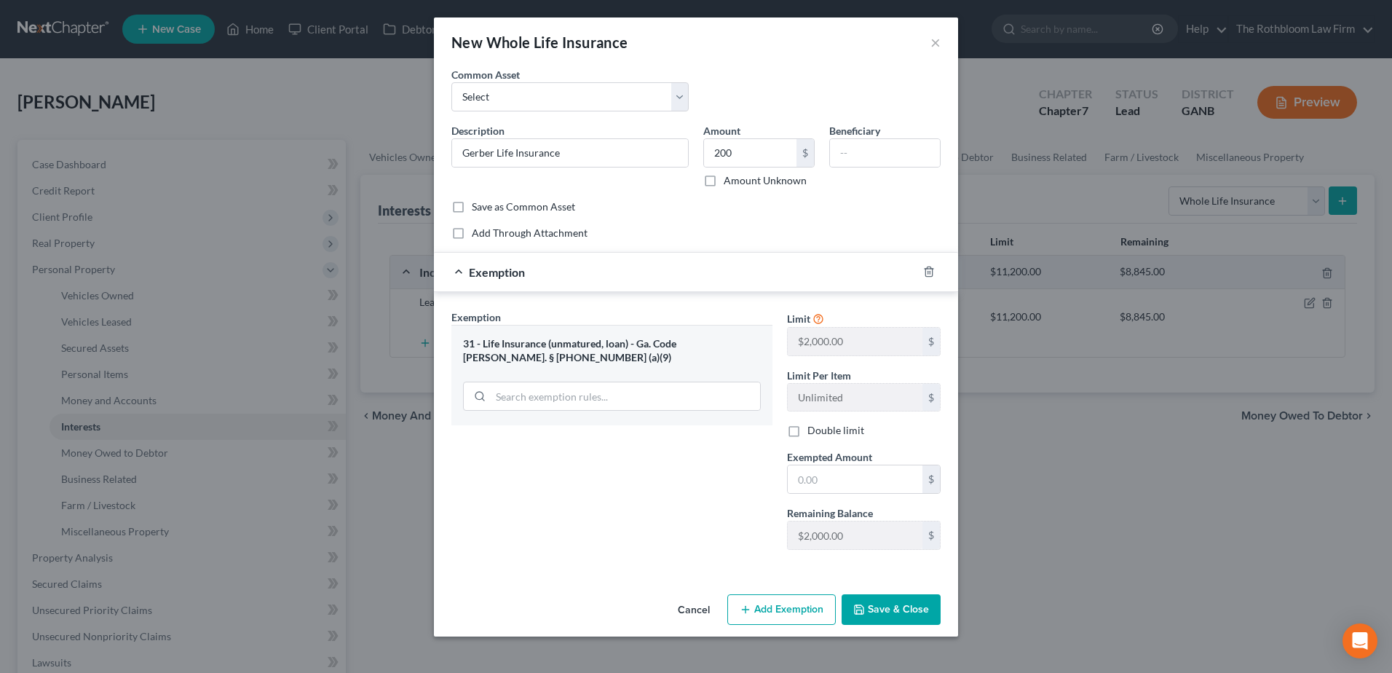
click at [921, 272] on div at bounding box center [937, 271] width 41 height 23
click at [933, 275] on icon "button" at bounding box center [929, 272] width 12 height 12
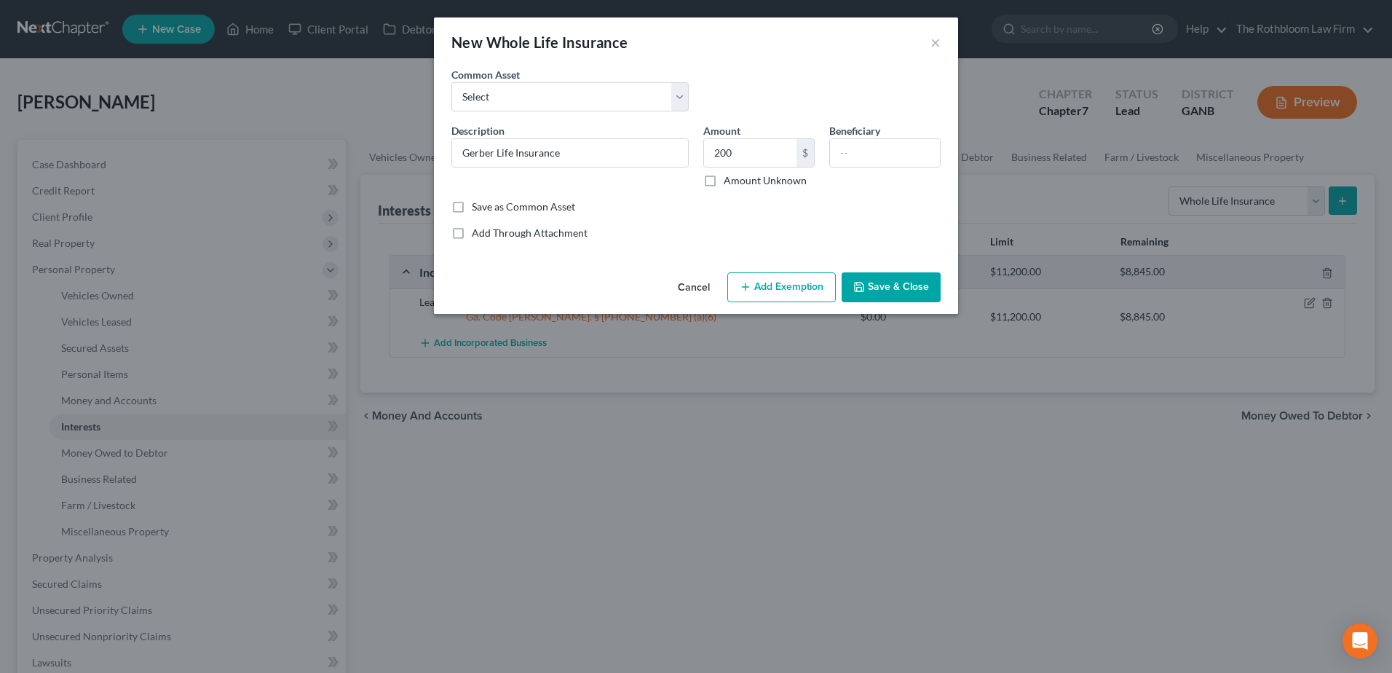
click at [769, 291] on button "Add Exemption" at bounding box center [781, 287] width 108 height 31
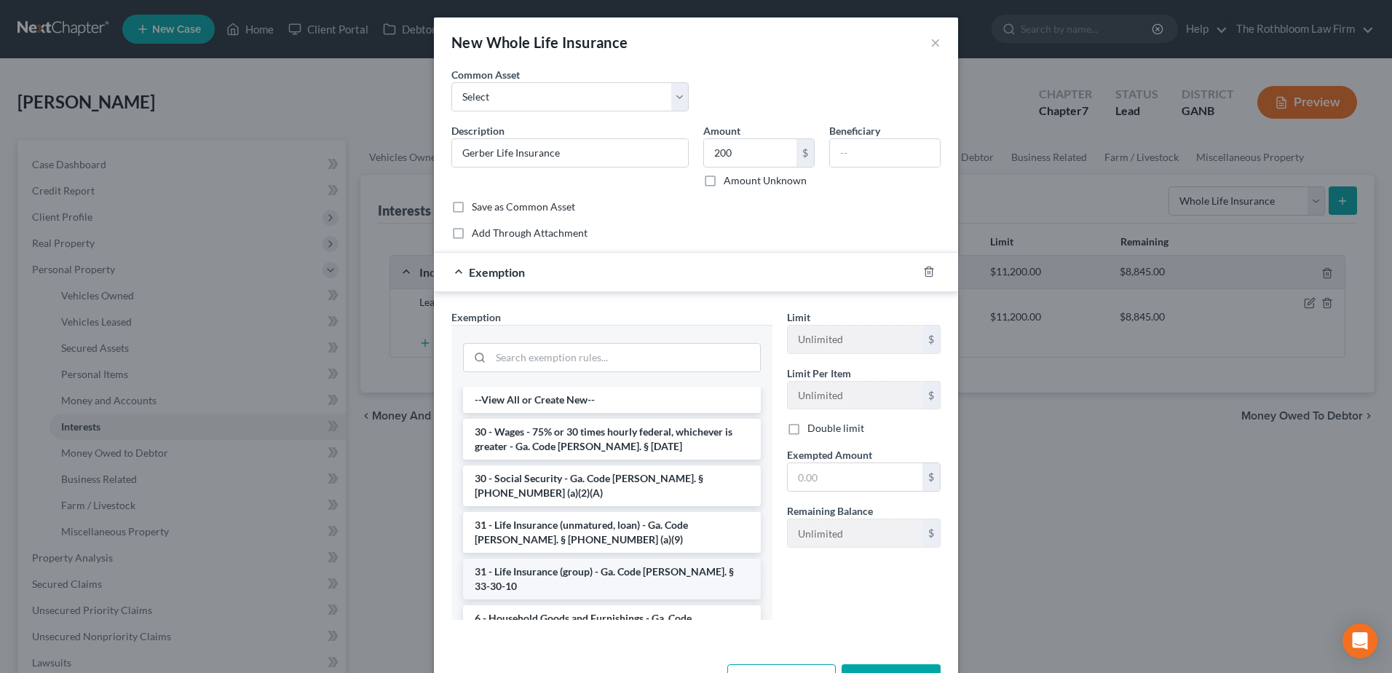
click at [488, 558] on li "31 - Life Insurance (group) - Ga. Code [PERSON_NAME]. § 33-30-10" at bounding box center [612, 578] width 298 height 41
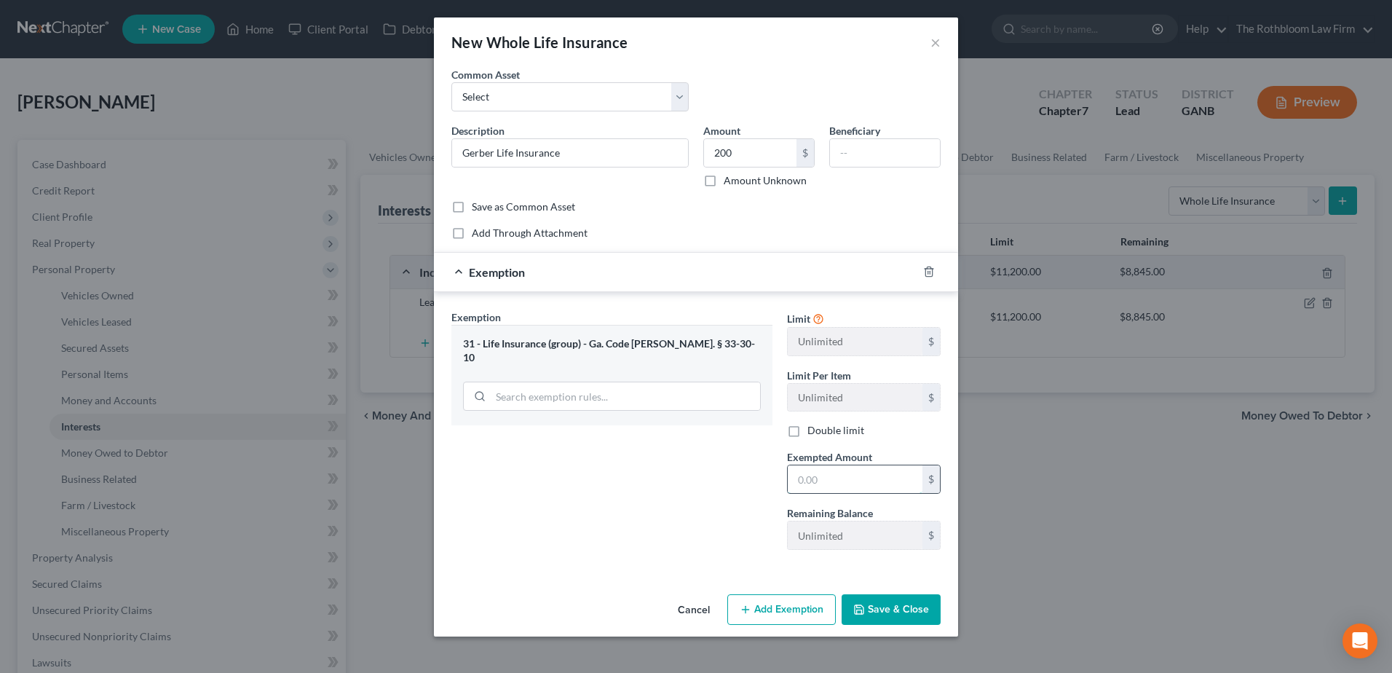
click at [823, 477] on input "text" at bounding box center [855, 479] width 135 height 28
type input "200"
click at [893, 606] on button "Save & Close" at bounding box center [890, 609] width 99 height 31
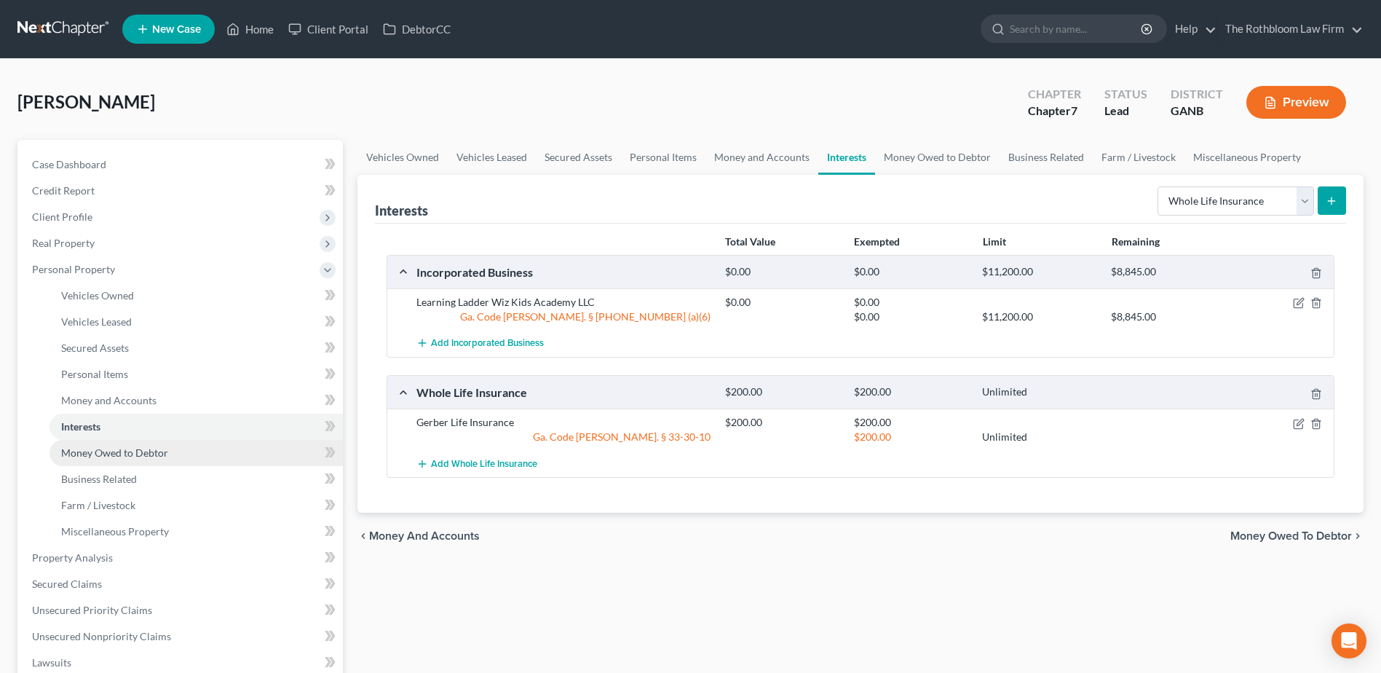
click at [75, 451] on span "Money Owed to Debtor" at bounding box center [114, 452] width 107 height 12
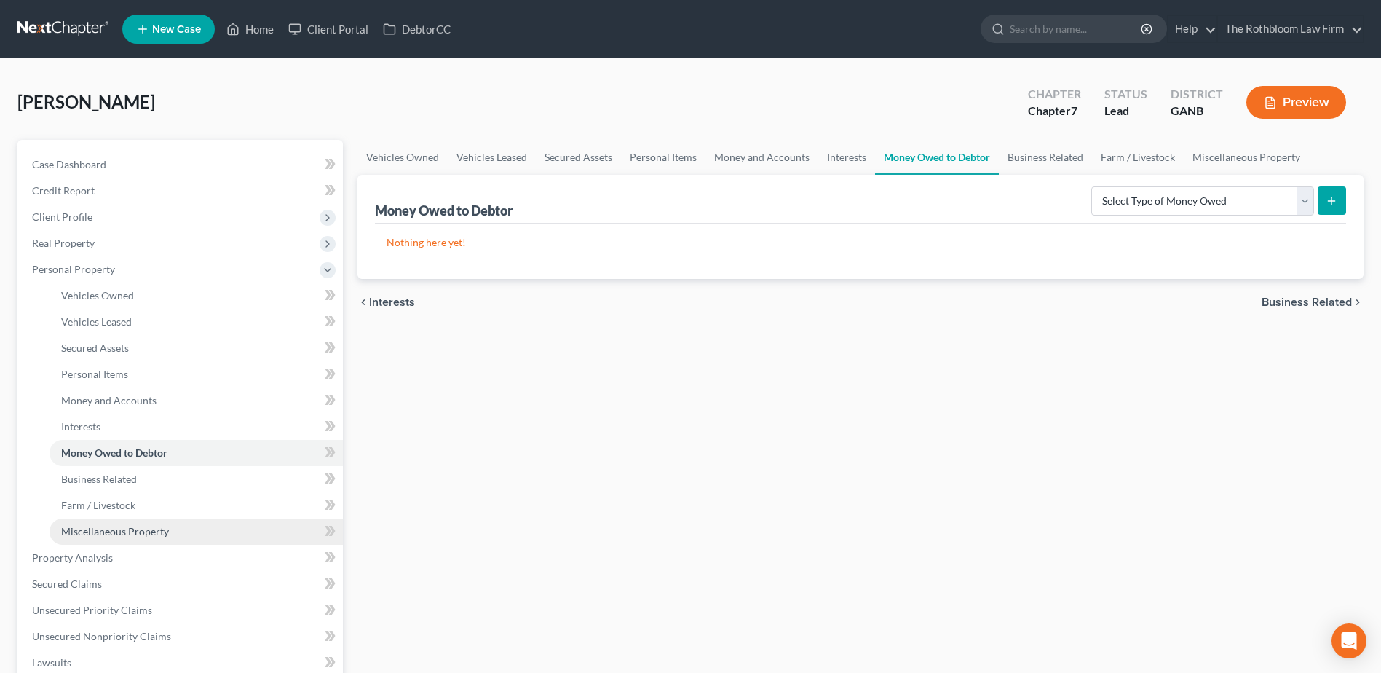
click at [109, 526] on span "Miscellaneous Property" at bounding box center [115, 531] width 108 height 12
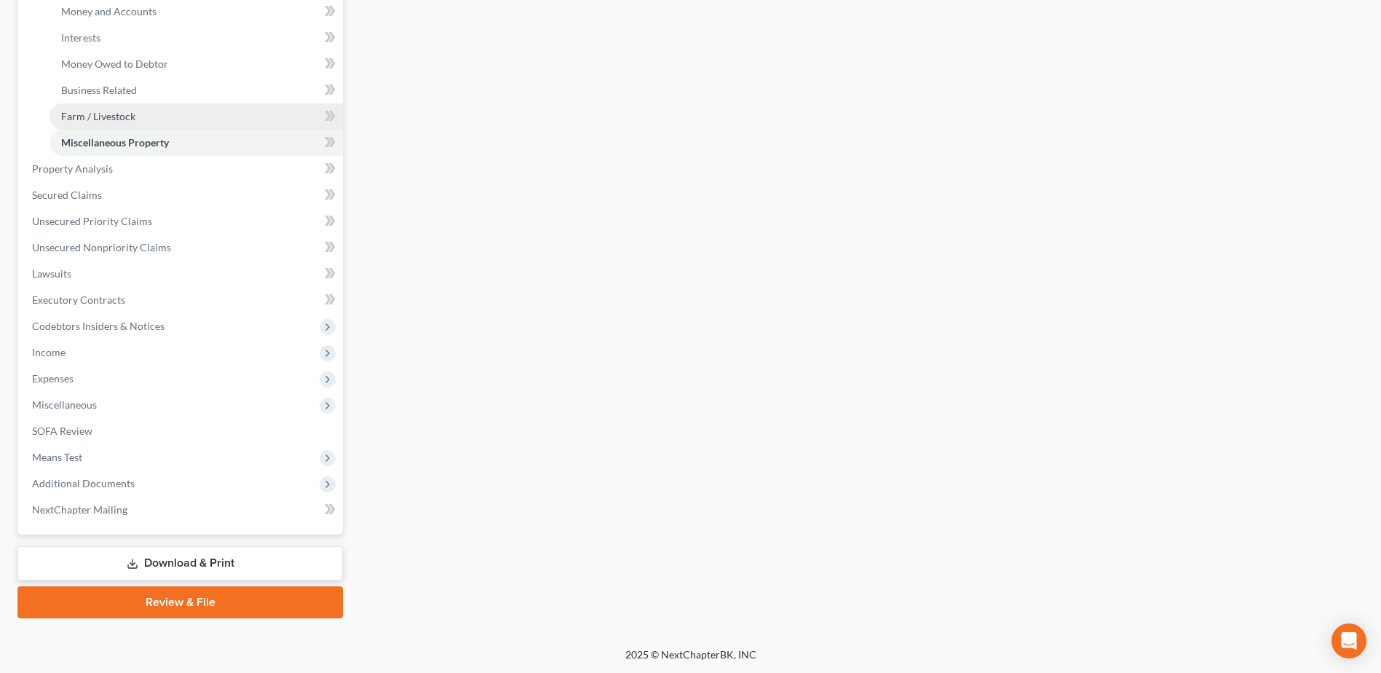
scroll to position [389, 0]
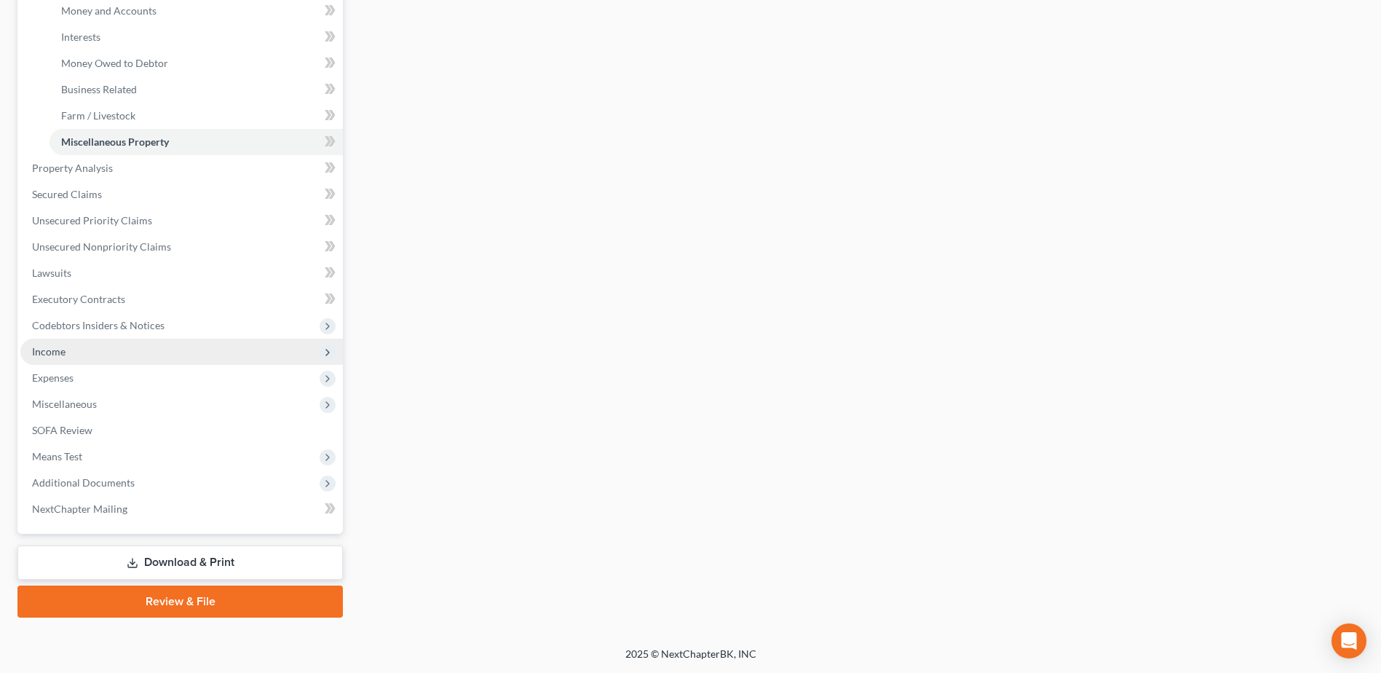
click at [80, 351] on span "Income" at bounding box center [181, 351] width 322 height 26
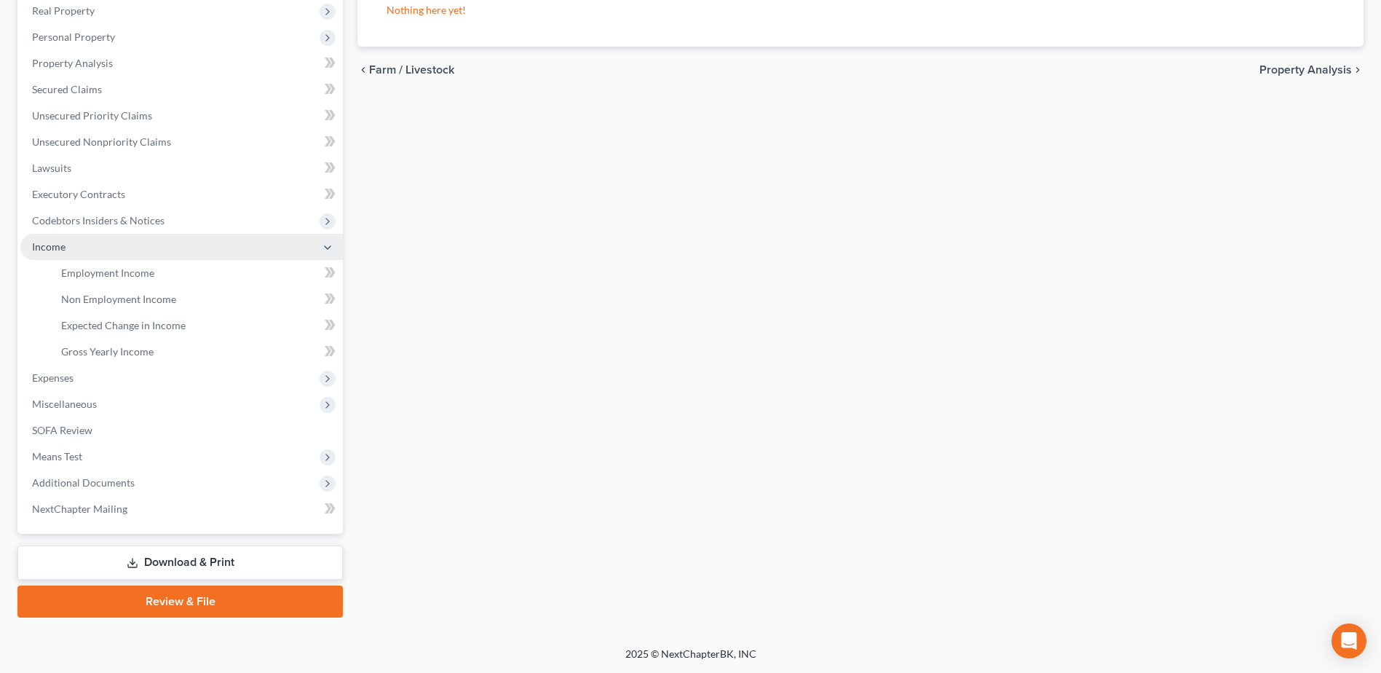
scroll to position [232, 0]
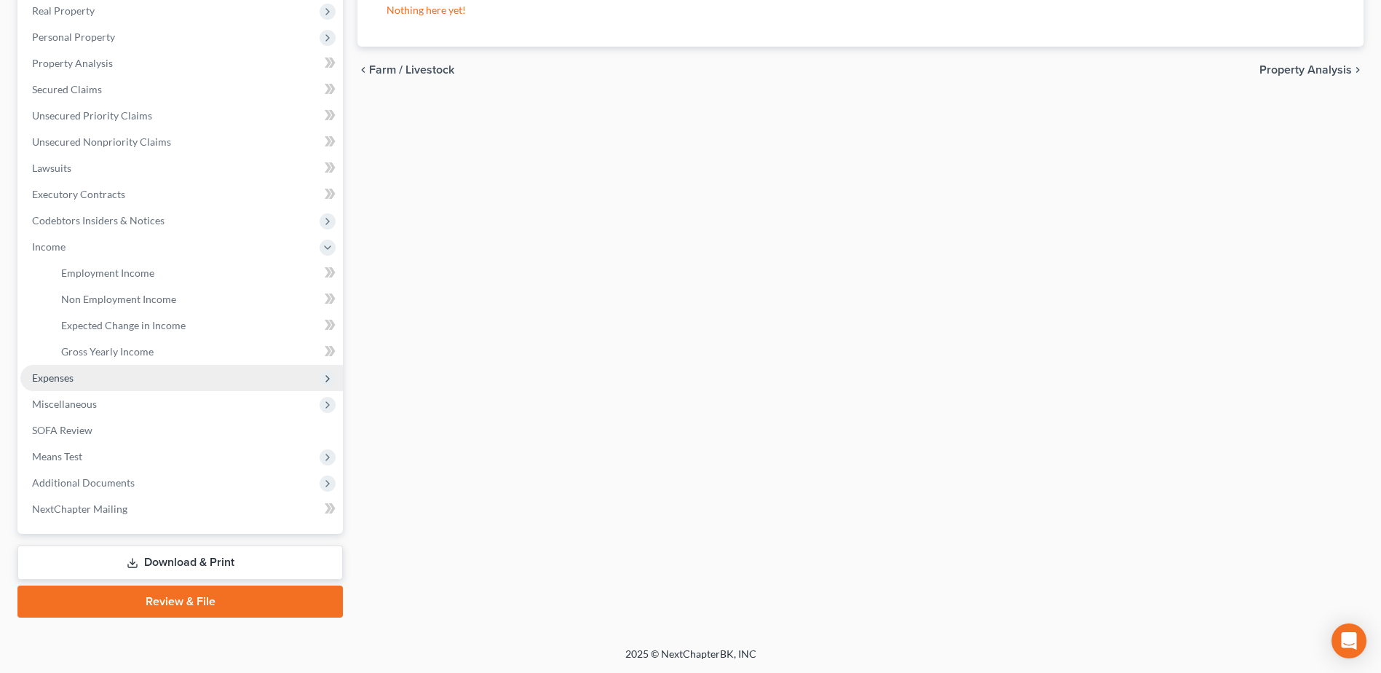
click at [76, 371] on span "Expenses" at bounding box center [181, 378] width 322 height 26
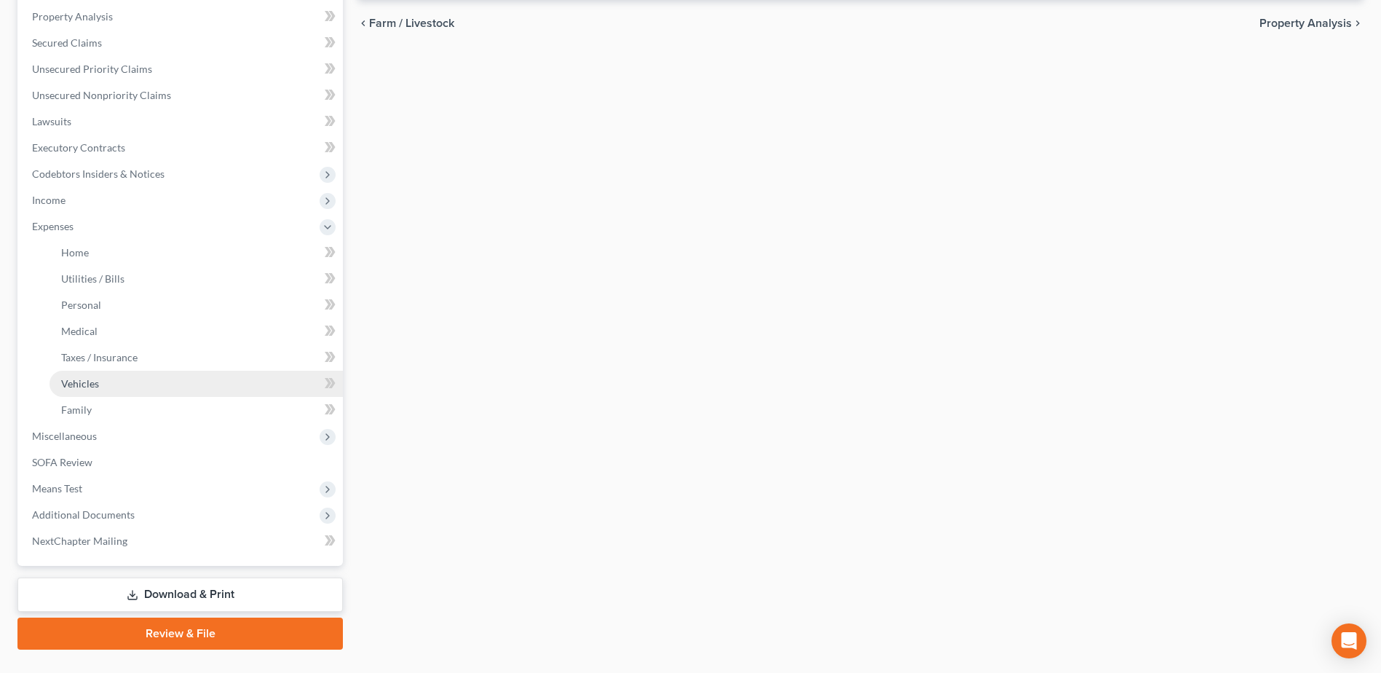
scroll to position [0, 0]
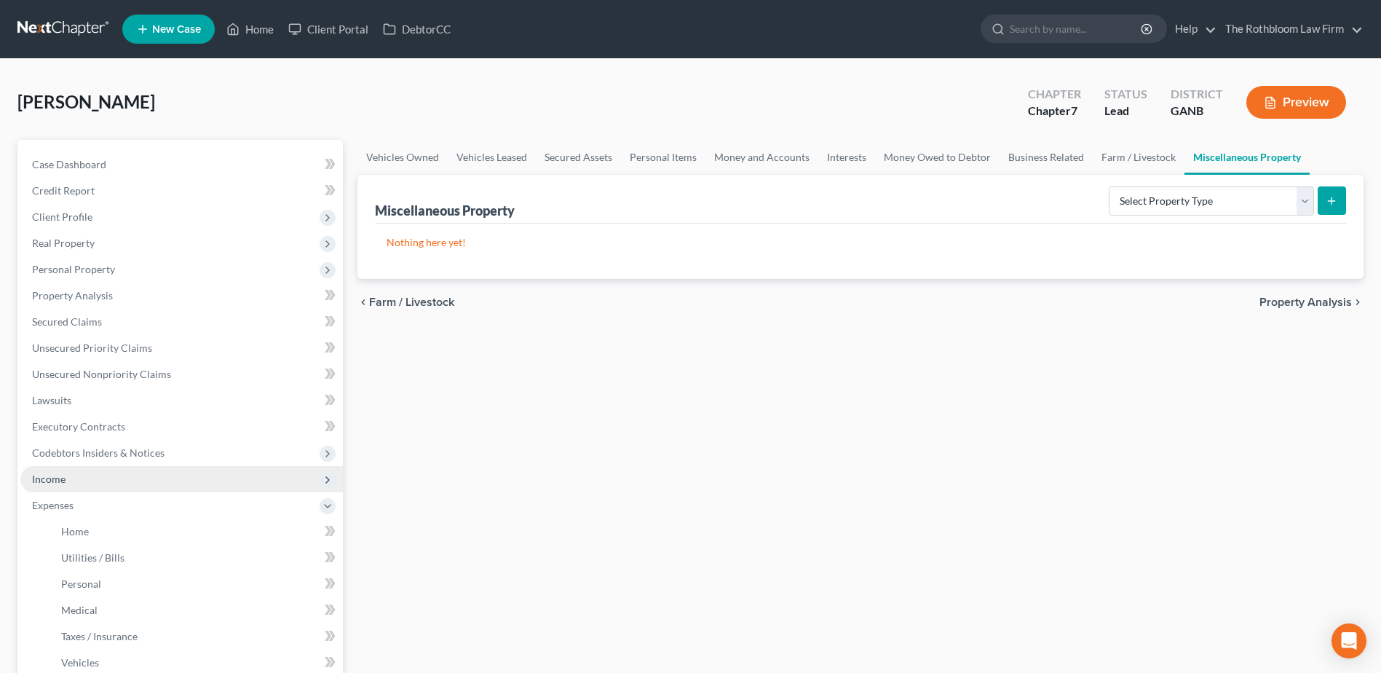
click at [60, 475] on span "Income" at bounding box center [48, 478] width 33 height 12
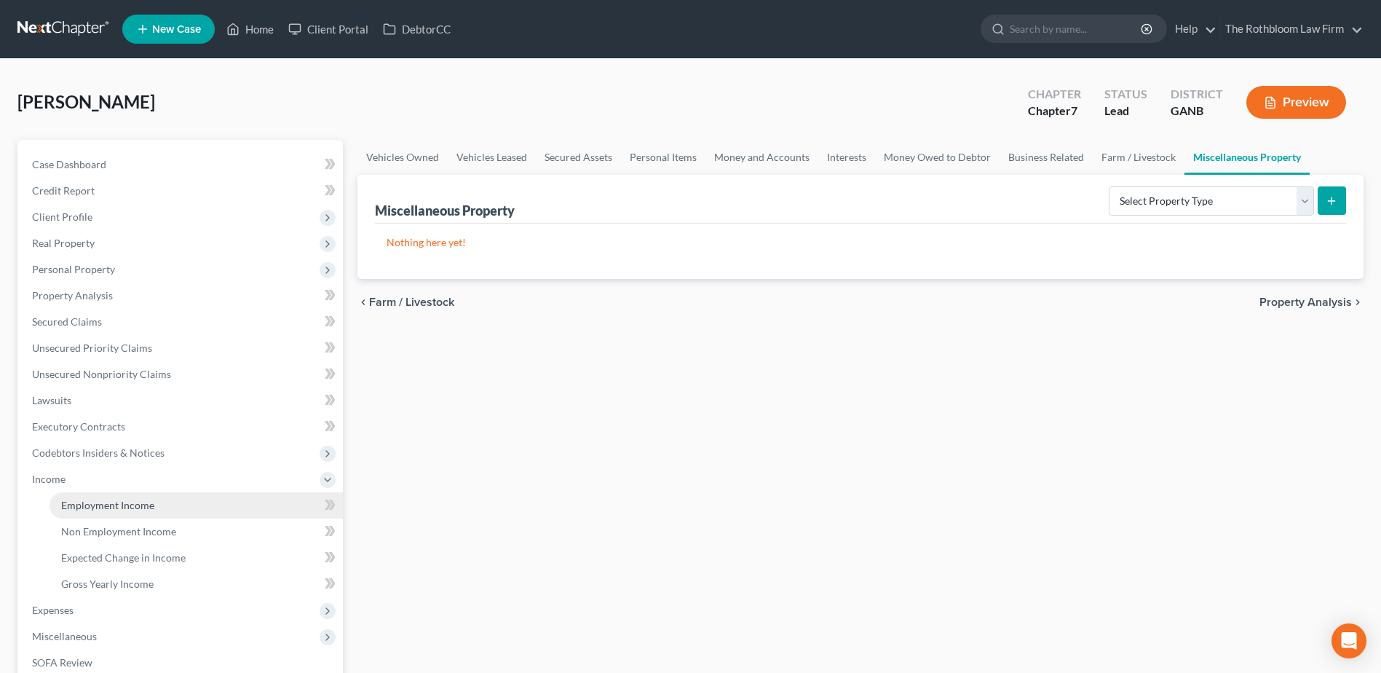
click at [85, 505] on span "Employment Income" at bounding box center [107, 505] width 93 height 12
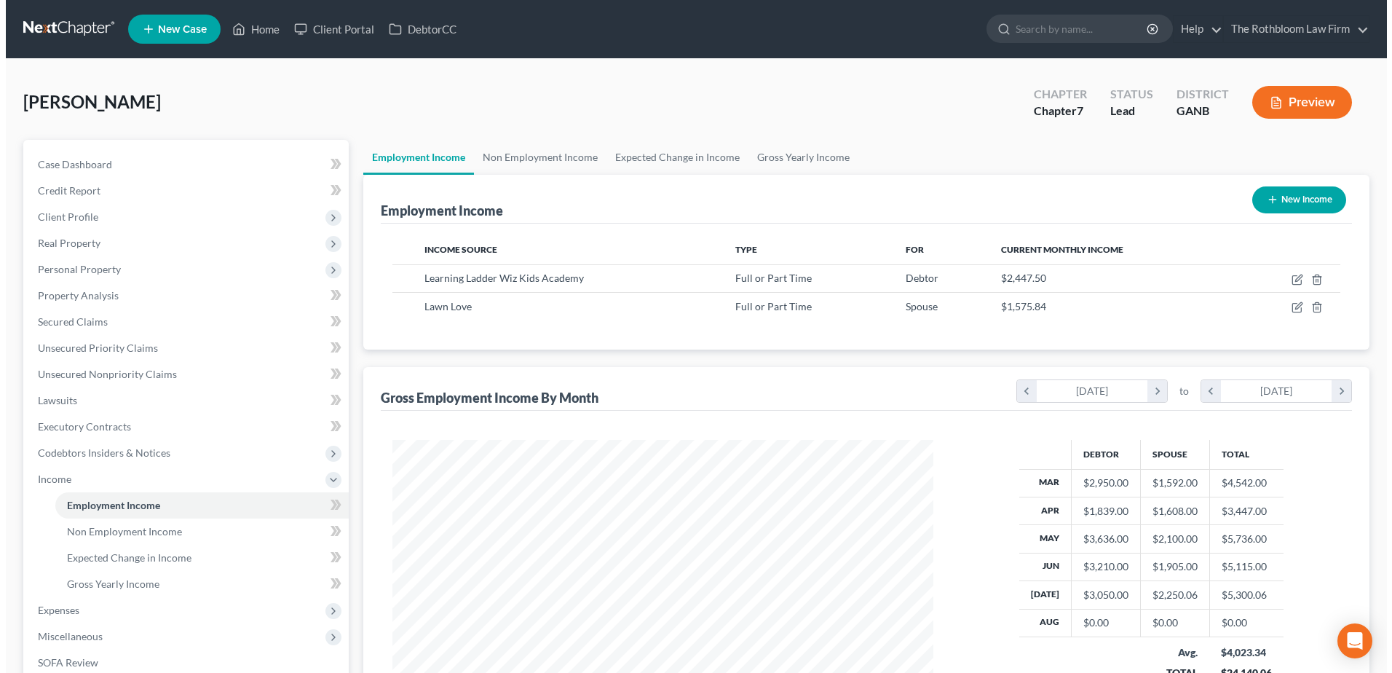
scroll to position [270, 569]
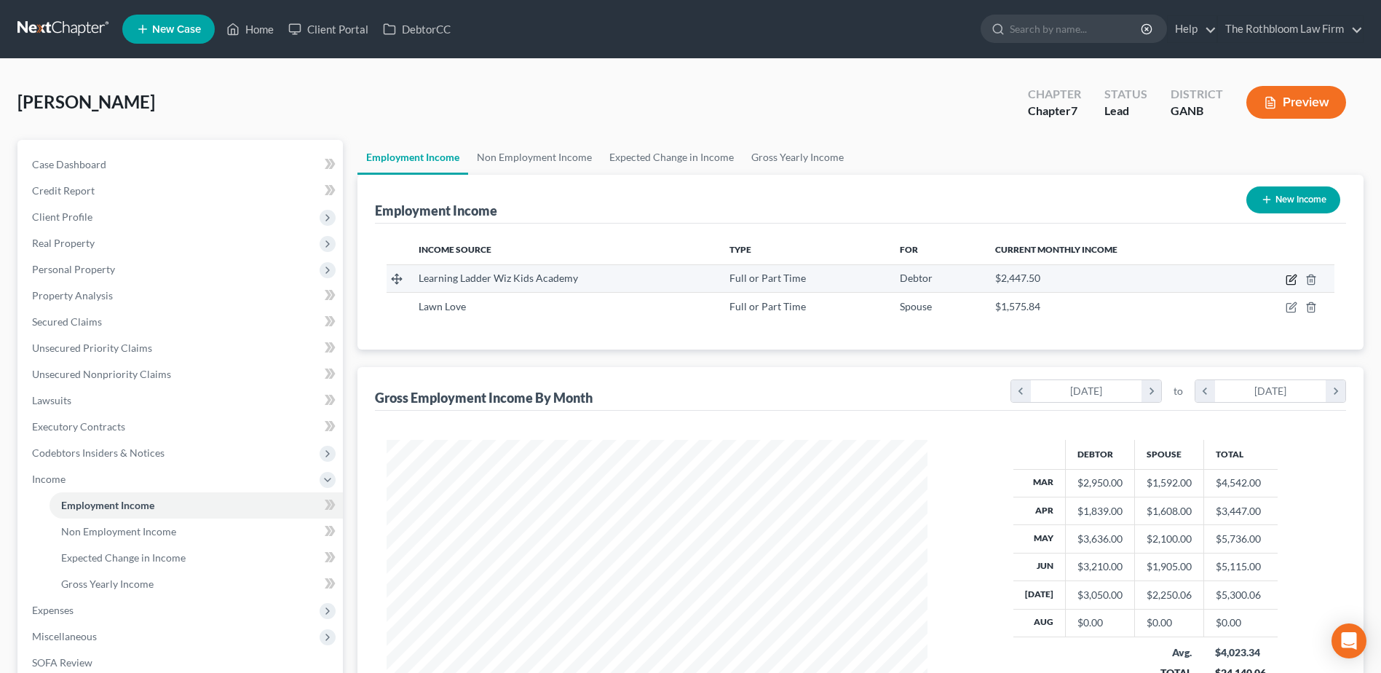
click at [1291, 282] on icon "button" at bounding box center [1291, 280] width 12 height 12
select select "0"
select select "10"
select select "0"
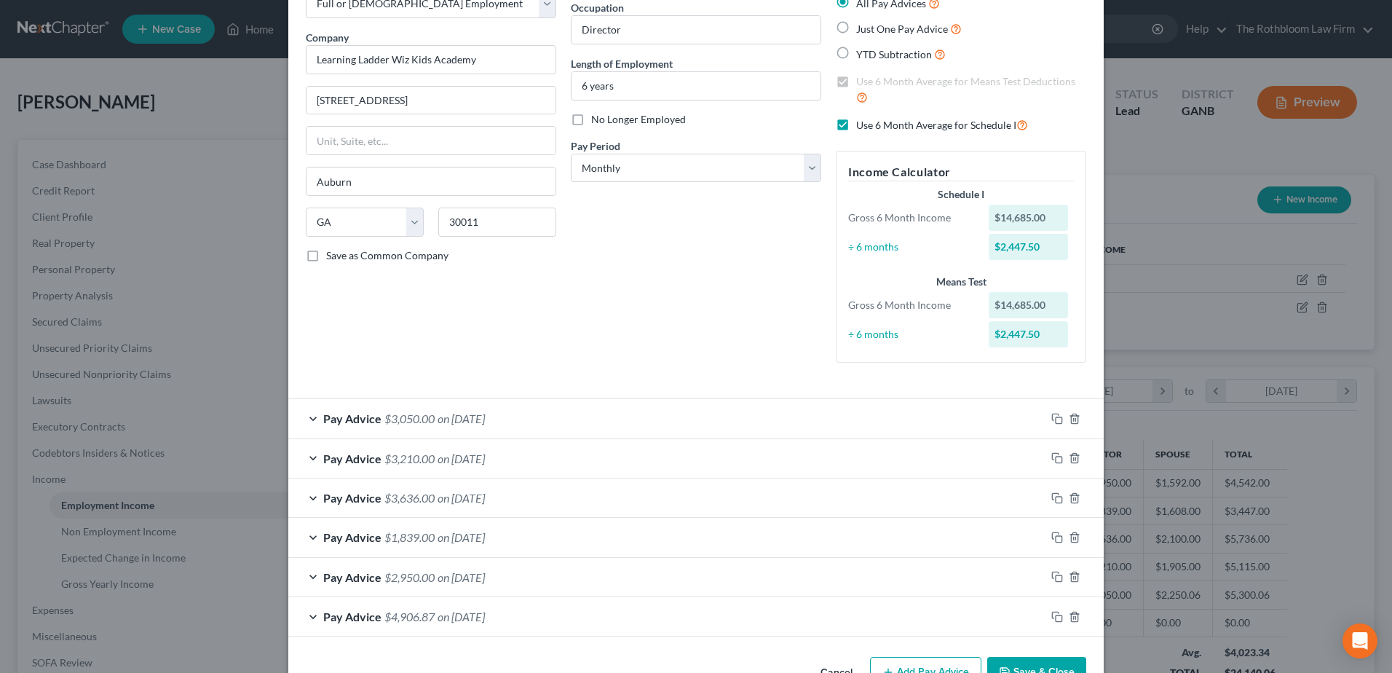
scroll to position [137, 0]
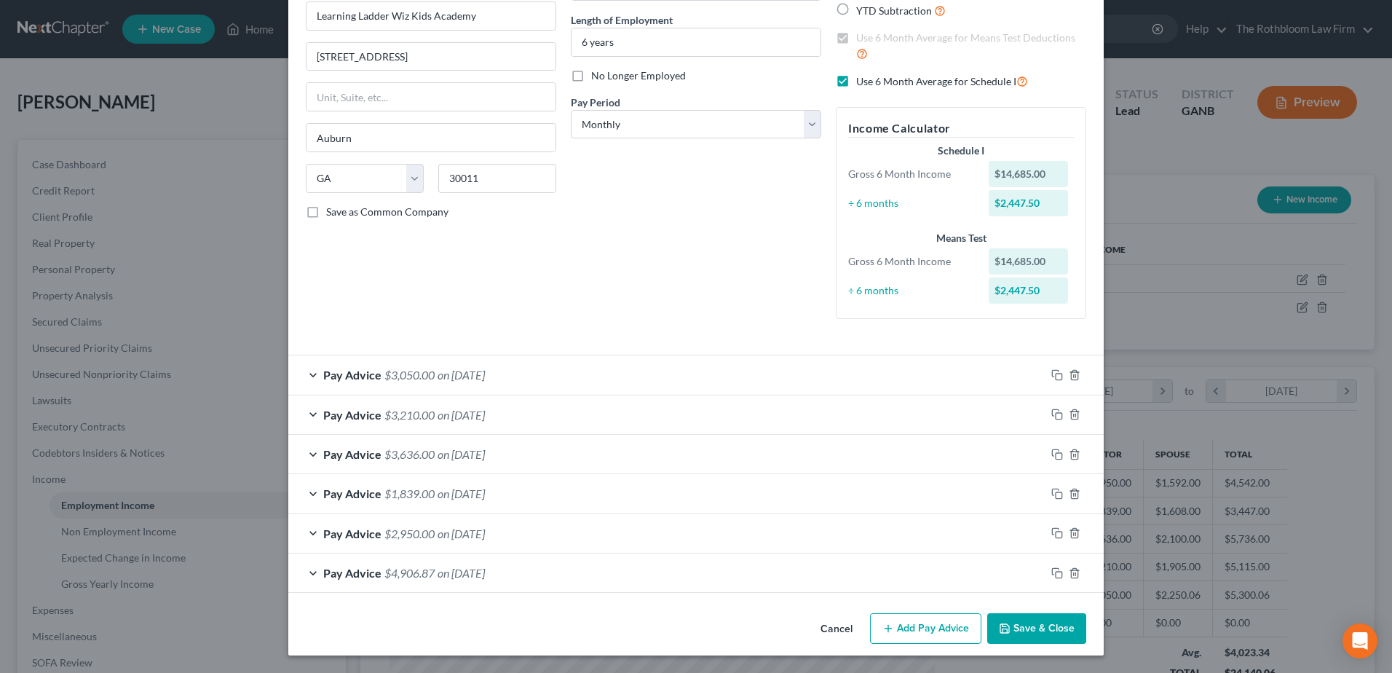
click at [914, 627] on button "Add Pay Advice" at bounding box center [925, 628] width 111 height 31
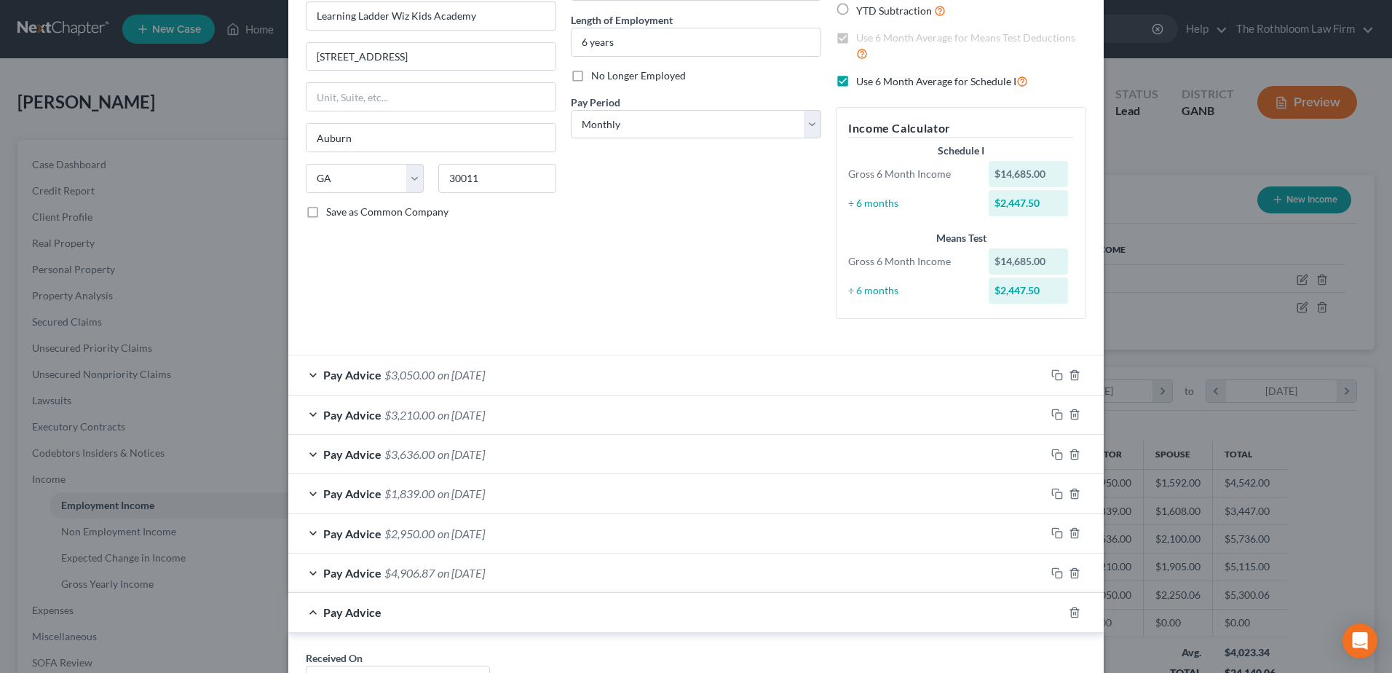
scroll to position [428, 0]
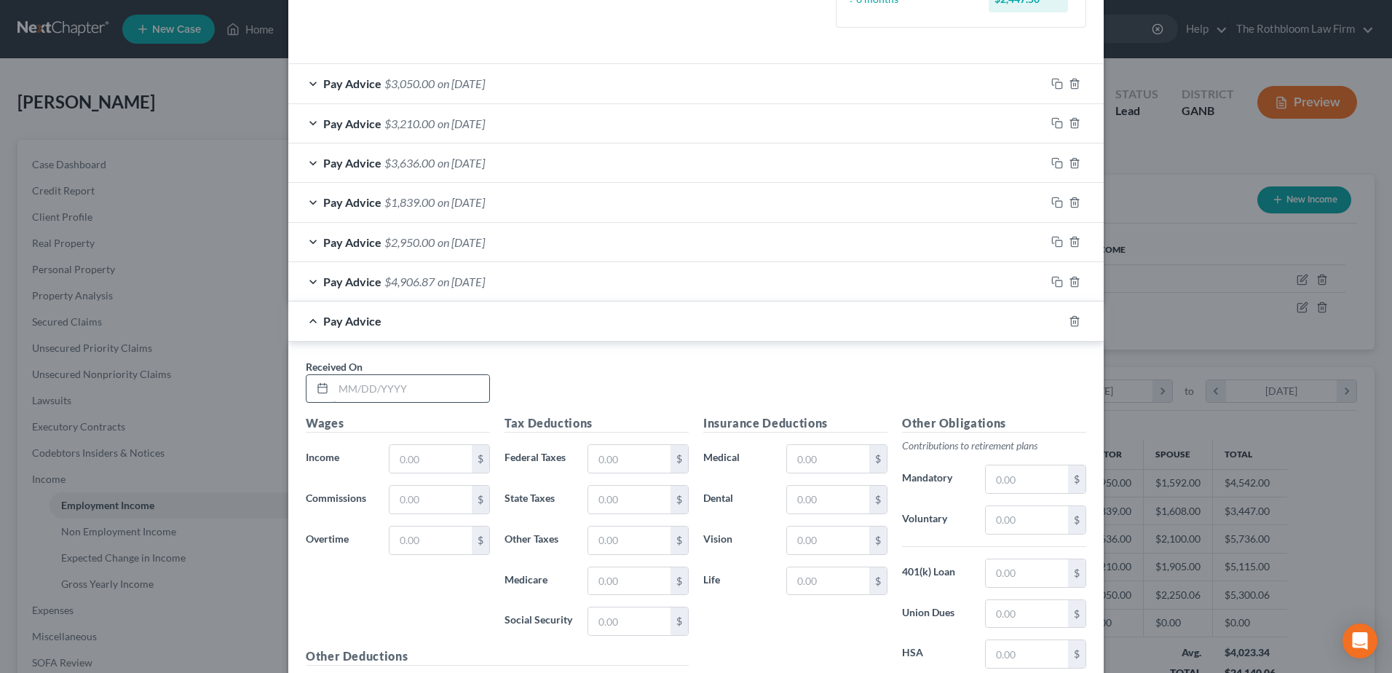
click at [339, 397] on input "text" at bounding box center [411, 389] width 156 height 28
type input "[DATE]"
click at [426, 459] on input "text" at bounding box center [430, 459] width 82 height 28
type input "2,400"
click at [403, 285] on span "$4,906.87" at bounding box center [409, 281] width 50 height 14
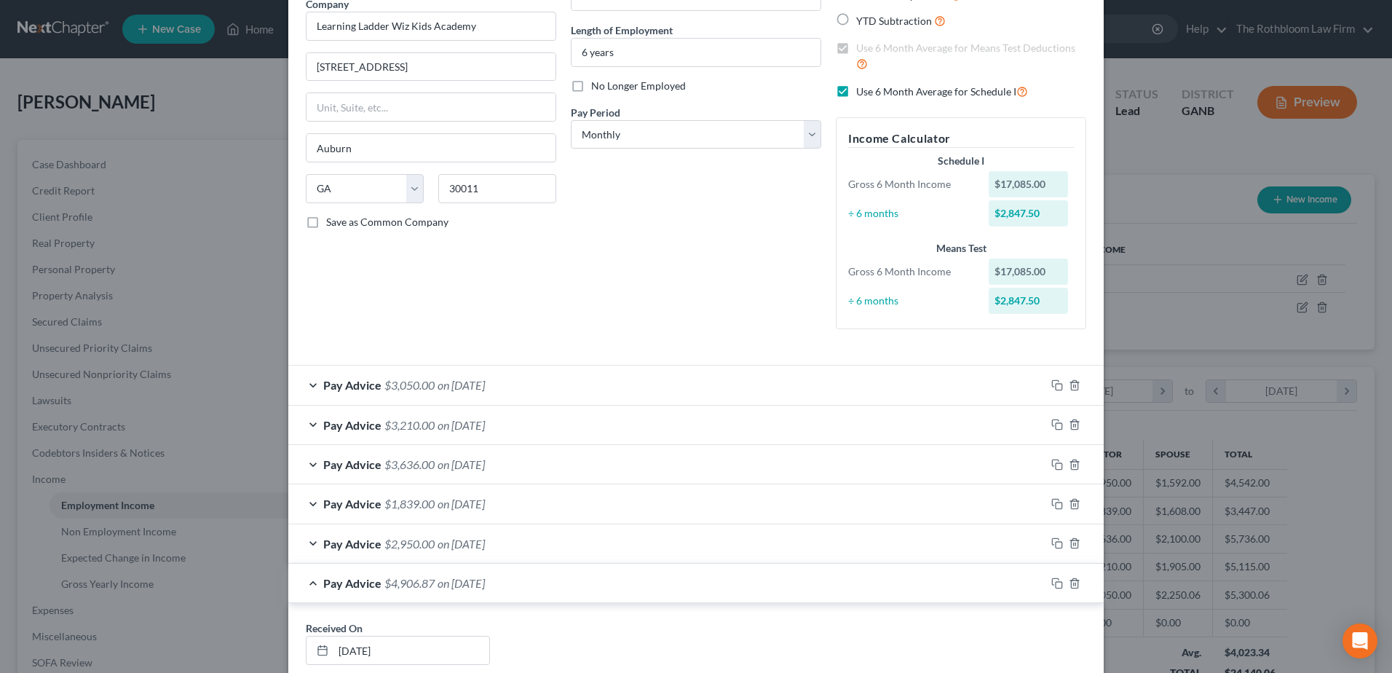
scroll to position [0, 0]
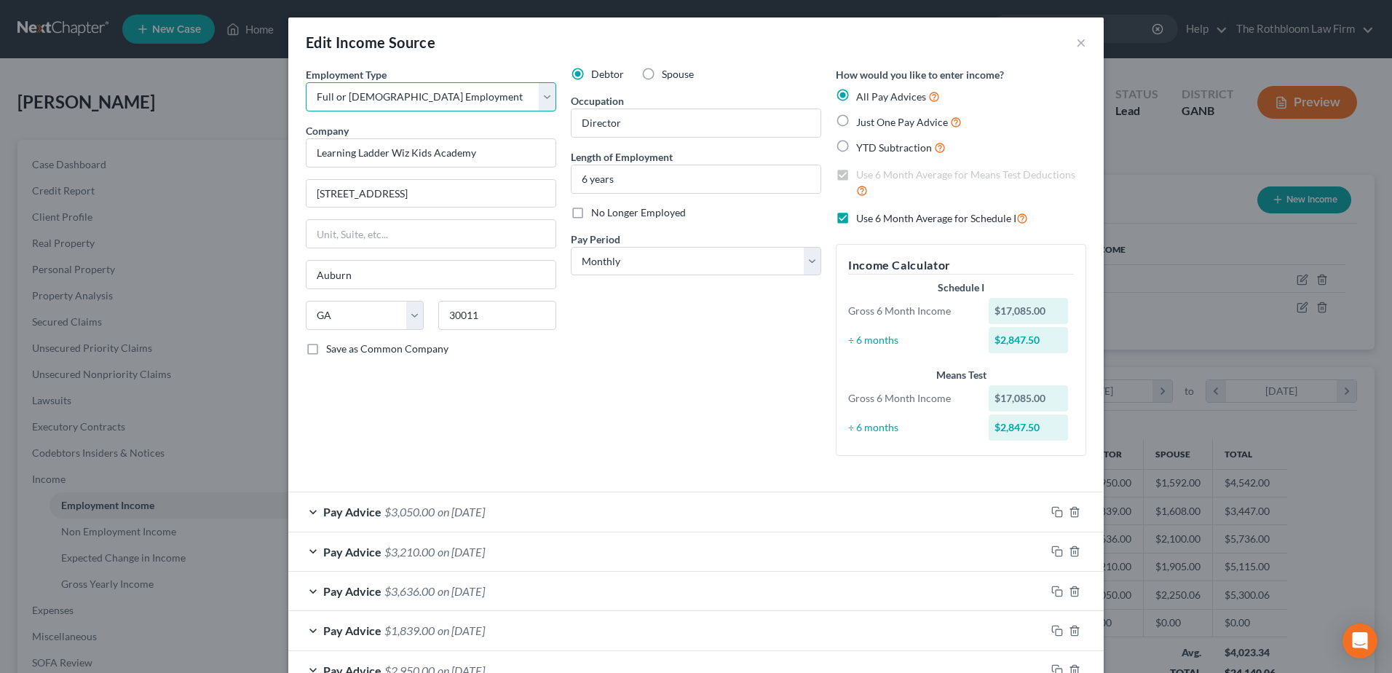
click at [544, 101] on select "Select Full or [DEMOGRAPHIC_DATA] Employment Self Employment" at bounding box center [431, 96] width 250 height 29
select select "1"
click at [306, 82] on select "Select Full or [DEMOGRAPHIC_DATA] Employment Self Employment" at bounding box center [431, 96] width 250 height 29
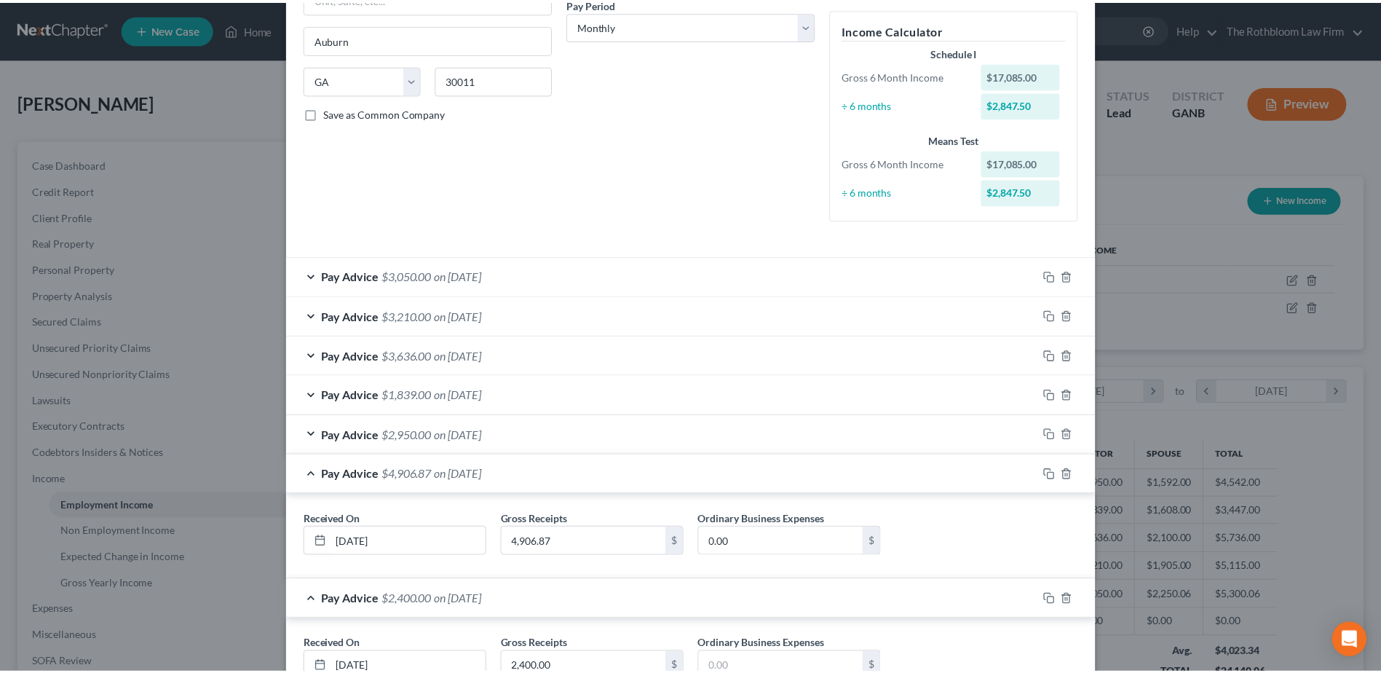
scroll to position [347, 0]
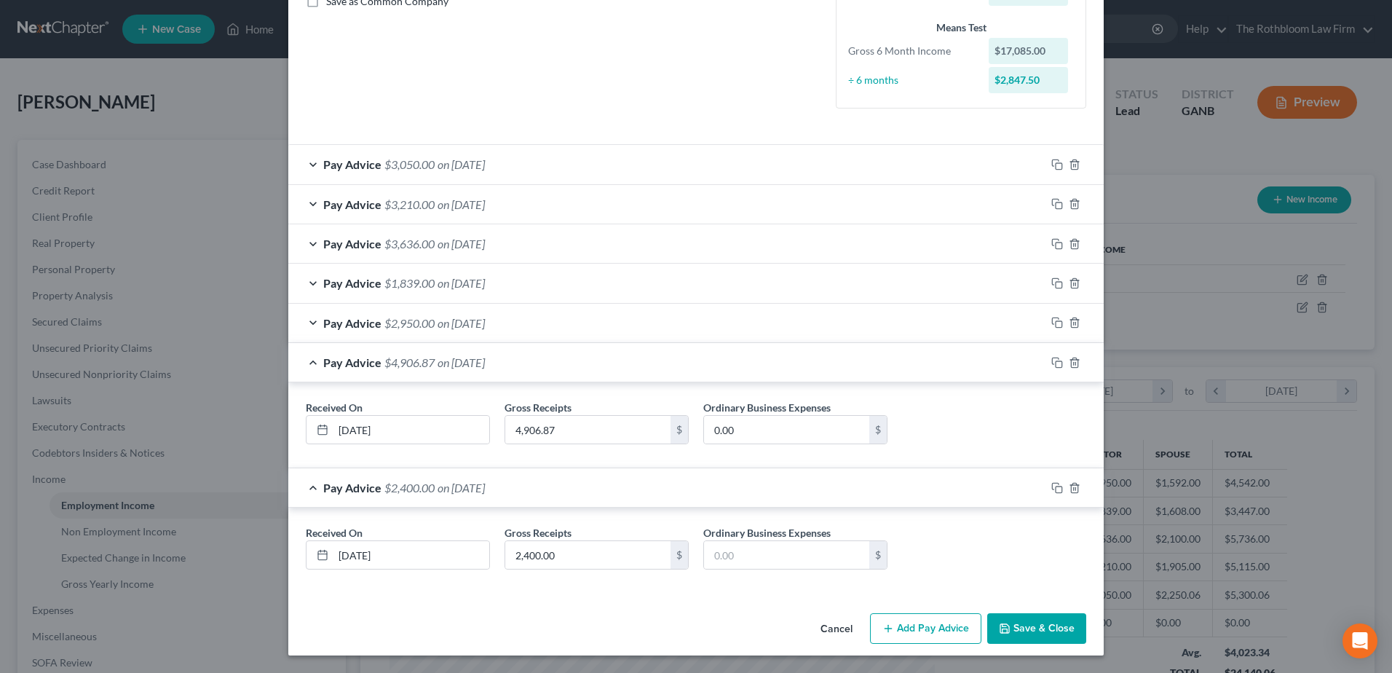
click at [1002, 627] on icon "button" at bounding box center [1005, 628] width 12 height 12
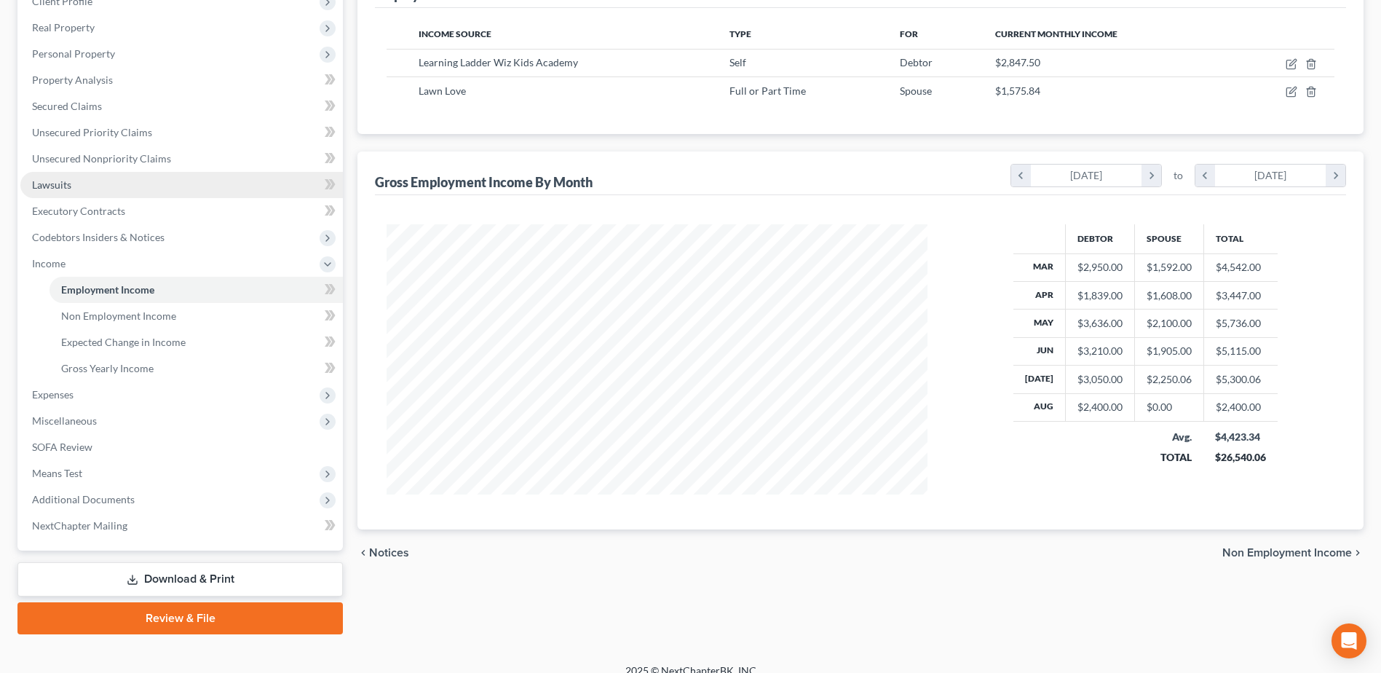
scroll to position [218, 0]
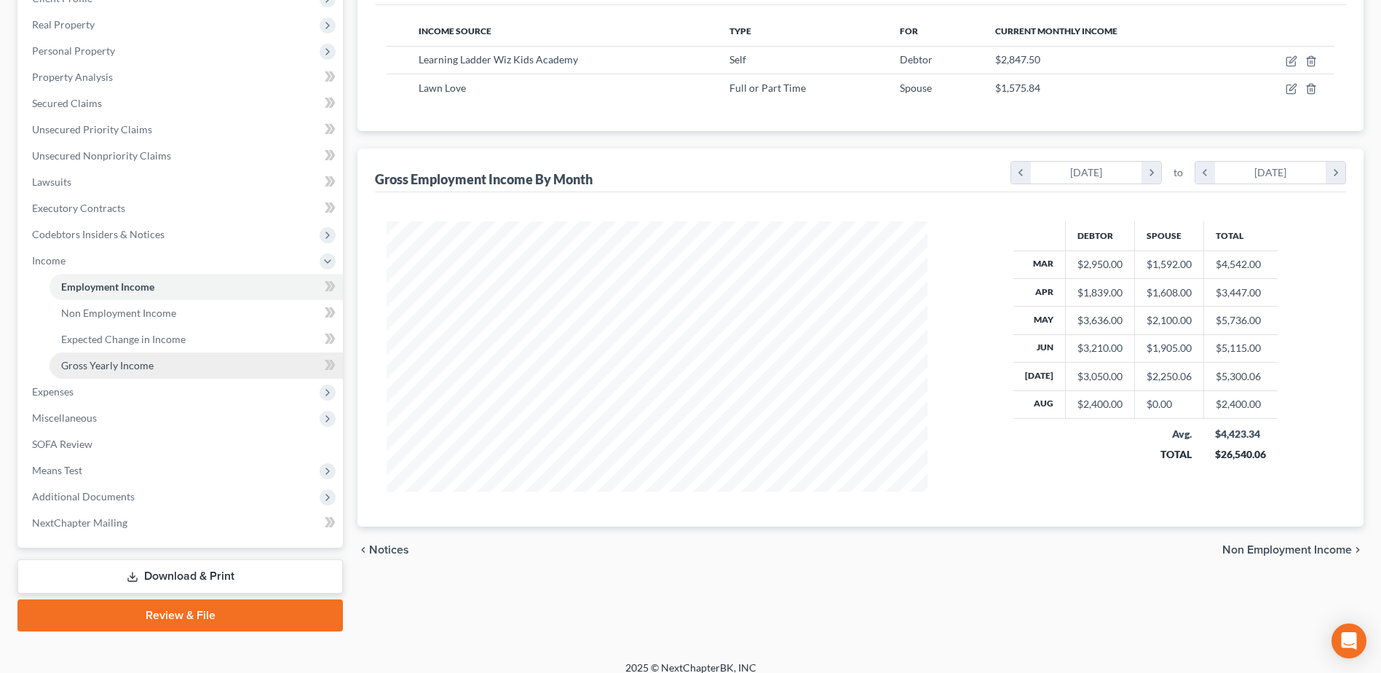
click at [131, 373] on link "Gross Yearly Income" at bounding box center [195, 365] width 293 height 26
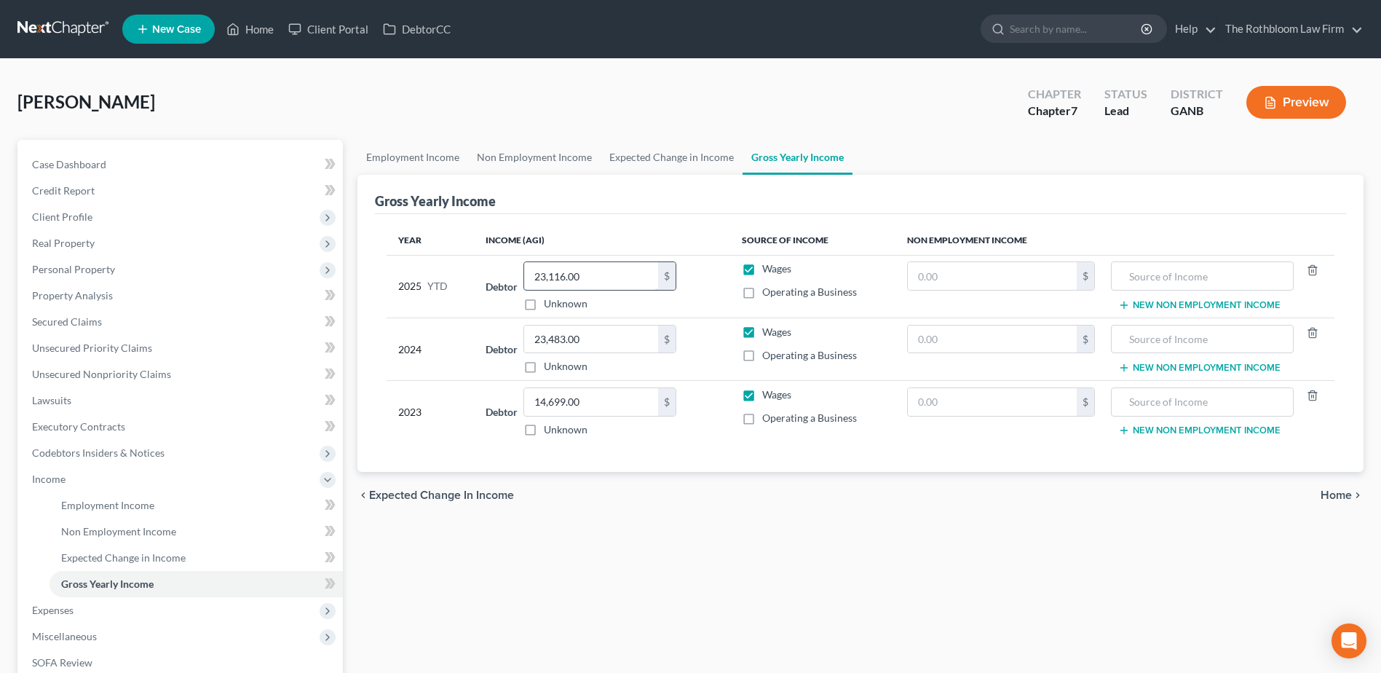
click at [579, 276] on input "23,116.00" at bounding box center [591, 276] width 134 height 28
type input "25,516"
click at [762, 294] on label "Operating a Business" at bounding box center [809, 292] width 95 height 15
click at [768, 294] on input "Operating a Business" at bounding box center [772, 289] width 9 height 9
checkbox input "true"
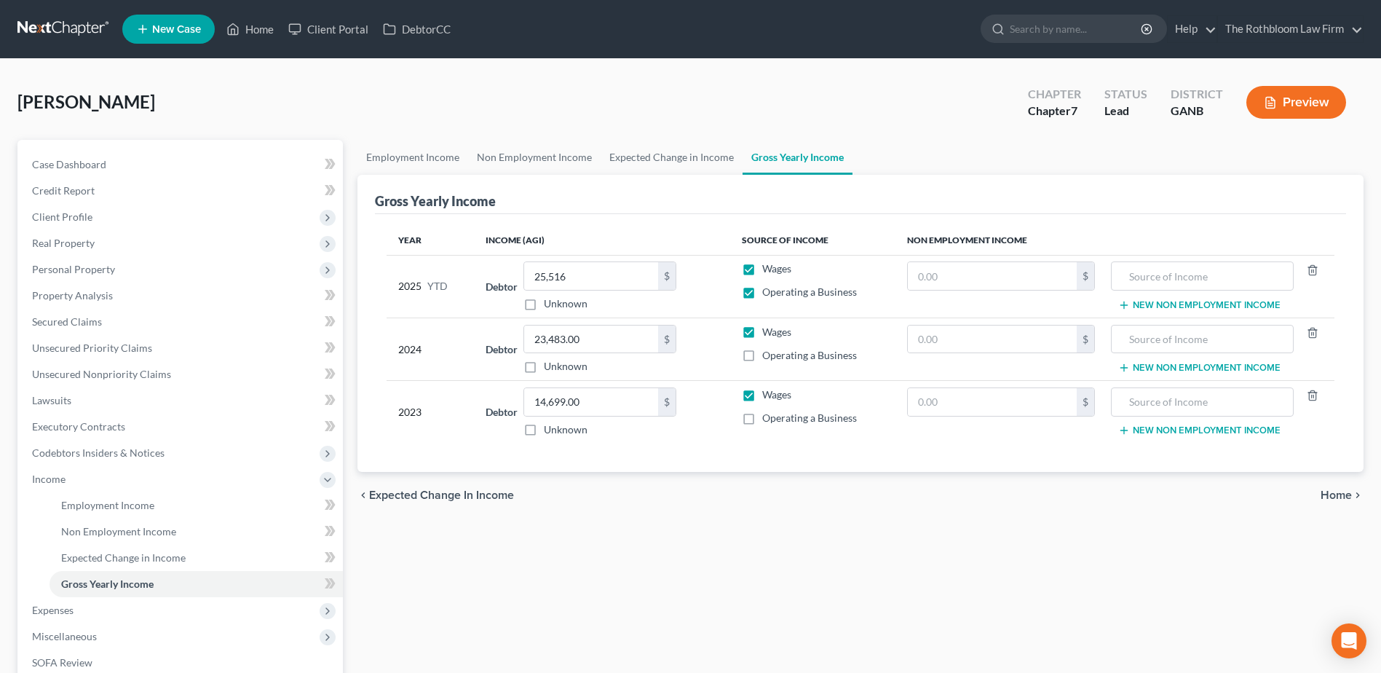
click at [762, 270] on label "Wages" at bounding box center [776, 268] width 29 height 15
click at [768, 270] on input "Wages" at bounding box center [772, 265] width 9 height 9
checkbox input "false"
click at [762, 353] on label "Operating a Business" at bounding box center [809, 355] width 95 height 15
click at [768, 353] on input "Operating a Business" at bounding box center [772, 352] width 9 height 9
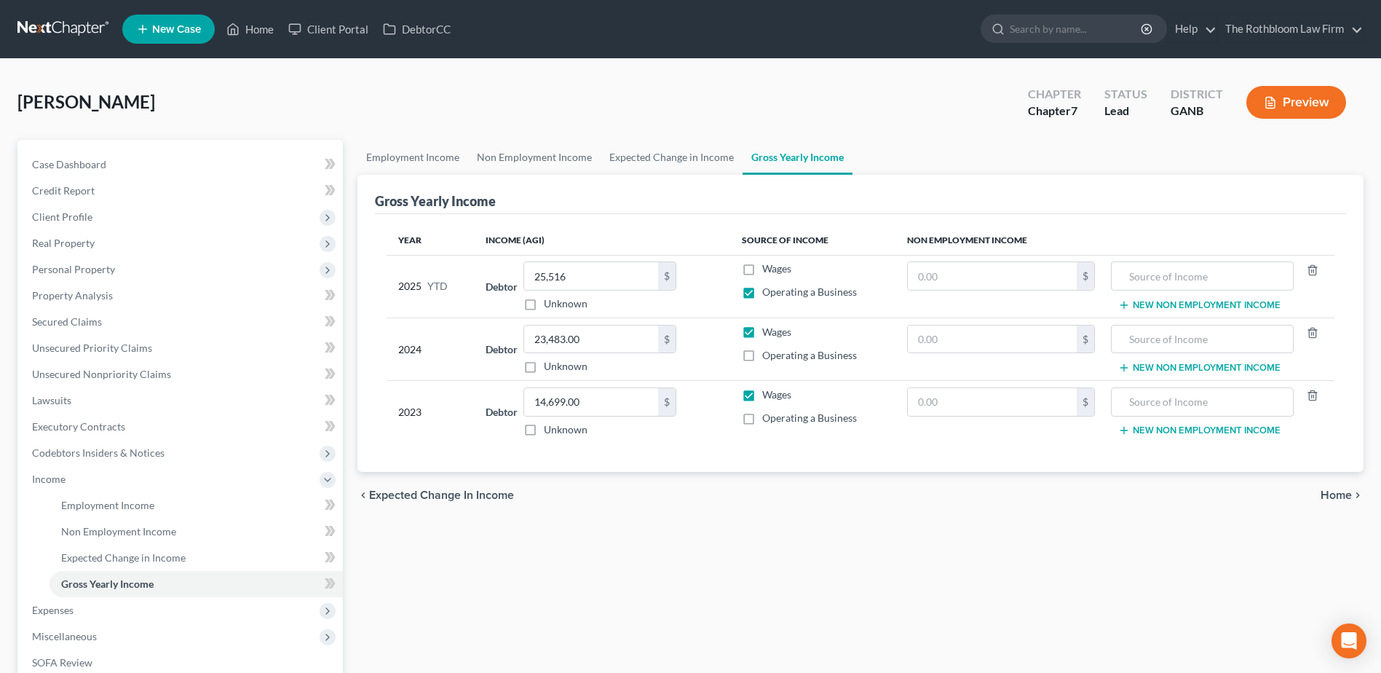
checkbox input "true"
click at [762, 325] on label "Wages" at bounding box center [776, 332] width 29 height 15
click at [768, 325] on input "Wages" at bounding box center [772, 329] width 9 height 9
checkbox input "false"
drag, startPoint x: 749, startPoint y: 418, endPoint x: 765, endPoint y: 413, distance: 16.8
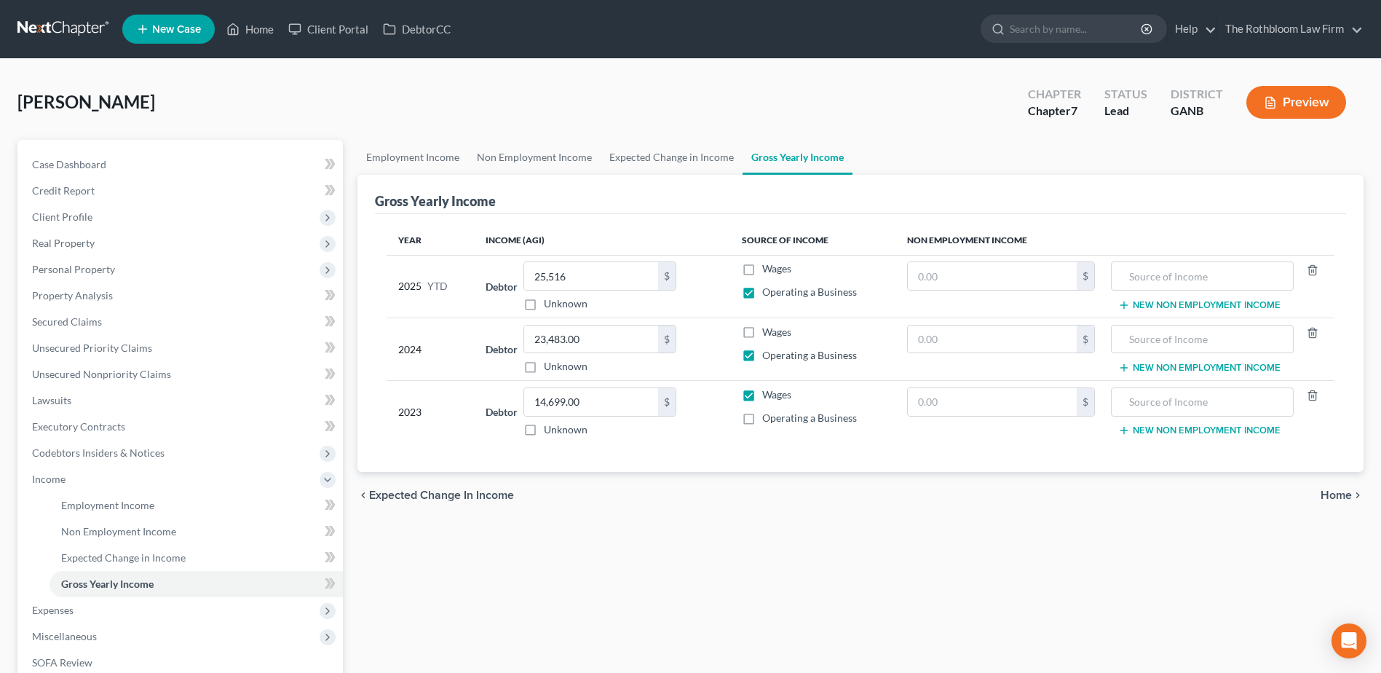
click at [762, 415] on label "Operating a Business" at bounding box center [809, 418] width 95 height 15
click at [768, 415] on input "Operating a Business" at bounding box center [772, 415] width 9 height 9
checkbox input "true"
click at [762, 395] on label "Wages" at bounding box center [776, 394] width 29 height 15
click at [768, 395] on input "Wages" at bounding box center [772, 391] width 9 height 9
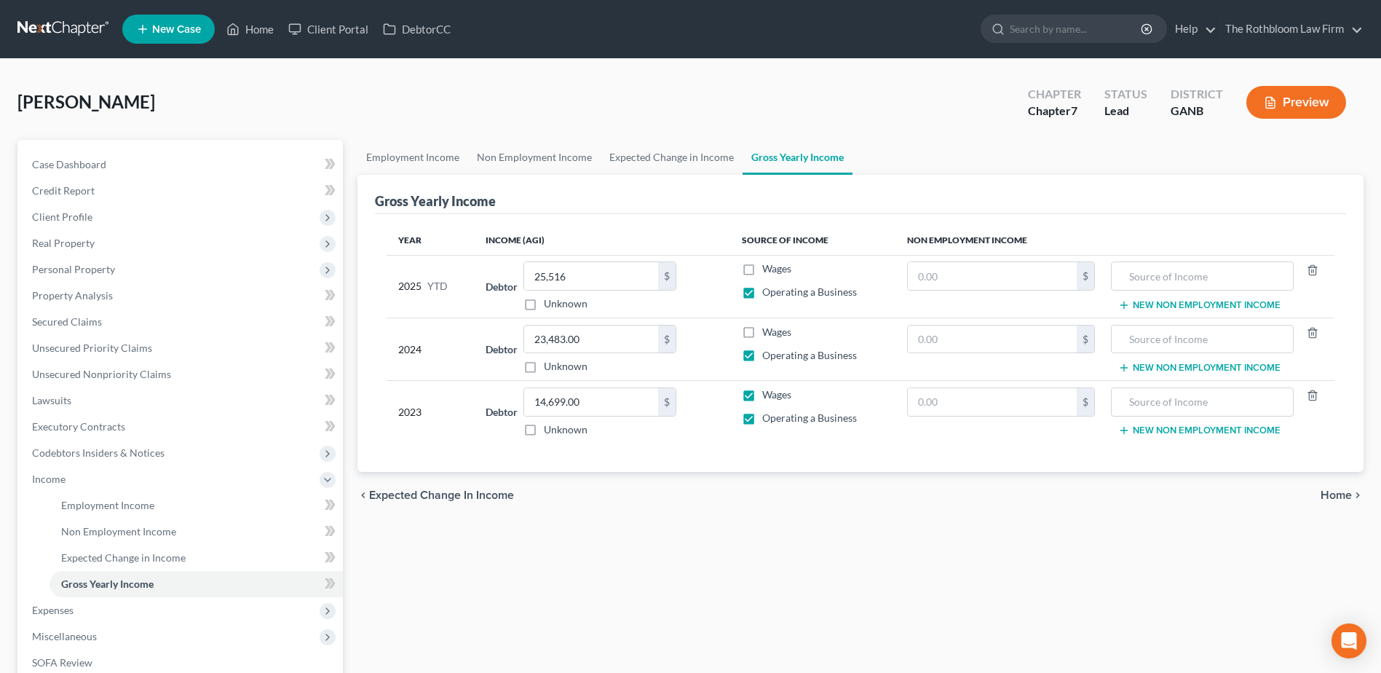
checkbox input "false"
click at [253, 25] on link "Home" at bounding box center [250, 29] width 62 height 26
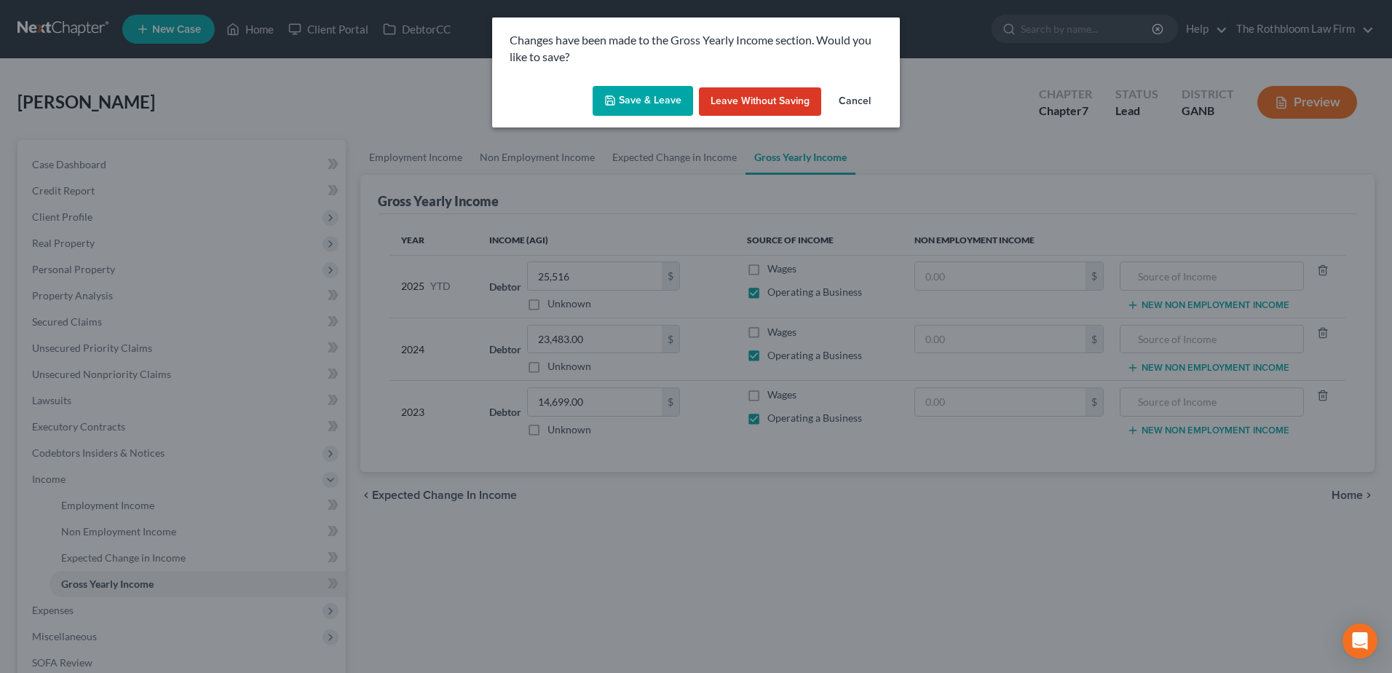
click at [650, 98] on button "Save & Leave" at bounding box center [642, 101] width 100 height 31
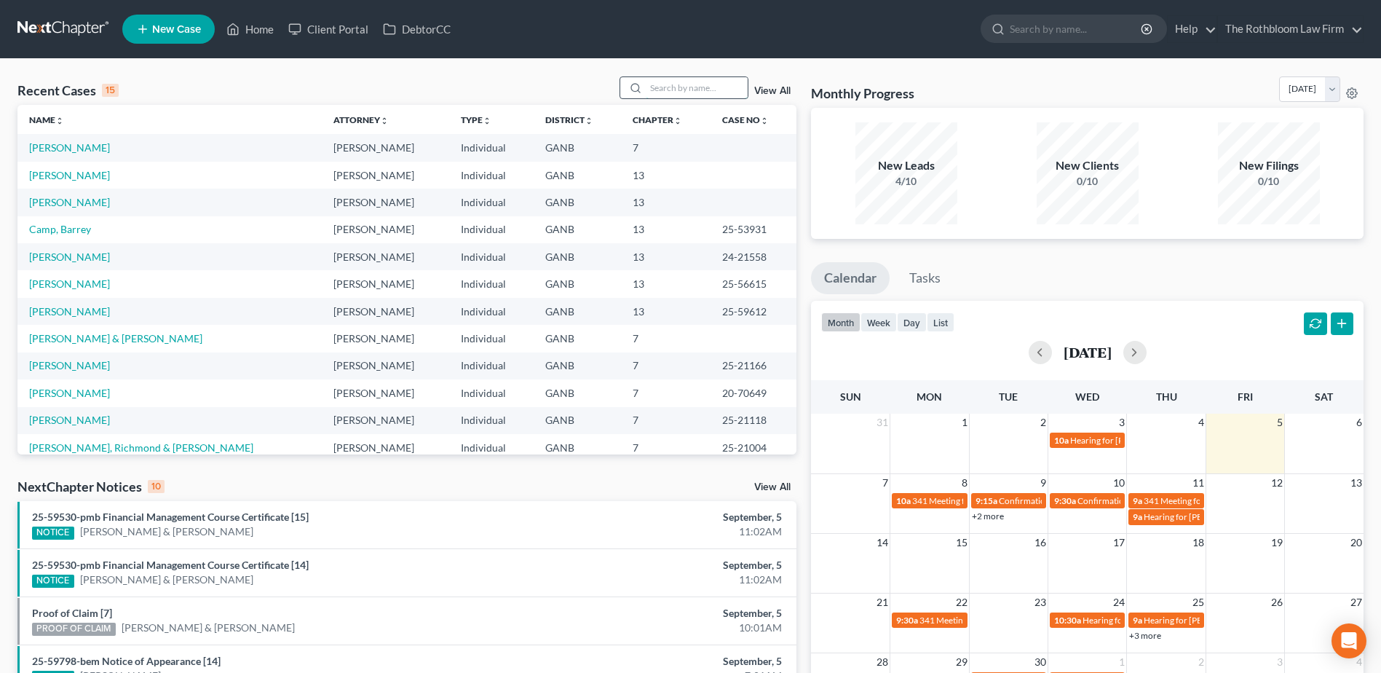
click at [665, 91] on input "search" at bounding box center [697, 87] width 102 height 21
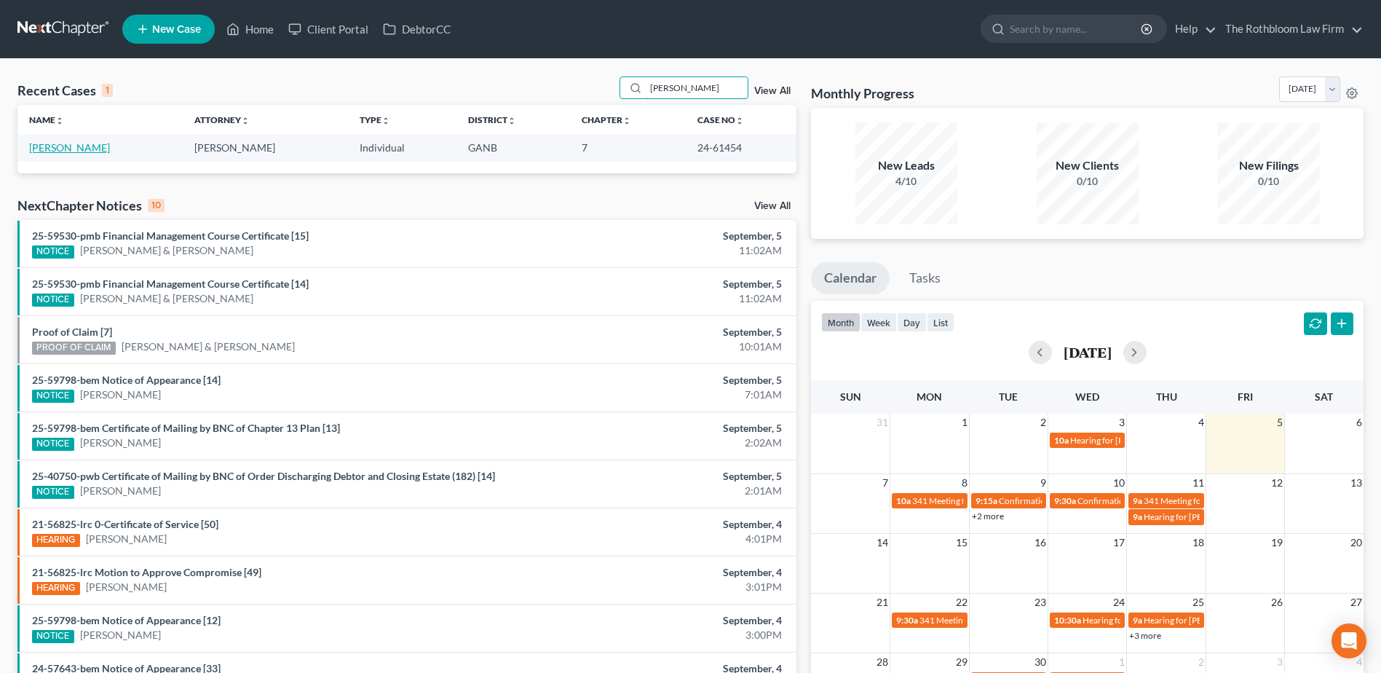
type input "[PERSON_NAME]"
click at [62, 143] on link "[PERSON_NAME]" at bounding box center [69, 147] width 81 height 12
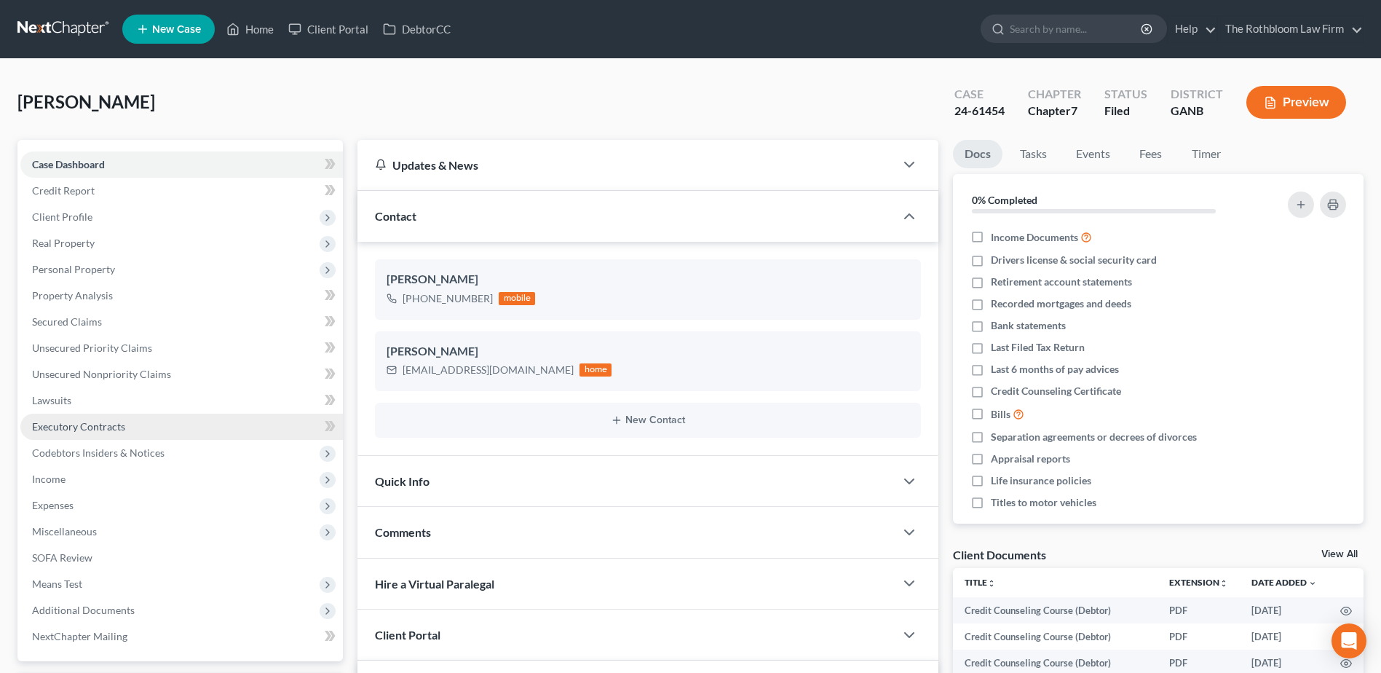
scroll to position [2906, 0]
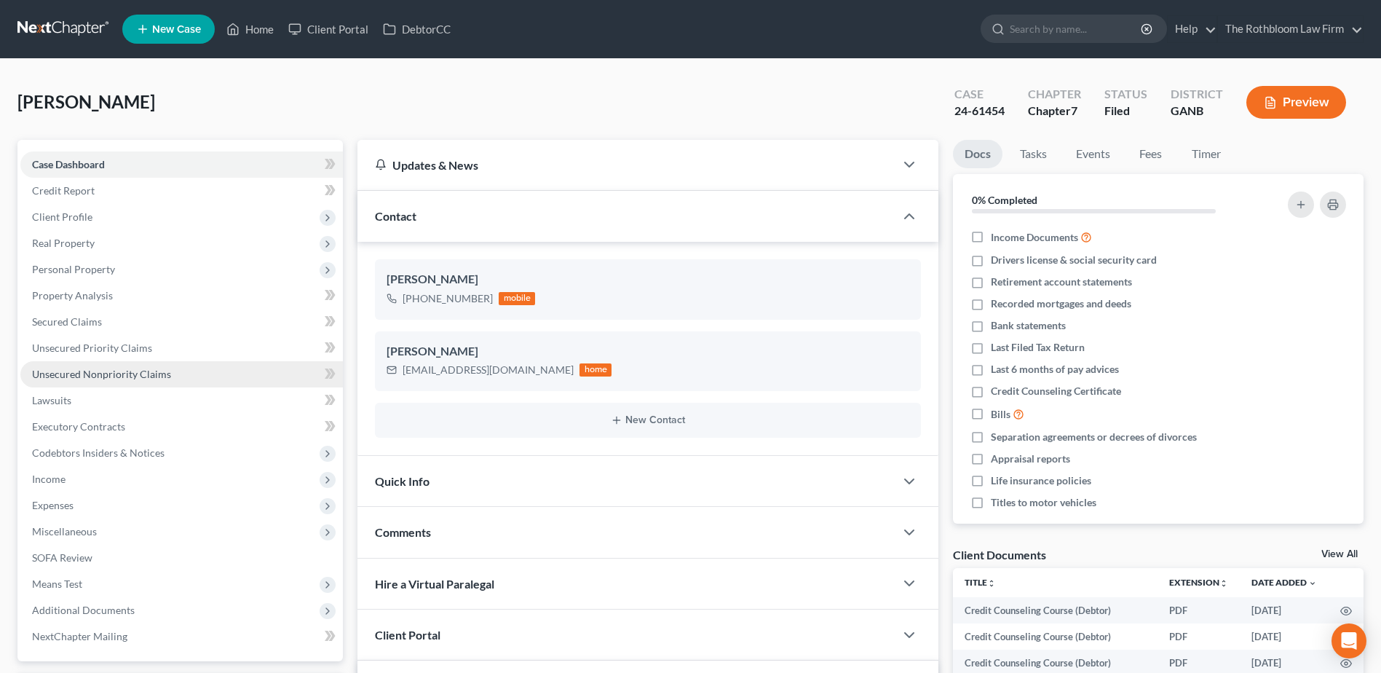
click at [104, 371] on span "Unsecured Nonpriority Claims" at bounding box center [101, 374] width 139 height 12
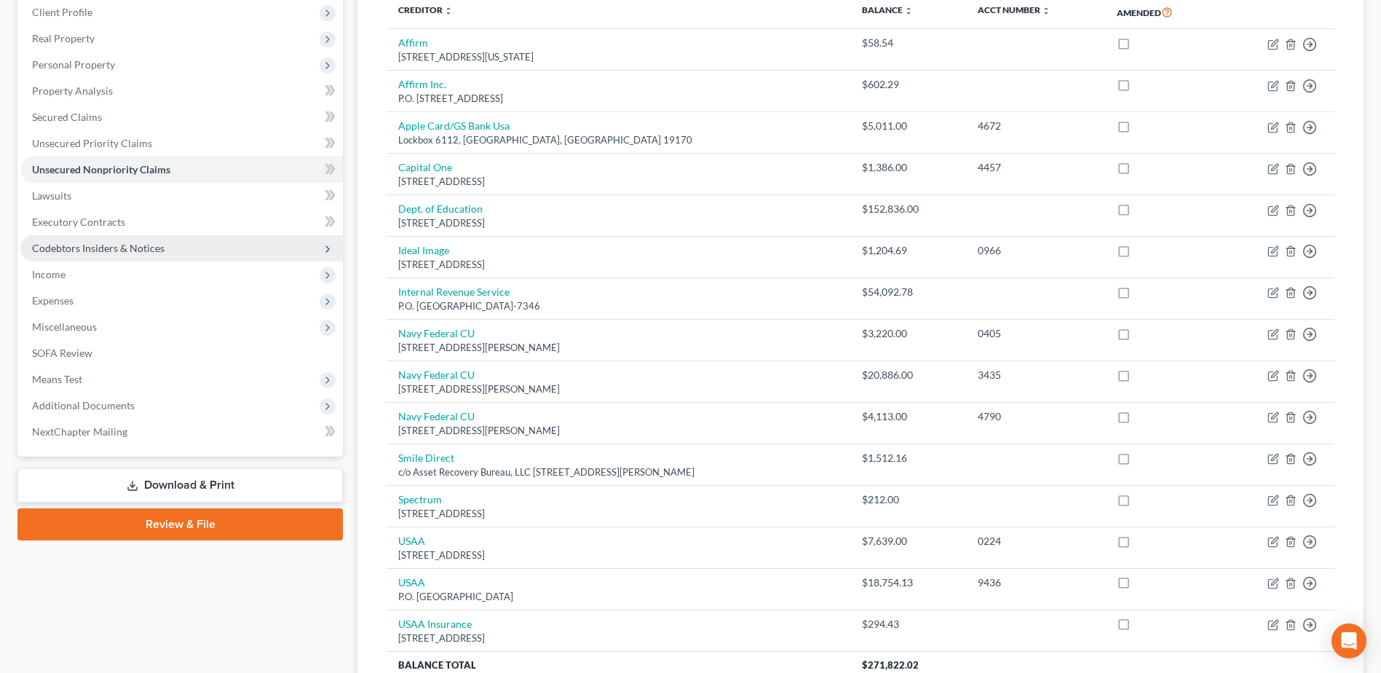
scroll to position [291, 0]
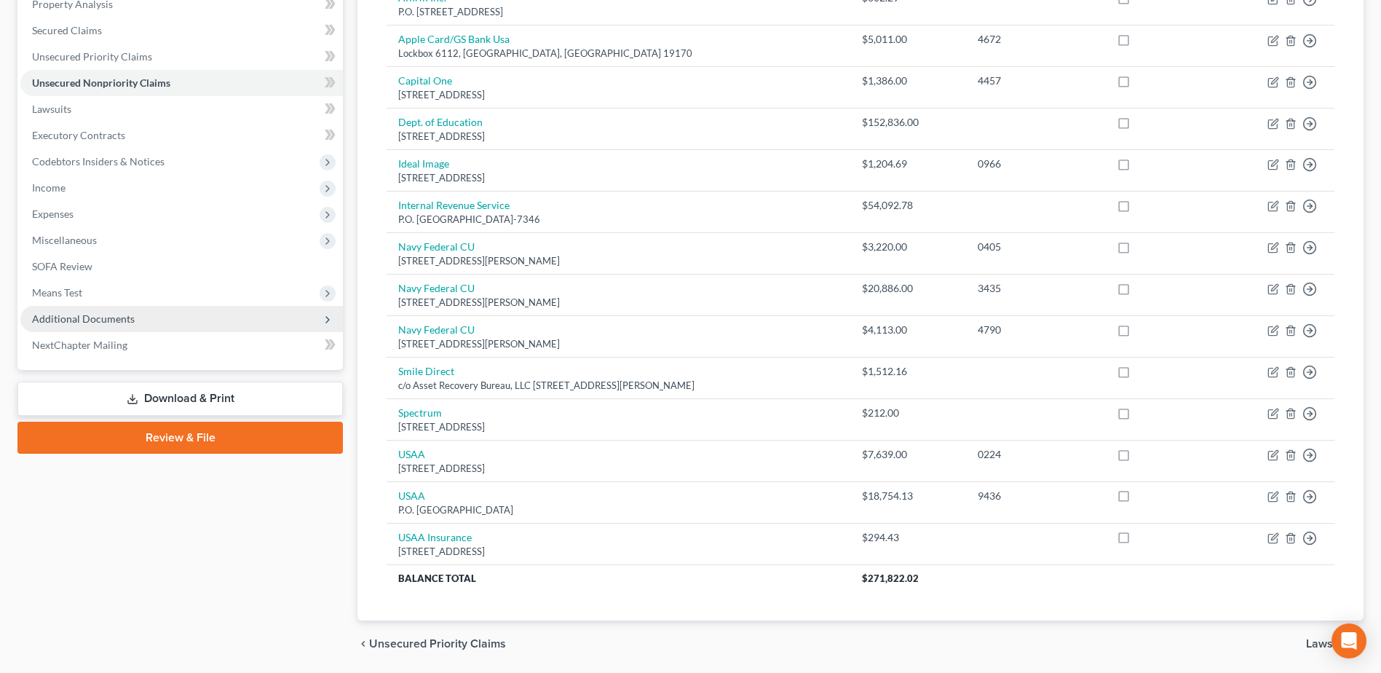
click at [76, 317] on span "Additional Documents" at bounding box center [83, 318] width 103 height 12
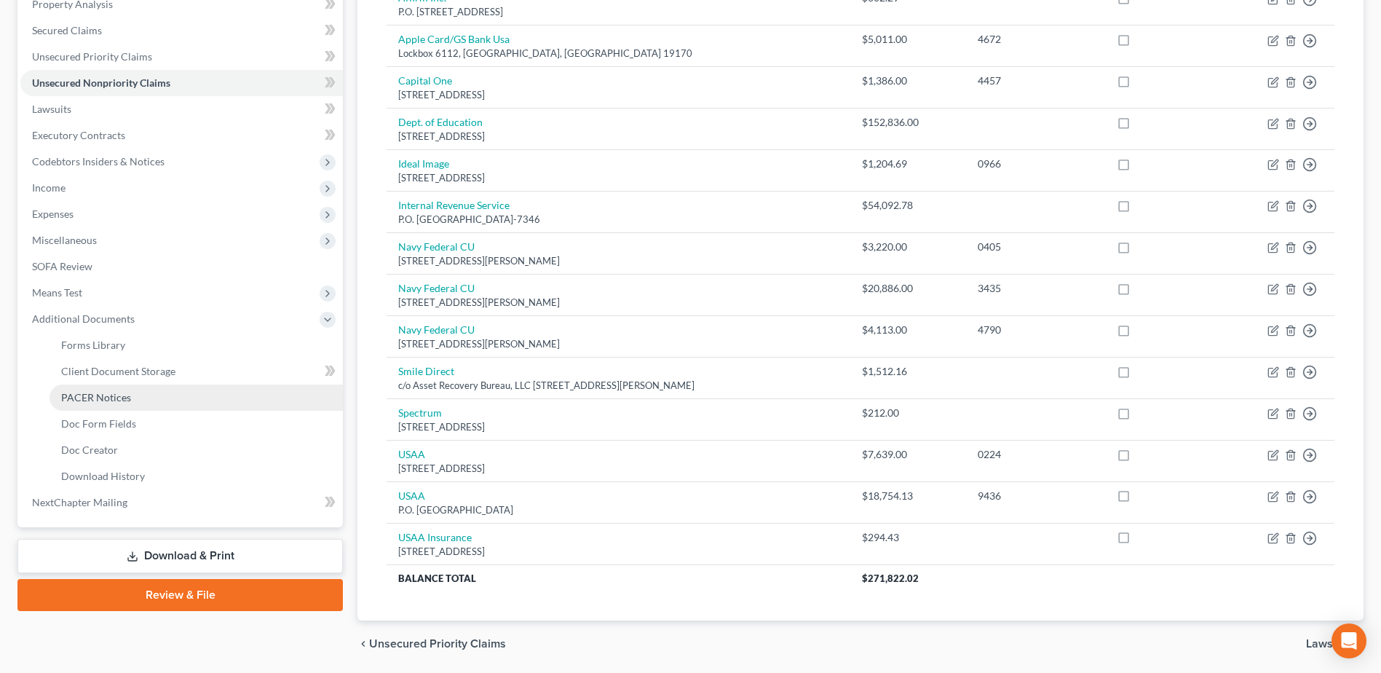
click at [106, 403] on span "PACER Notices" at bounding box center [96, 397] width 70 height 12
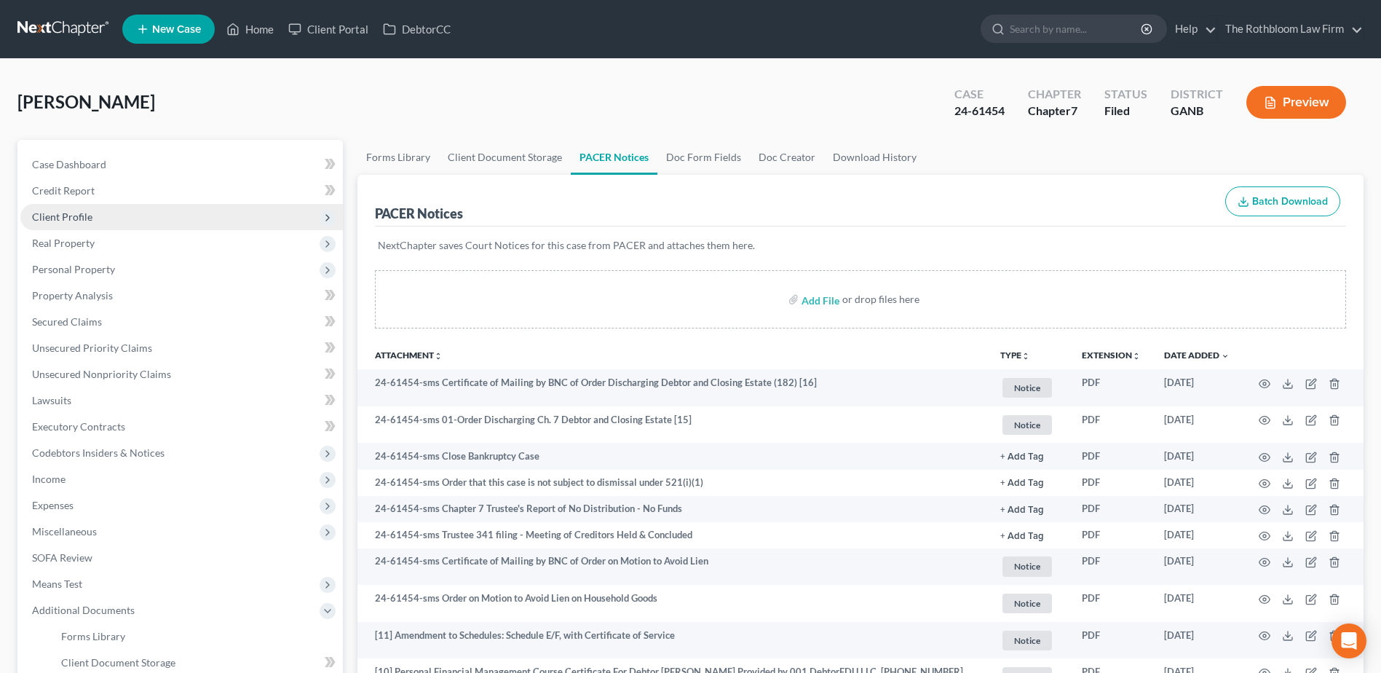
click at [77, 212] on span "Client Profile" at bounding box center [62, 216] width 60 height 12
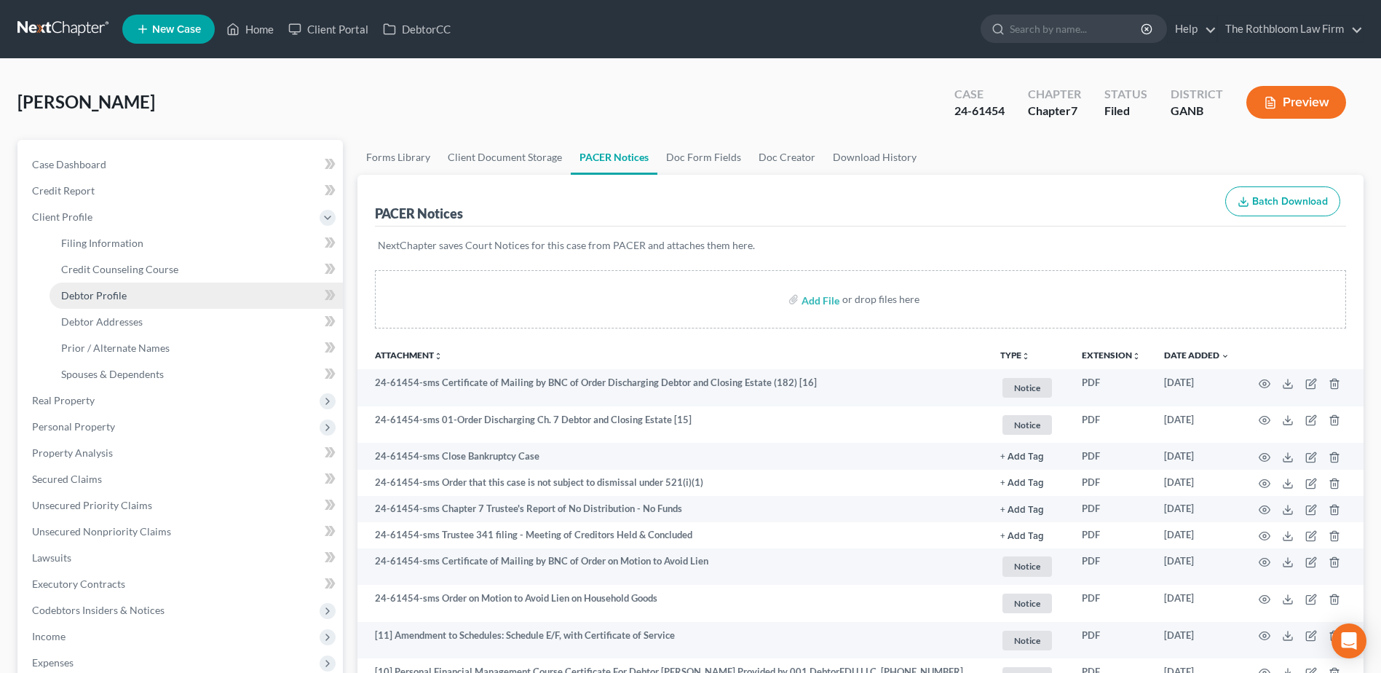
click at [95, 293] on span "Debtor Profile" at bounding box center [94, 295] width 66 height 12
select select "0"
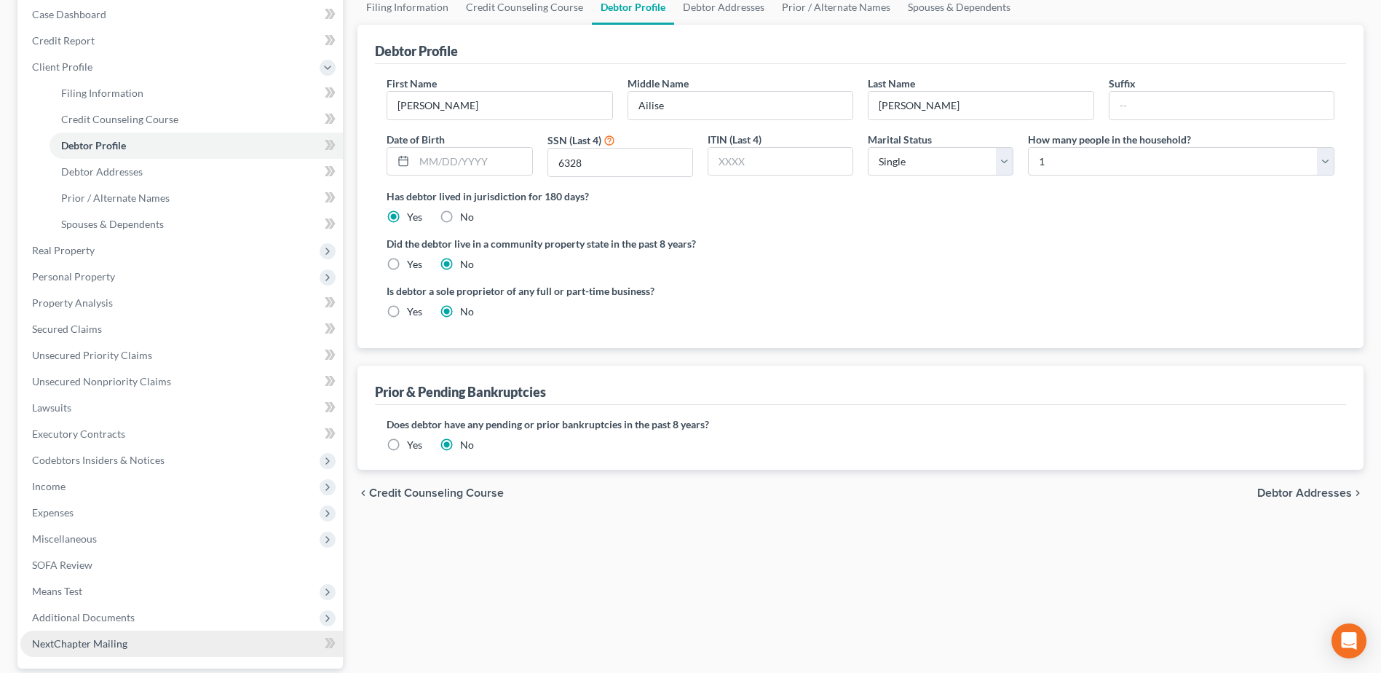
scroll to position [285, 0]
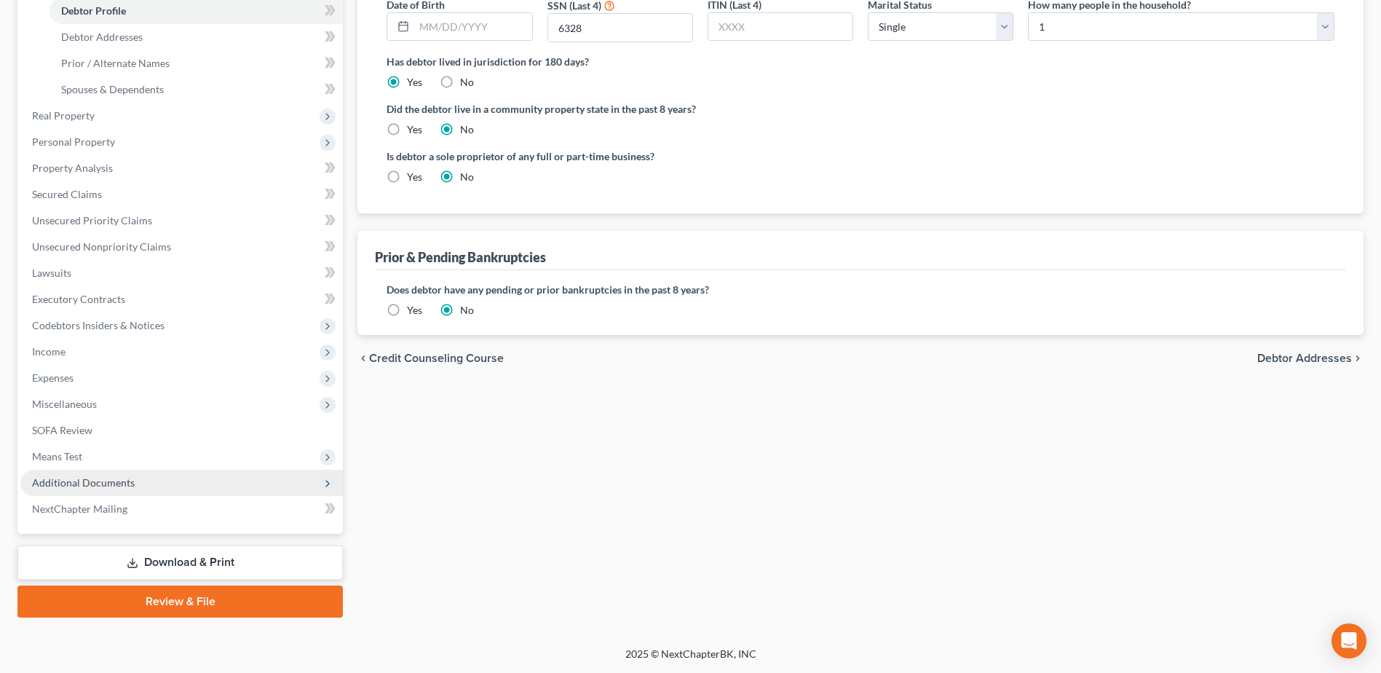
click at [66, 481] on span "Additional Documents" at bounding box center [83, 482] width 103 height 12
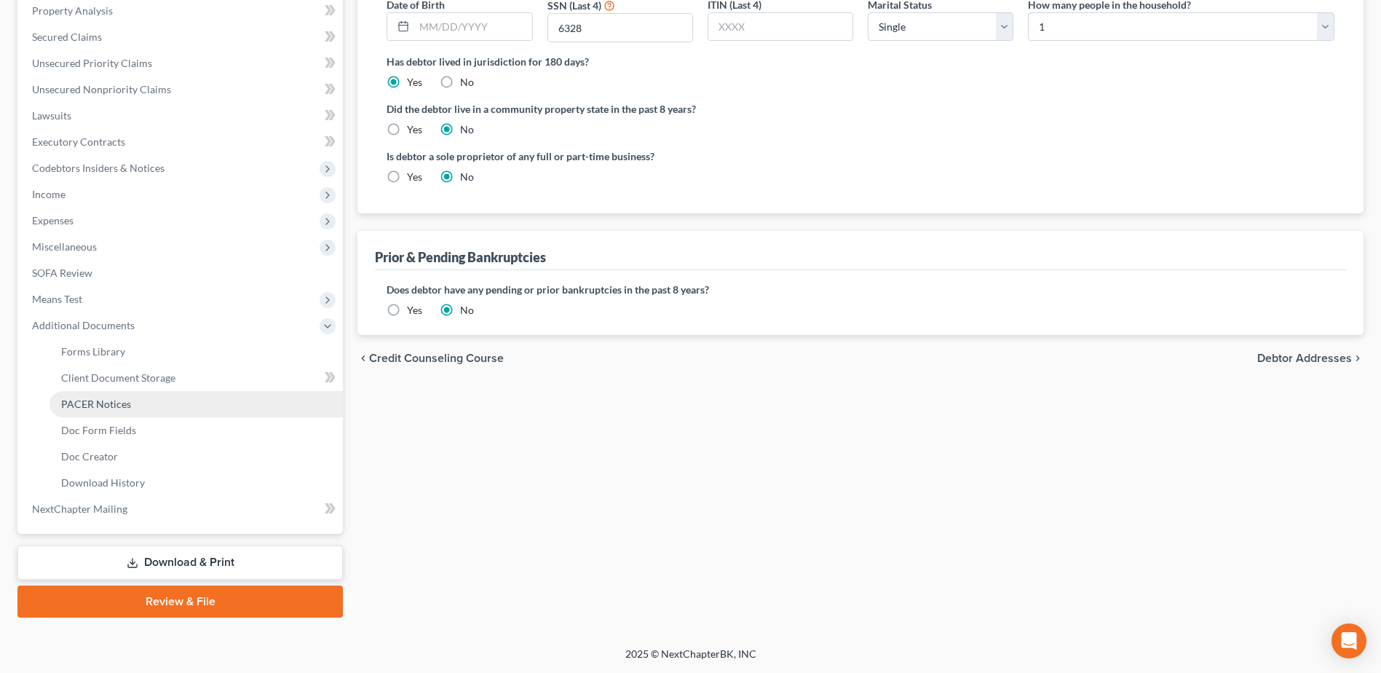
click at [117, 409] on span "PACER Notices" at bounding box center [96, 403] width 70 height 12
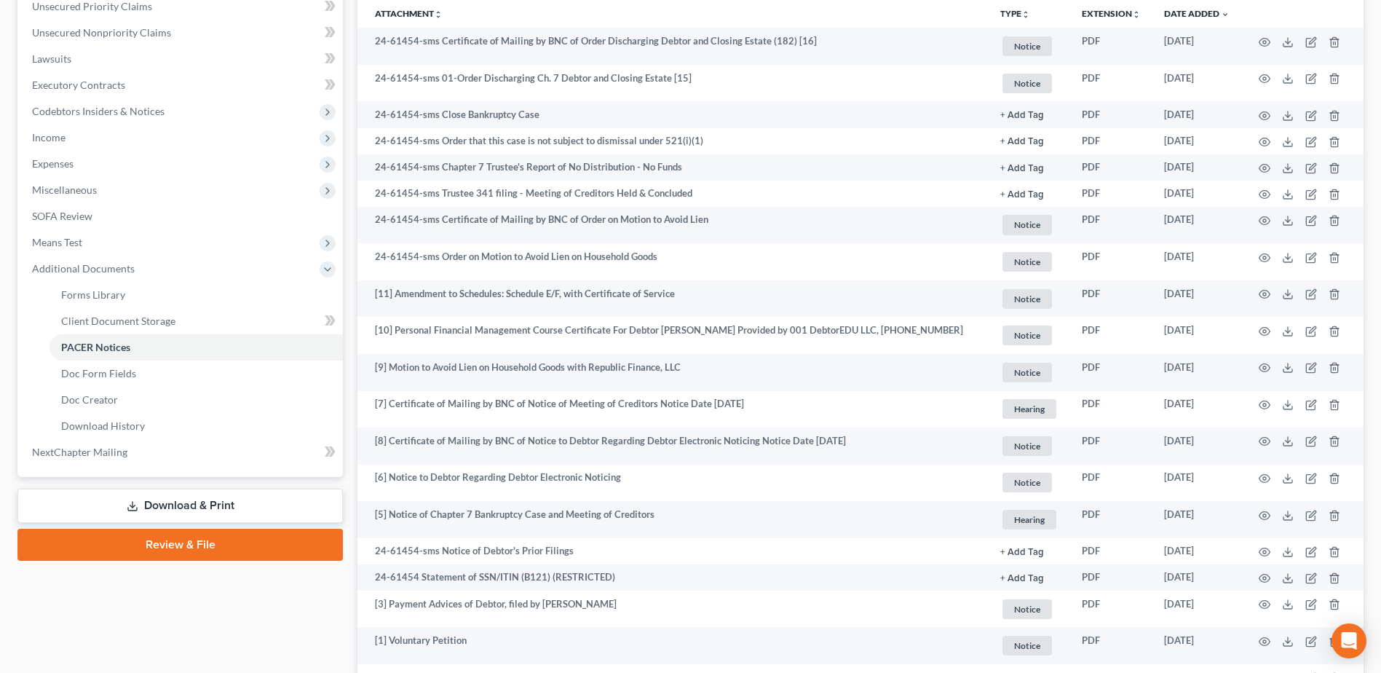
scroll to position [338, 0]
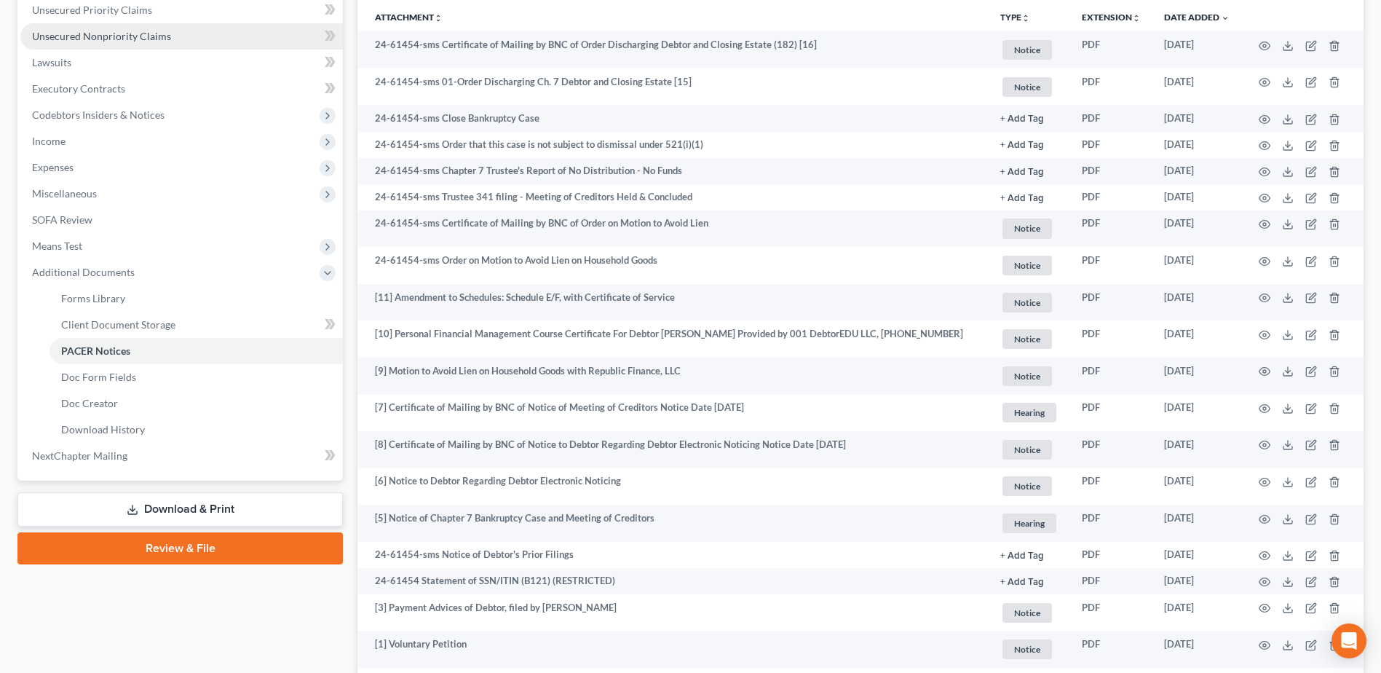
click at [82, 36] on span "Unsecured Nonpriority Claims" at bounding box center [101, 36] width 139 height 12
